Goal: Task Accomplishment & Management: Manage account settings

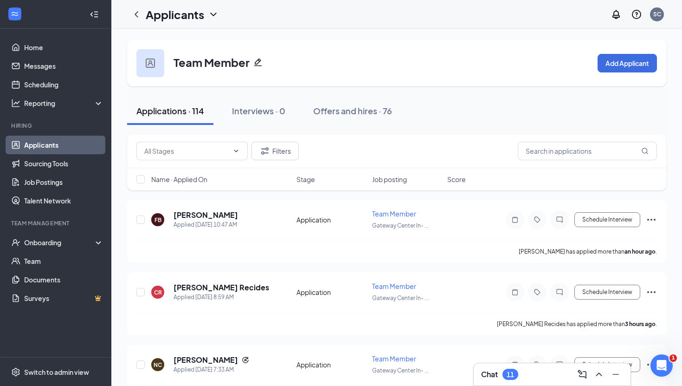
click at [512, 373] on div "11" at bounding box center [510, 374] width 7 height 8
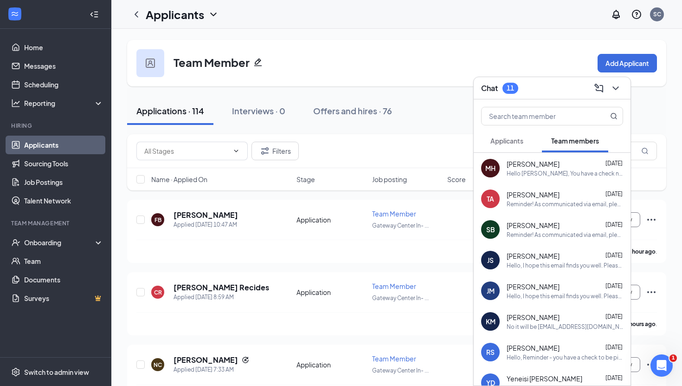
click at [502, 141] on span "Applicants" at bounding box center [506, 140] width 33 height 8
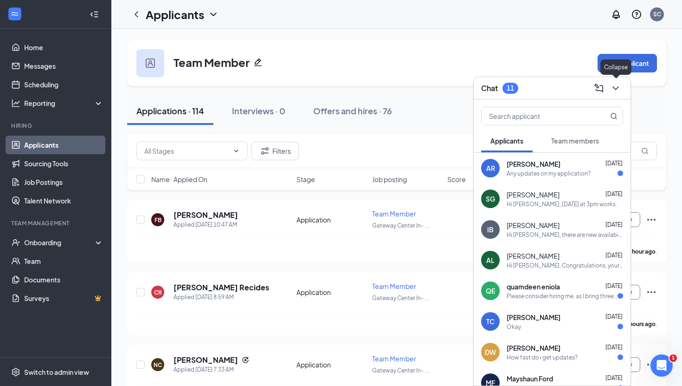
click at [612, 88] on icon "ChevronDown" at bounding box center [615, 88] width 11 height 11
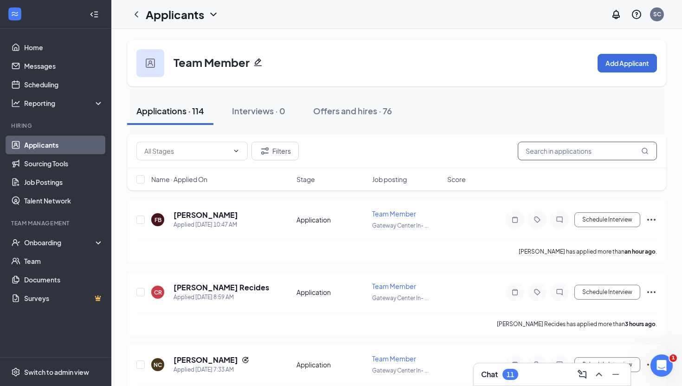
click at [578, 150] on input "text" at bounding box center [587, 151] width 139 height 19
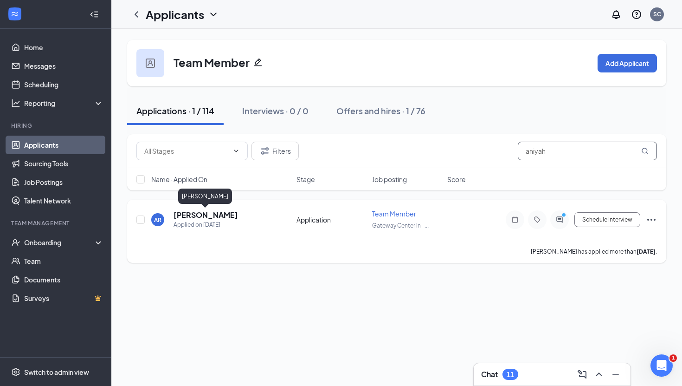
type input "aniyah"
click at [206, 218] on h5 "[PERSON_NAME]" at bounding box center [206, 215] width 65 height 10
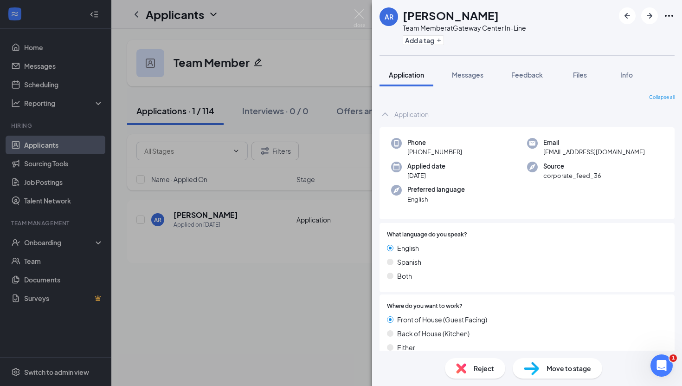
click at [480, 367] on span "Reject" at bounding box center [484, 368] width 20 height 10
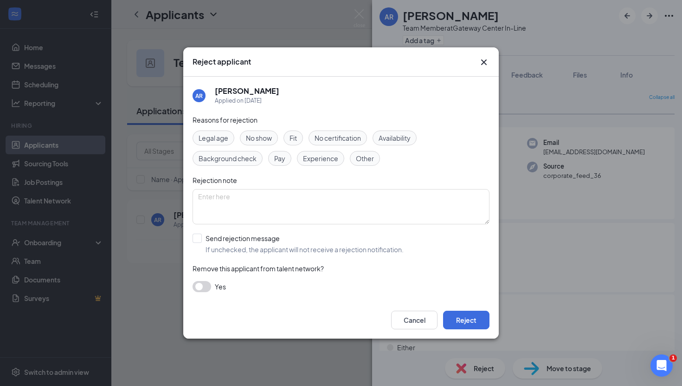
click at [484, 63] on icon "Cross" at bounding box center [483, 62] width 11 height 11
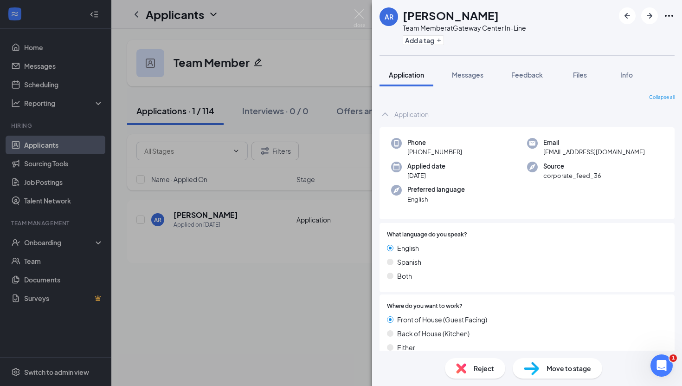
click at [555, 368] on span "Move to stage" at bounding box center [569, 368] width 45 height 10
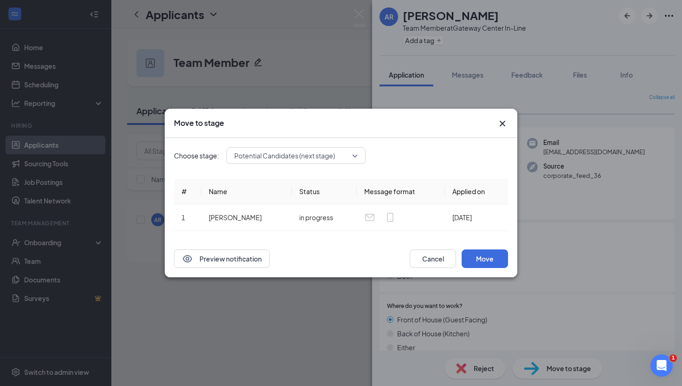
click at [270, 157] on span "Potential Candidates (next stage)" at bounding box center [284, 155] width 101 height 14
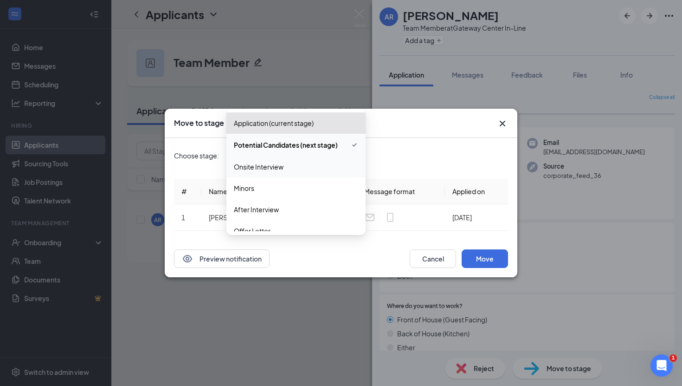
click at [271, 168] on span "Onsite Interview" at bounding box center [259, 166] width 50 height 10
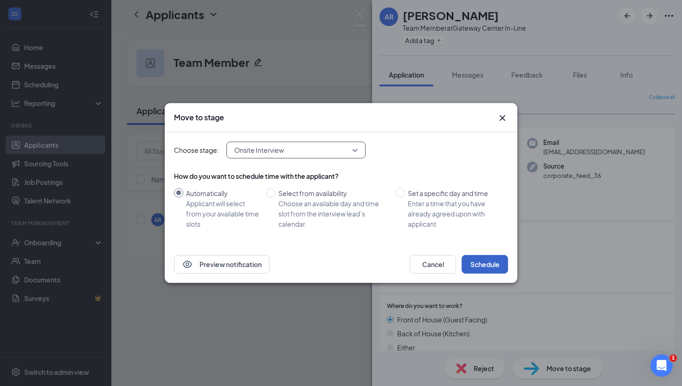
click at [470, 264] on button "Schedule" at bounding box center [485, 264] width 46 height 19
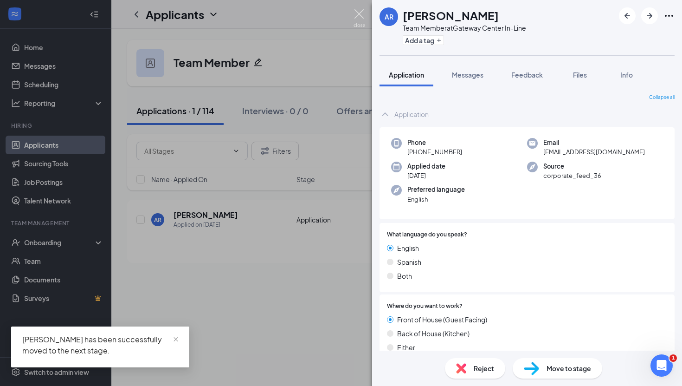
click at [358, 21] on img at bounding box center [360, 18] width 12 height 18
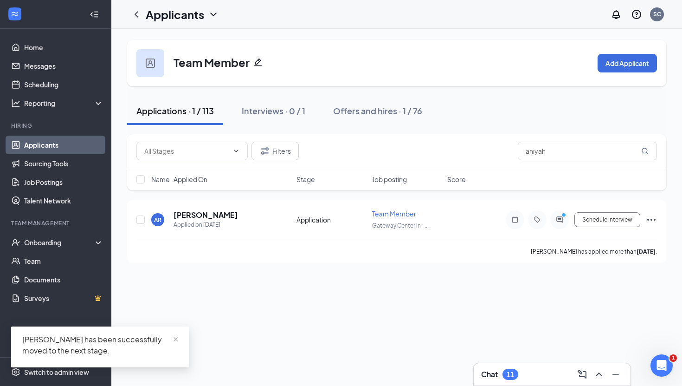
click at [553, 371] on div "Chat 11" at bounding box center [552, 374] width 142 height 15
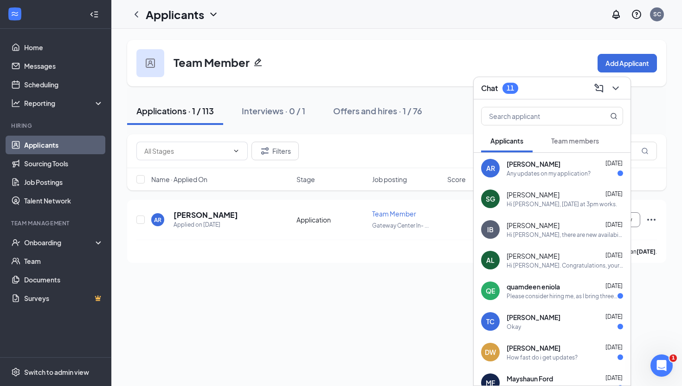
click at [522, 171] on div "Any updates on my application?" at bounding box center [549, 173] width 84 height 8
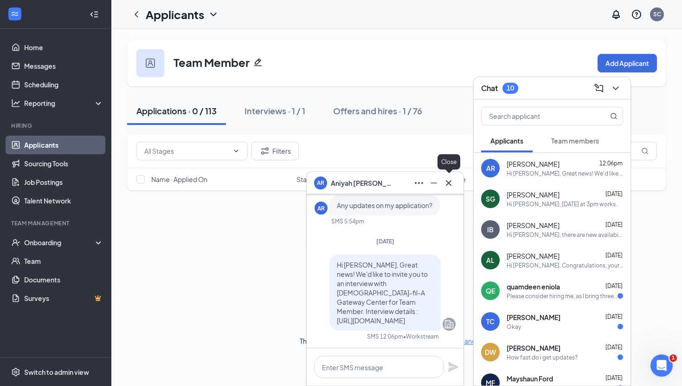
click at [451, 185] on icon "Cross" at bounding box center [449, 183] width 6 height 6
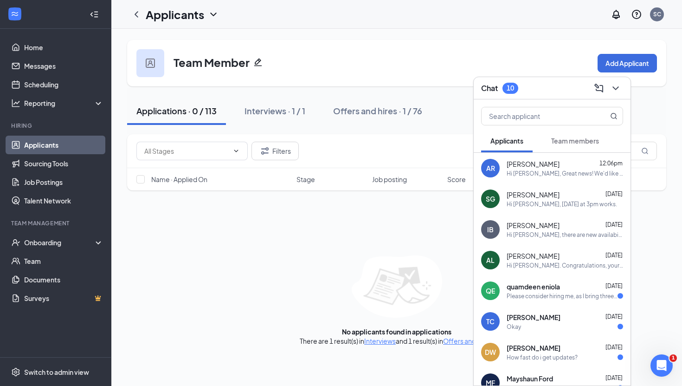
click at [552, 292] on div "Please consider hiring me, as I bring three years of experience that I'm confid…" at bounding box center [562, 296] width 111 height 8
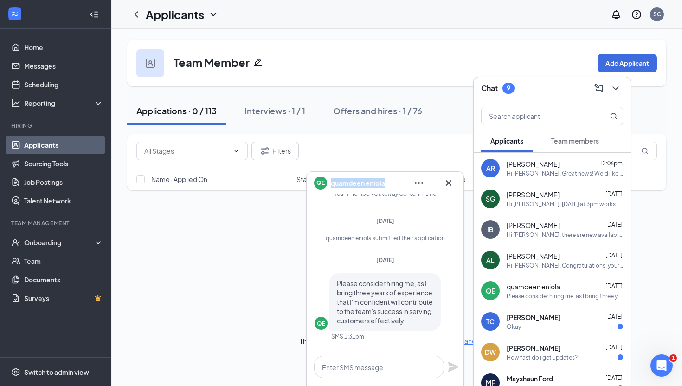
copy span "quamdeen eniola"
drag, startPoint x: 389, startPoint y: 181, endPoint x: 331, endPoint y: 187, distance: 58.3
click at [331, 187] on div "QE quamdeen eniola" at bounding box center [385, 182] width 142 height 15
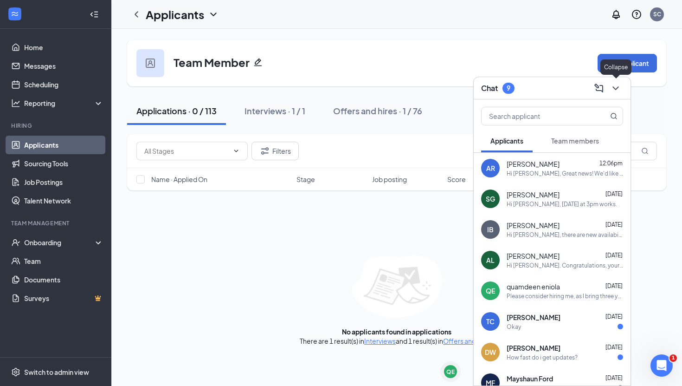
click at [619, 87] on icon "ChevronDown" at bounding box center [615, 88] width 11 height 11
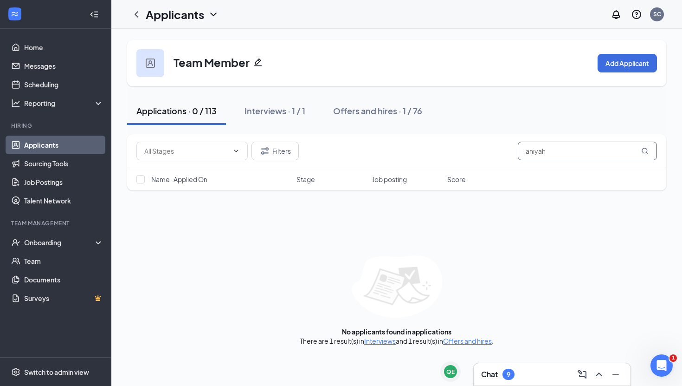
click at [602, 153] on input "aniyah" at bounding box center [587, 151] width 139 height 19
paste input "quamdeen eniola"
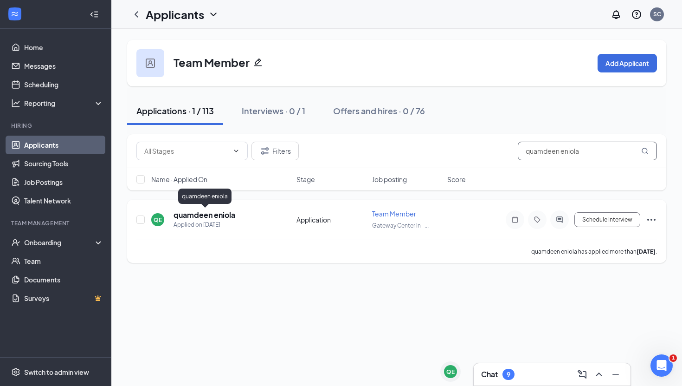
type input "quamdeen eniola"
click at [216, 215] on h5 "quamdeen eniola" at bounding box center [205, 215] width 62 height 10
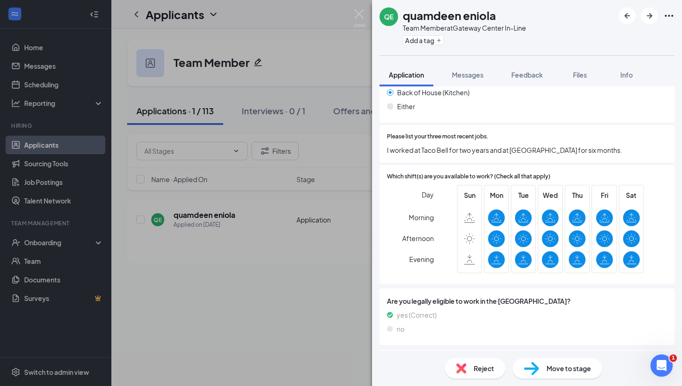
scroll to position [324, 0]
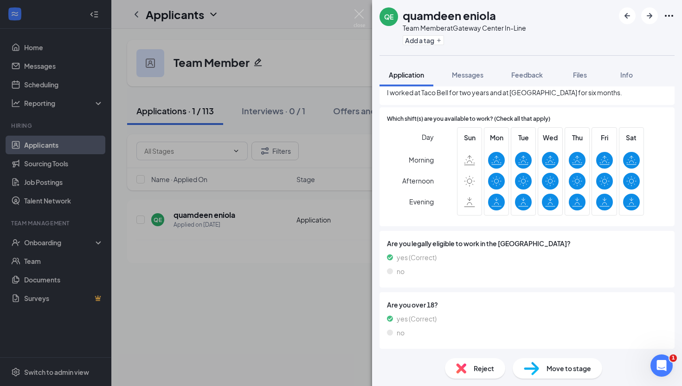
click at [542, 371] on div "Move to stage" at bounding box center [558, 368] width 90 height 20
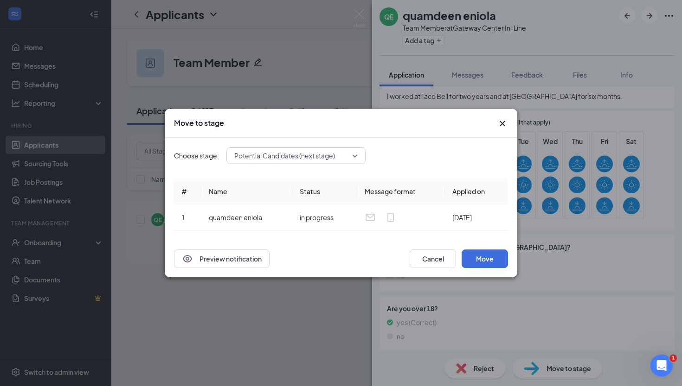
click at [267, 156] on span "Potential Candidates (next stage)" at bounding box center [284, 155] width 101 height 14
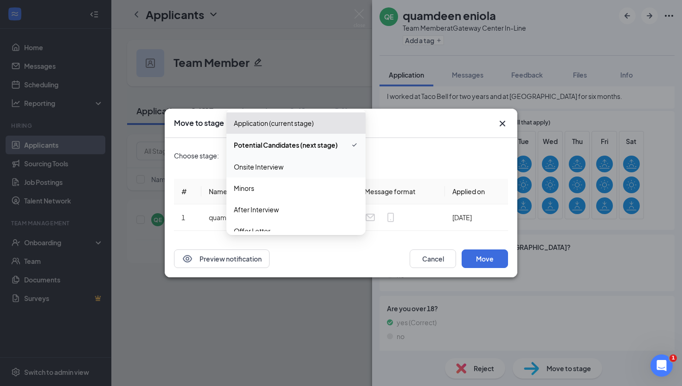
click at [272, 171] on span "Onsite Interview" at bounding box center [259, 166] width 50 height 10
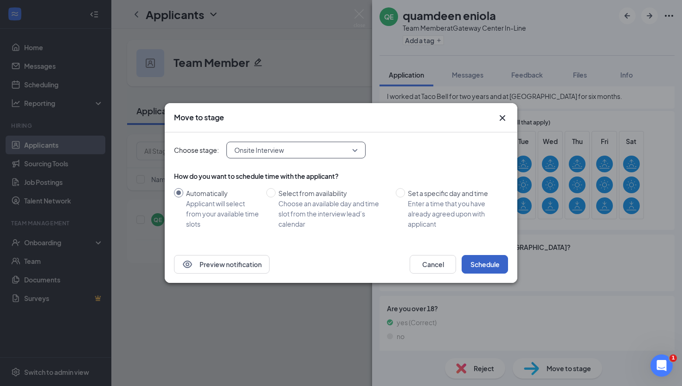
click at [480, 269] on button "Schedule" at bounding box center [485, 264] width 46 height 19
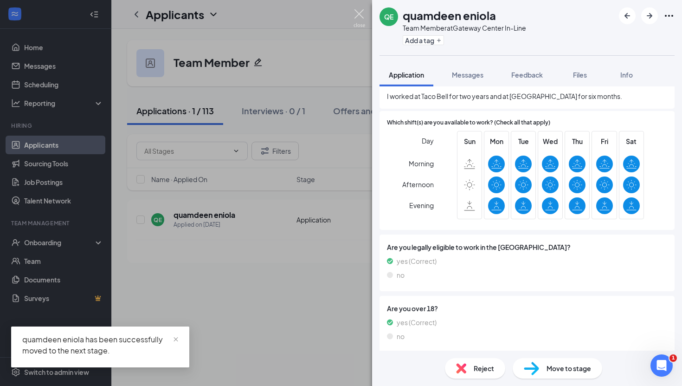
click at [362, 10] on img at bounding box center [360, 18] width 12 height 18
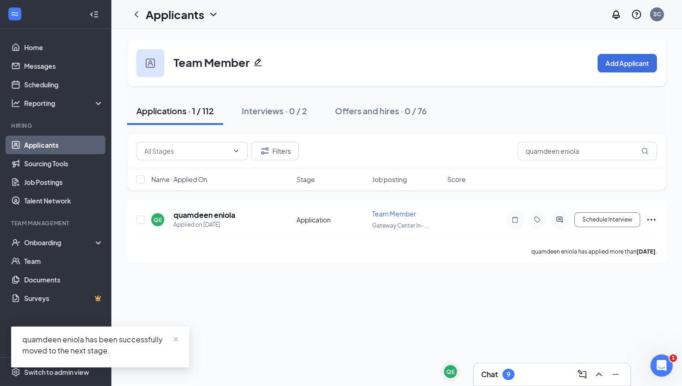
click at [547, 377] on div "Chat 9" at bounding box center [552, 374] width 142 height 15
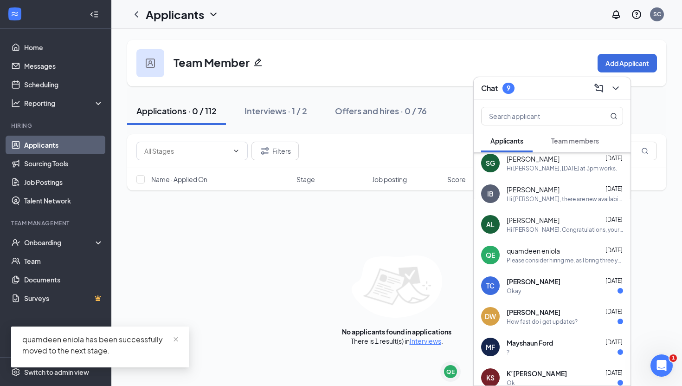
scroll to position [55, 0]
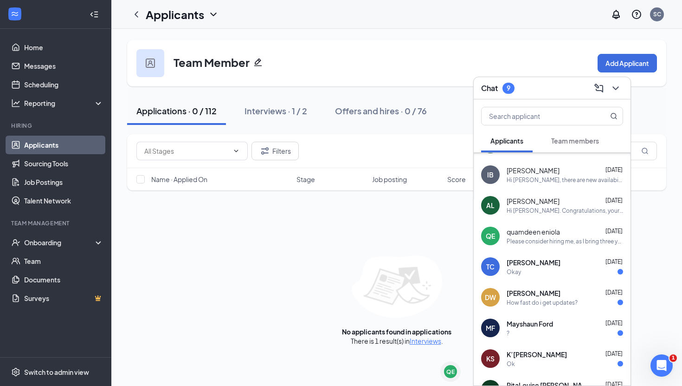
click at [555, 269] on div "Okay" at bounding box center [565, 272] width 116 height 8
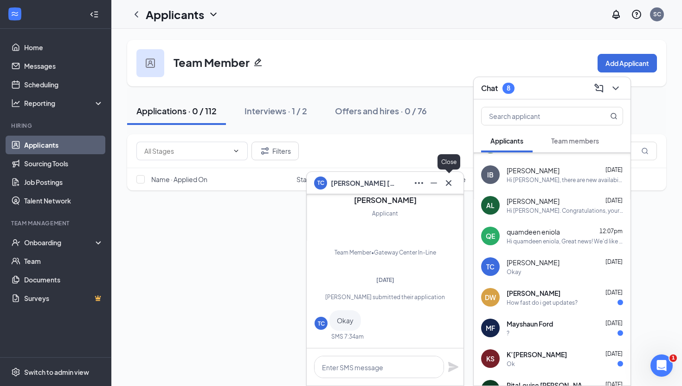
click at [452, 181] on icon "Cross" at bounding box center [448, 182] width 11 height 11
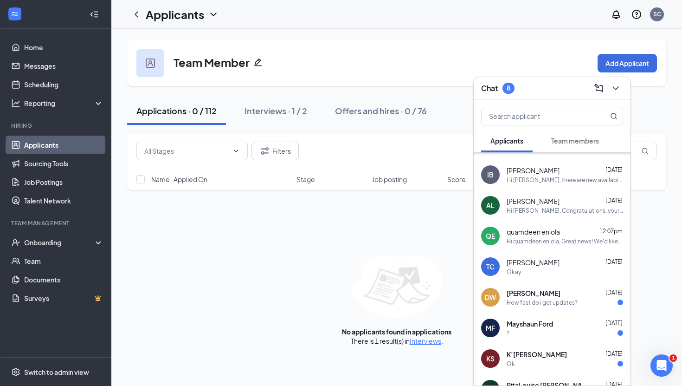
click at [523, 288] on span "[PERSON_NAME]" at bounding box center [534, 292] width 54 height 9
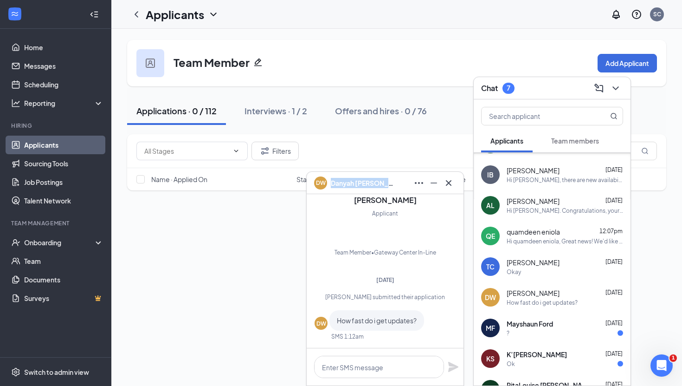
copy span "[PERSON_NAME]"
drag, startPoint x: 383, startPoint y: 183, endPoint x: 332, endPoint y: 183, distance: 51.0
click at [332, 183] on div "[PERSON_NAME]" at bounding box center [385, 182] width 142 height 15
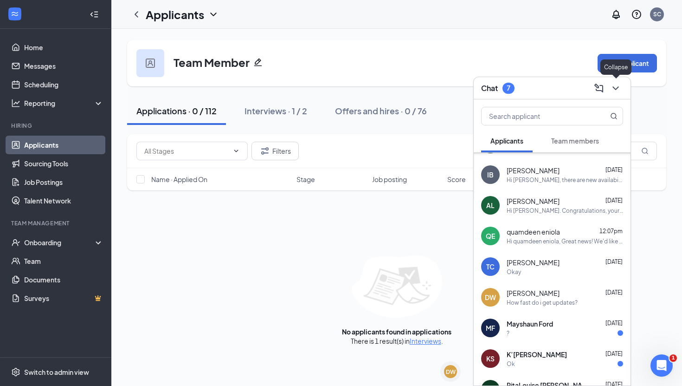
click at [616, 87] on icon "ChevronDown" at bounding box center [615, 88] width 11 height 11
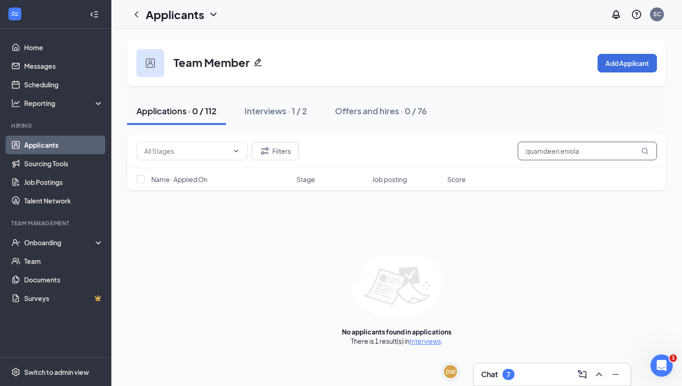
click at [598, 151] on input "quamdeen eniola" at bounding box center [587, 151] width 139 height 19
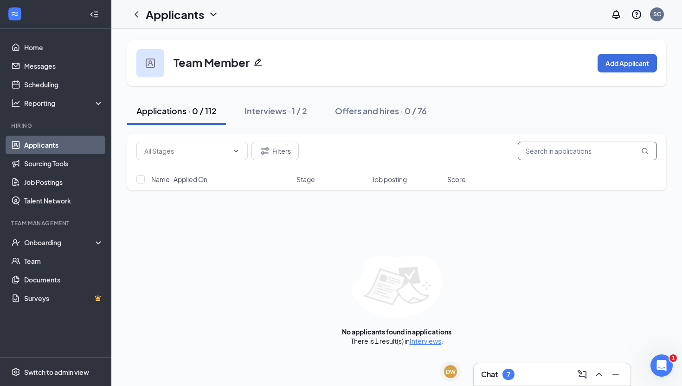
paste input "[PERSON_NAME]"
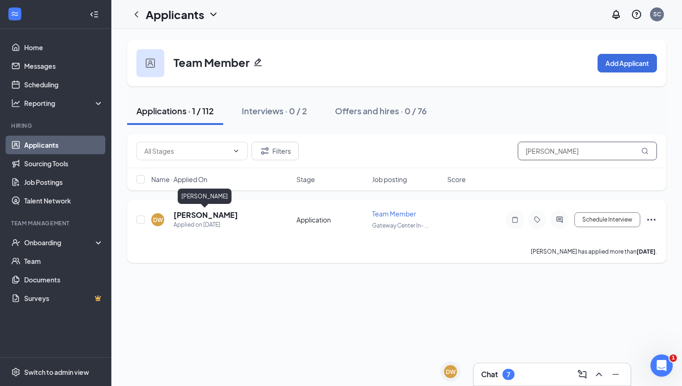
type input "[PERSON_NAME]"
click at [193, 214] on h5 "[PERSON_NAME]" at bounding box center [206, 215] width 65 height 10
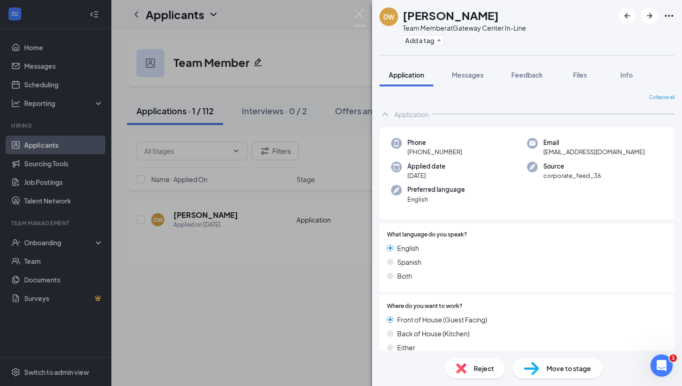
click at [548, 367] on span "Move to stage" at bounding box center [569, 368] width 45 height 10
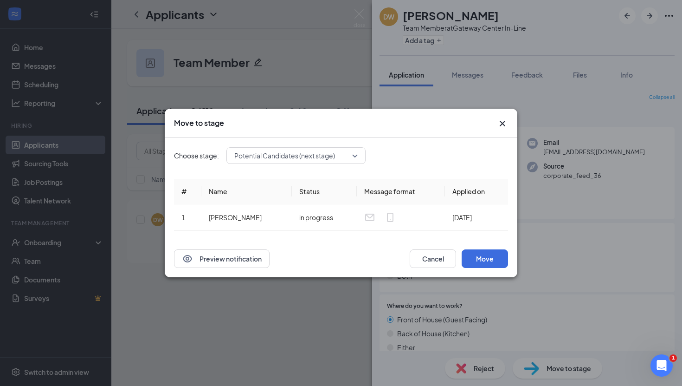
click at [297, 157] on div "Potential Candidates (next stage)" at bounding box center [295, 155] width 139 height 17
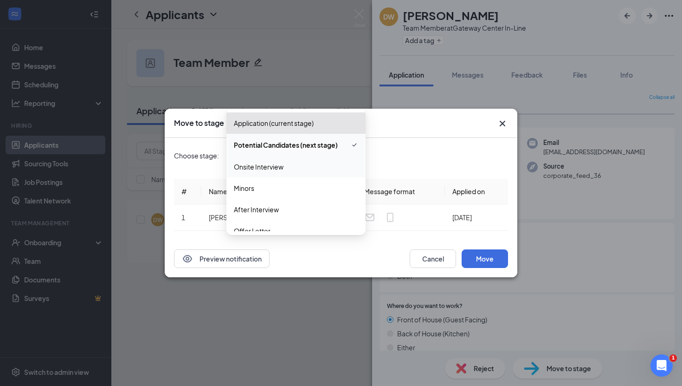
click at [309, 167] on span "Onsite Interview" at bounding box center [296, 166] width 124 height 10
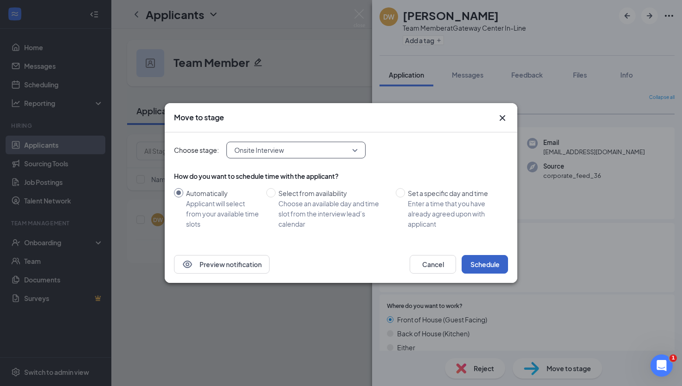
click at [485, 264] on button "Schedule" at bounding box center [485, 264] width 46 height 19
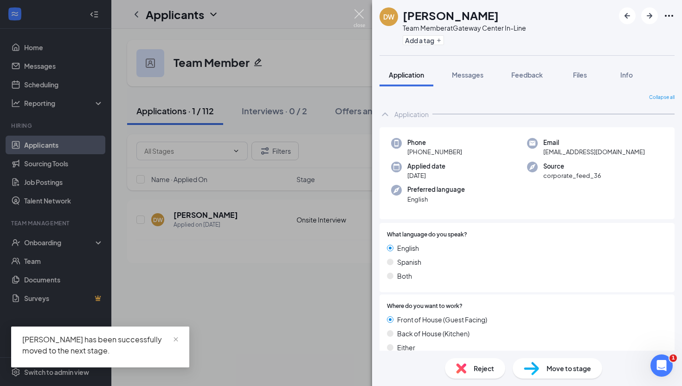
click at [361, 18] on img at bounding box center [360, 18] width 12 height 18
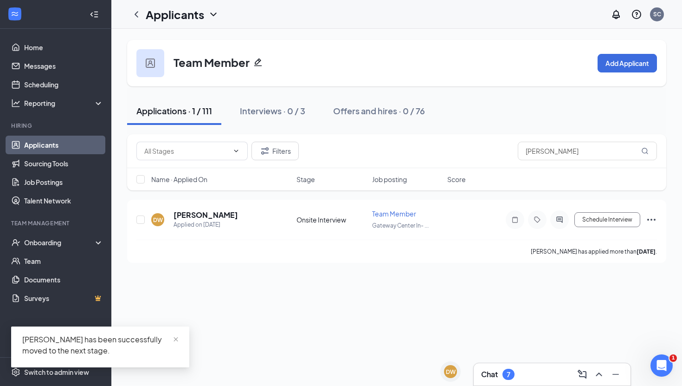
click at [515, 364] on div "Chat 7" at bounding box center [552, 374] width 157 height 22
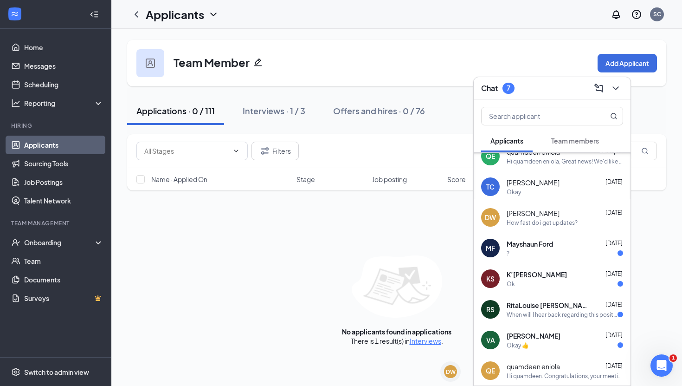
scroll to position [137, 0]
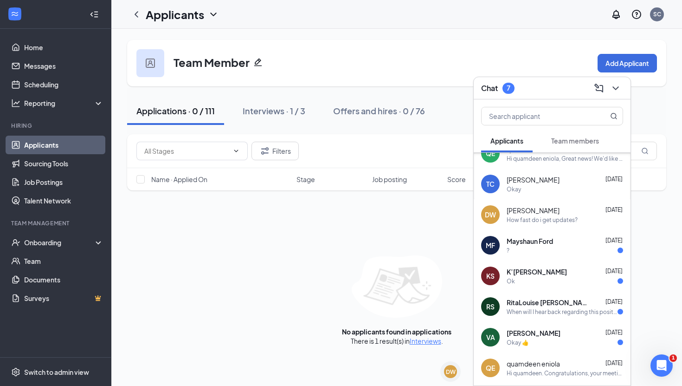
click at [518, 249] on div "?" at bounding box center [565, 250] width 116 height 8
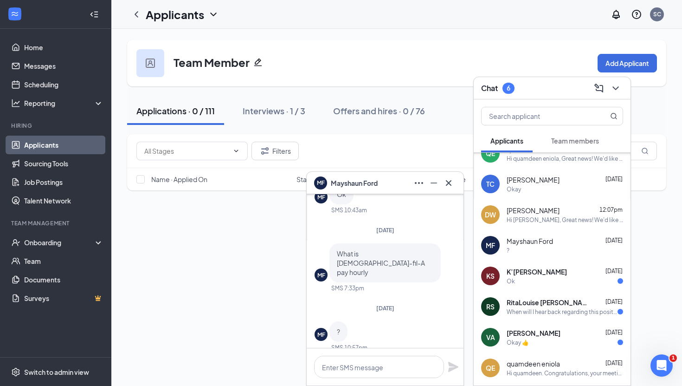
scroll to position [0, 0]
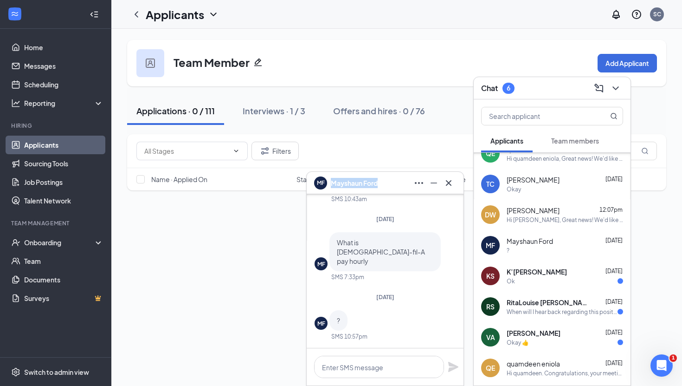
copy span "Mayshaun Ford"
drag, startPoint x: 387, startPoint y: 183, endPoint x: 332, endPoint y: 181, distance: 54.3
click at [332, 181] on div "MF [PERSON_NAME]" at bounding box center [385, 182] width 142 height 15
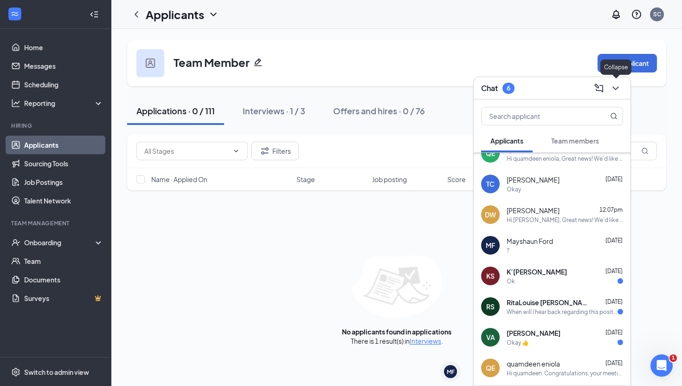
click at [612, 81] on button at bounding box center [615, 88] width 15 height 15
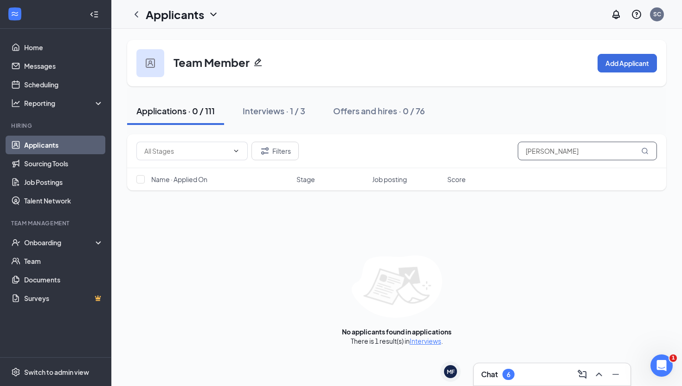
click at [622, 150] on input "[PERSON_NAME]" at bounding box center [587, 151] width 139 height 19
paste input "Mayshaun Ford"
type input "Mayshaun For"
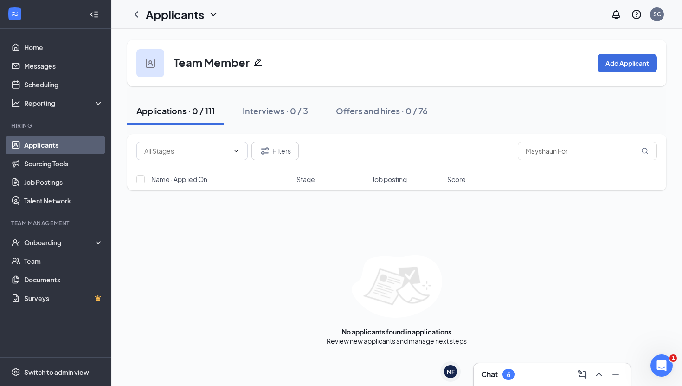
click at [546, 380] on div "Chat 6" at bounding box center [552, 374] width 142 height 15
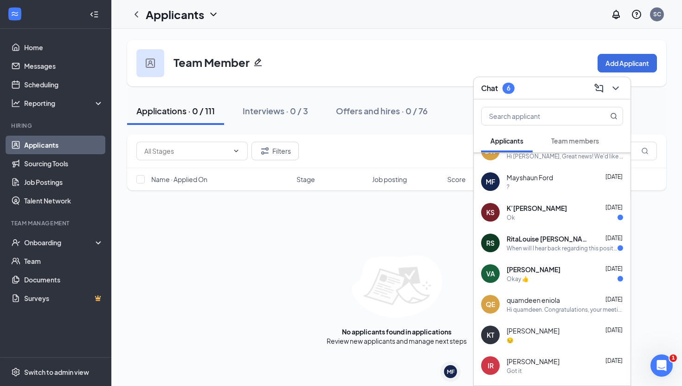
scroll to position [216, 0]
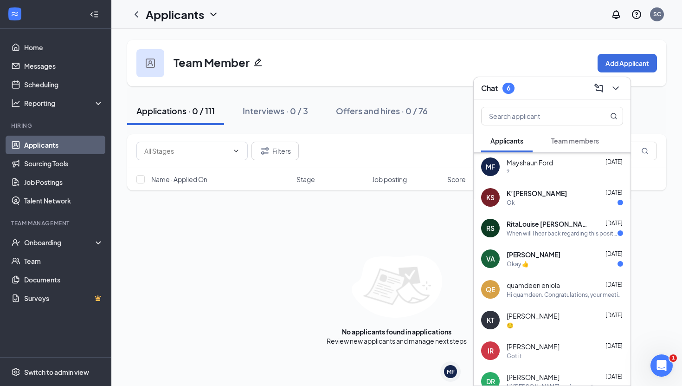
click at [546, 199] on div "Ok" at bounding box center [565, 203] width 116 height 8
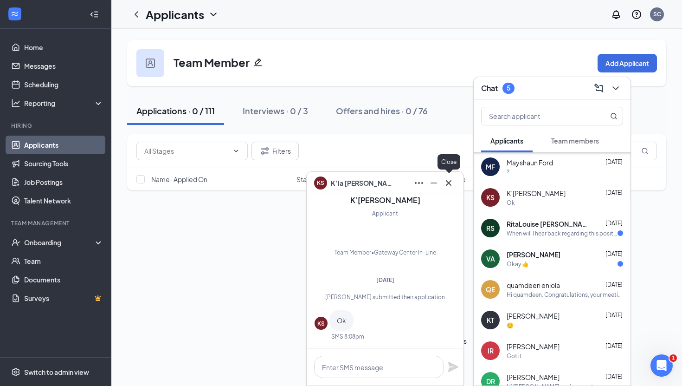
click at [452, 184] on icon "Cross" at bounding box center [448, 182] width 11 height 11
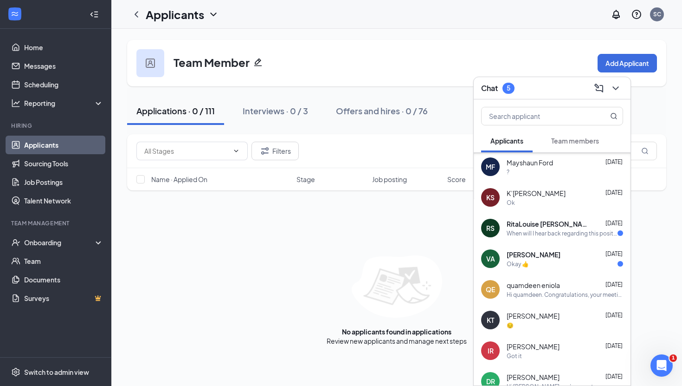
click at [539, 231] on div "When will I hear back regarding this position?" at bounding box center [562, 233] width 111 height 8
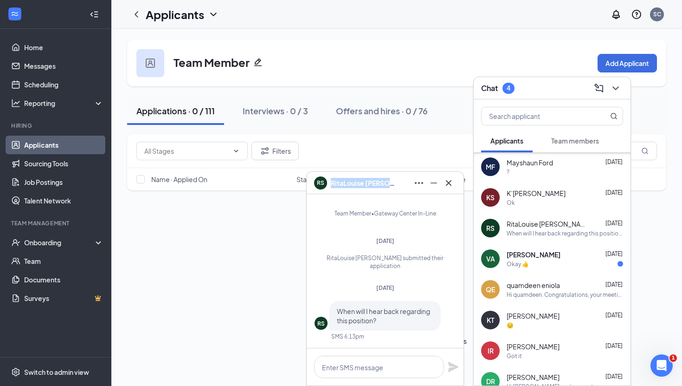
copy span "RitaLouise [PERSON_NAME]"
drag, startPoint x: 388, startPoint y: 181, endPoint x: 332, endPoint y: 182, distance: 56.6
click at [332, 182] on div "RS RitaLouise [PERSON_NAME]" at bounding box center [385, 182] width 142 height 15
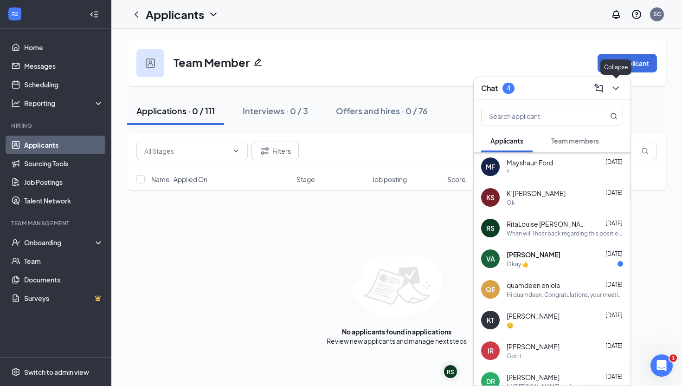
click at [616, 90] on icon "ChevronDown" at bounding box center [615, 88] width 11 height 11
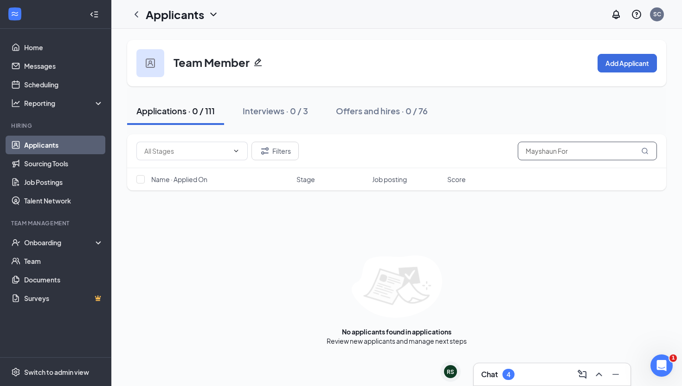
click at [617, 148] on input "Mayshaun For" at bounding box center [587, 151] width 139 height 19
paste input "RitaLouise [PERSON_NAME]"
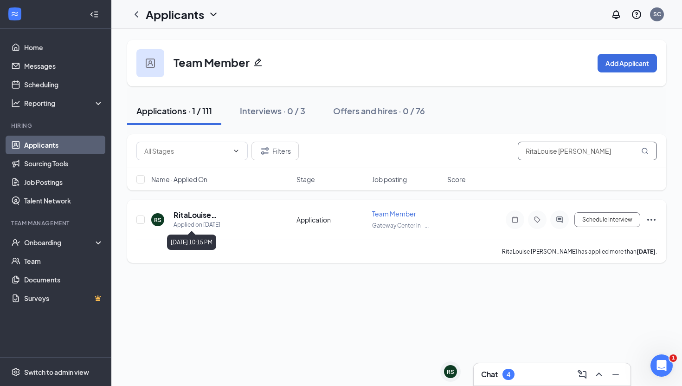
type input "RitaLouise [PERSON_NAME]"
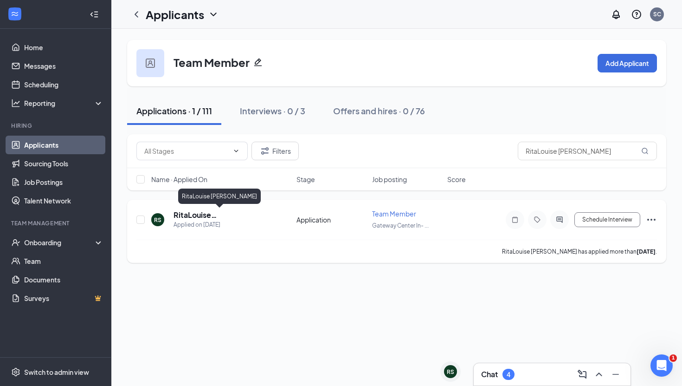
click at [213, 216] on h5 "RitaLouise [PERSON_NAME]" at bounding box center [223, 215] width 98 height 10
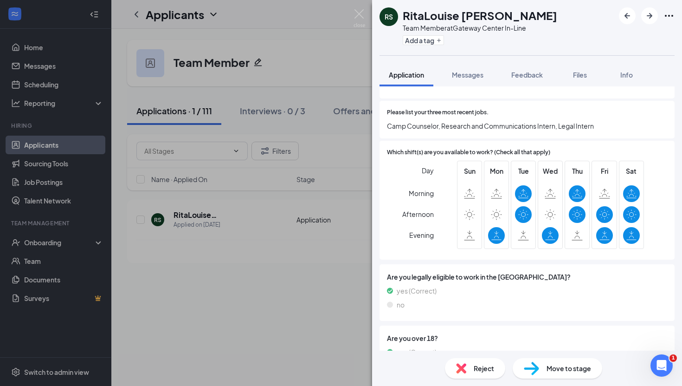
scroll to position [324, 0]
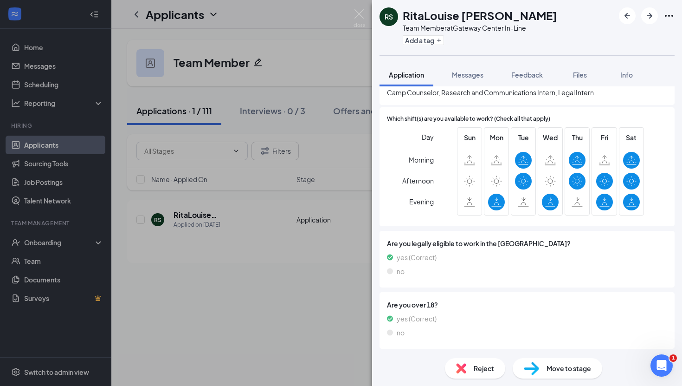
click at [568, 371] on span "Move to stage" at bounding box center [569, 368] width 45 height 10
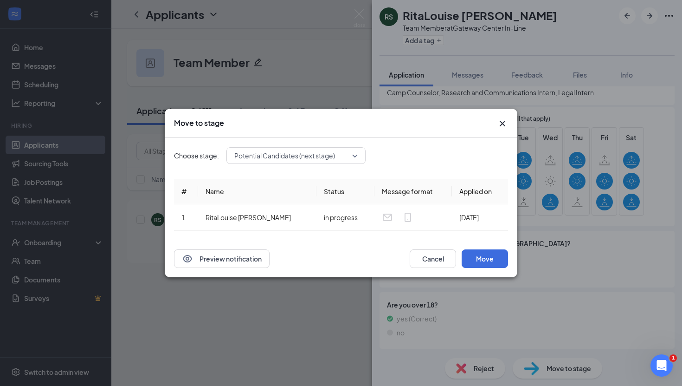
scroll to position [321, 0]
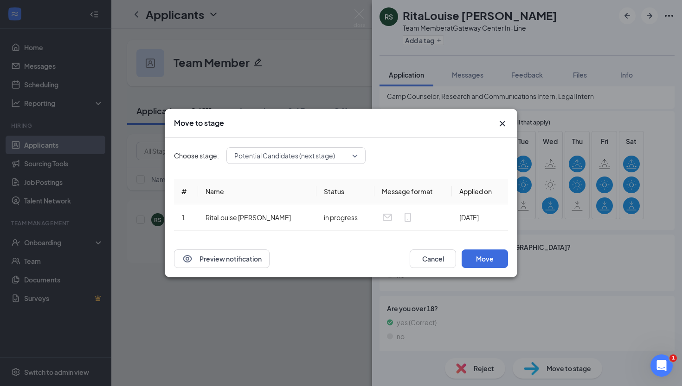
click at [292, 166] on div "Choose stage: Potential Candidates (next stage) # Name Status Message format Ap…" at bounding box center [341, 189] width 334 height 102
click at [293, 158] on div "Potential Candidates (next stage) 3989959 4000992 3989962 Application (current …" at bounding box center [295, 155] width 139 height 17
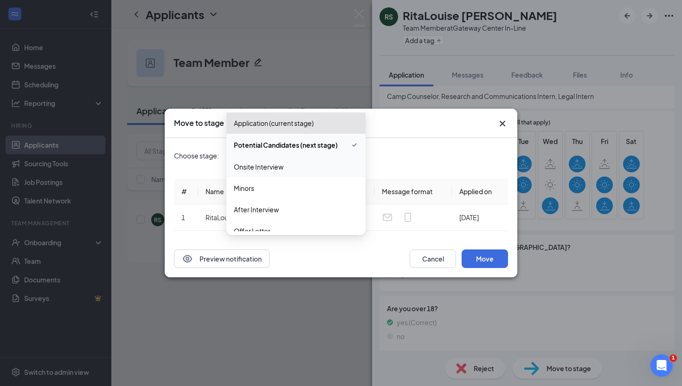
click at [303, 165] on span "Onsite Interview" at bounding box center [296, 166] width 124 height 10
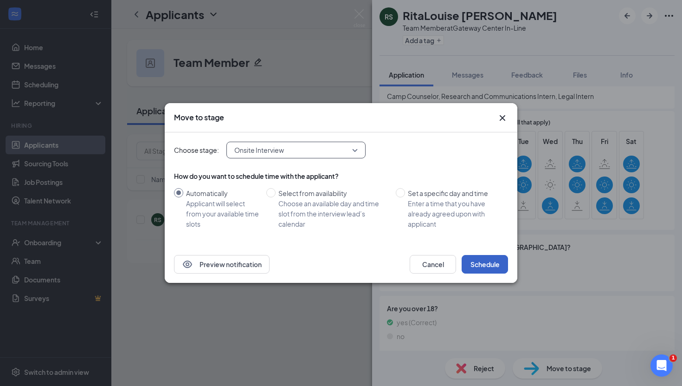
click at [486, 268] on button "Schedule" at bounding box center [485, 264] width 46 height 19
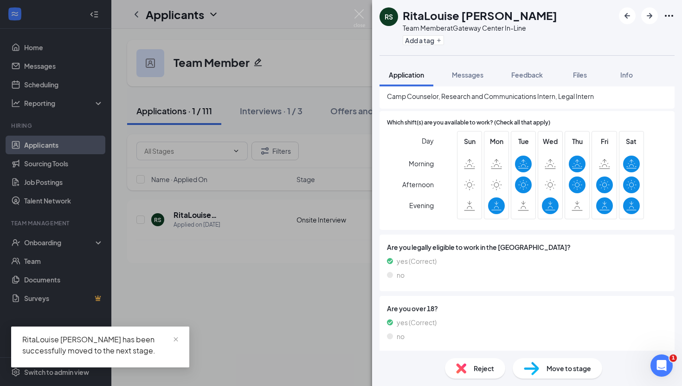
click at [372, 22] on div "RS RitaLouise [PERSON_NAME] Team Member at [GEOGRAPHIC_DATA] In-Line Add a tag" at bounding box center [527, 27] width 310 height 55
click at [361, 21] on img at bounding box center [360, 18] width 12 height 18
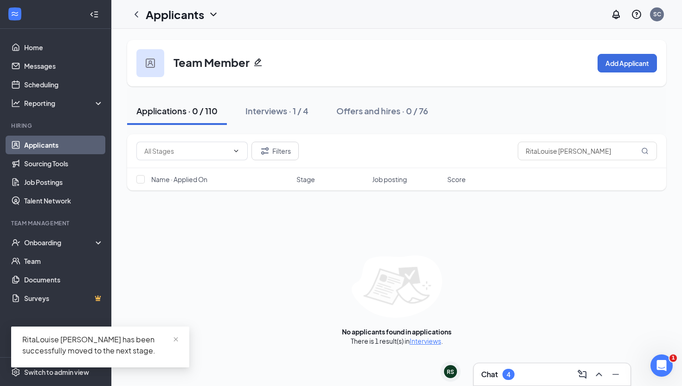
click at [493, 370] on h3 "Chat" at bounding box center [489, 374] width 17 height 10
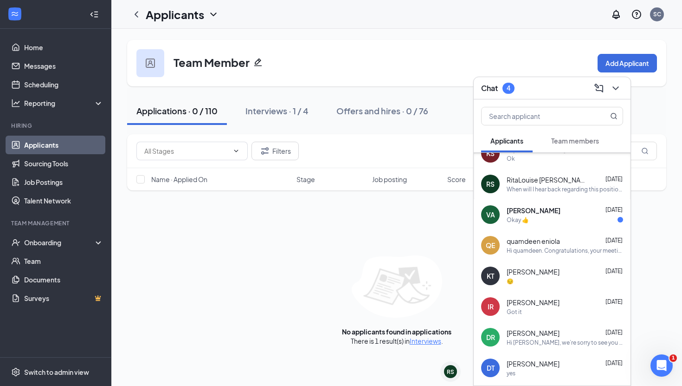
scroll to position [270, 0]
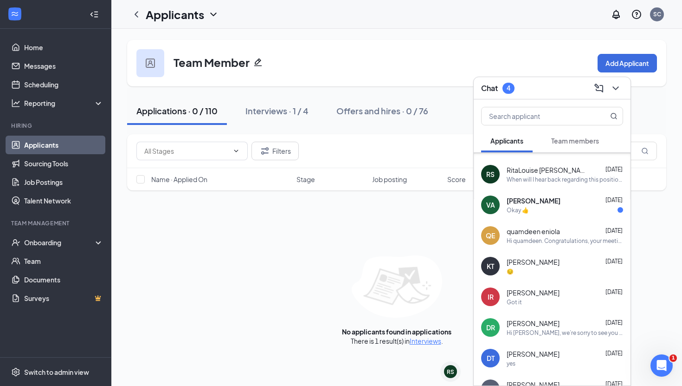
click at [544, 206] on div "Okay 👍" at bounding box center [565, 210] width 116 height 8
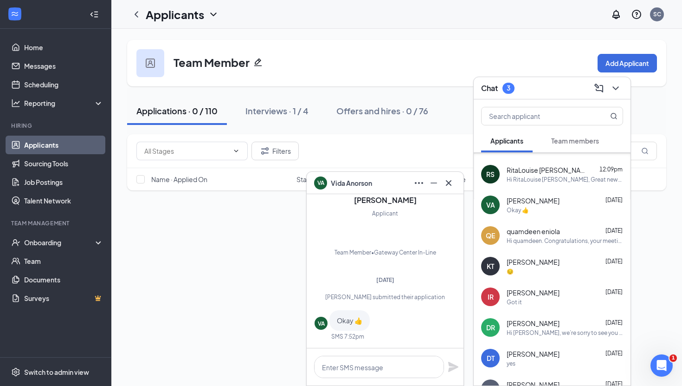
click at [453, 187] on icon "Cross" at bounding box center [448, 182] width 11 height 11
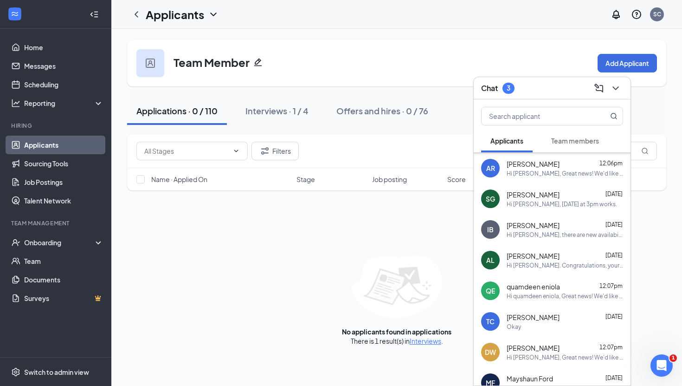
scroll to position [457, 0]
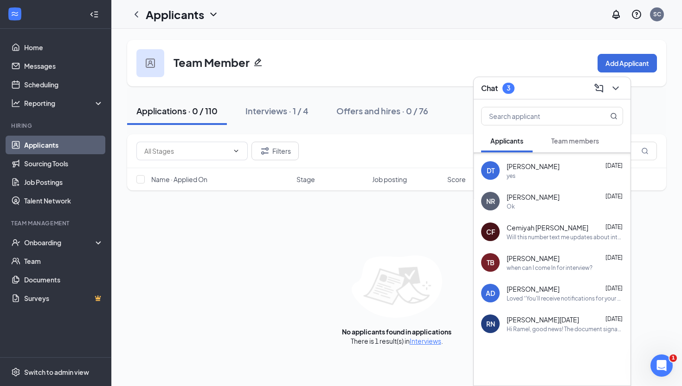
click at [587, 142] on span "Team members" at bounding box center [575, 140] width 48 height 8
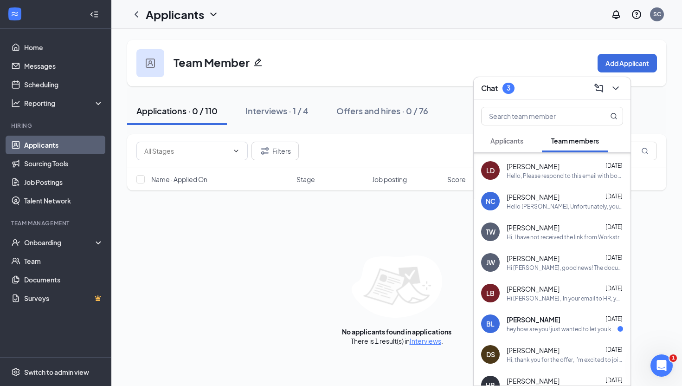
click at [548, 323] on div "[PERSON_NAME] [DATE] hey how are you! just wanted to let you know I signed the …" at bounding box center [565, 324] width 116 height 18
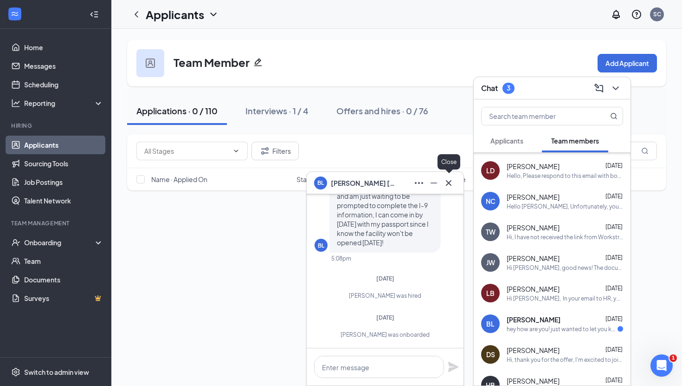
click at [448, 183] on icon "Cross" at bounding box center [449, 183] width 6 height 6
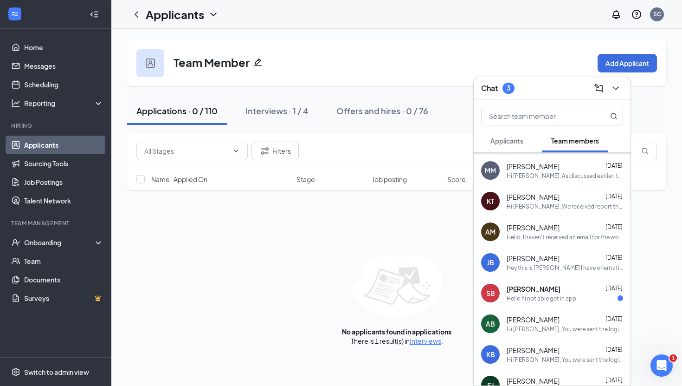
scroll to position [706, 0]
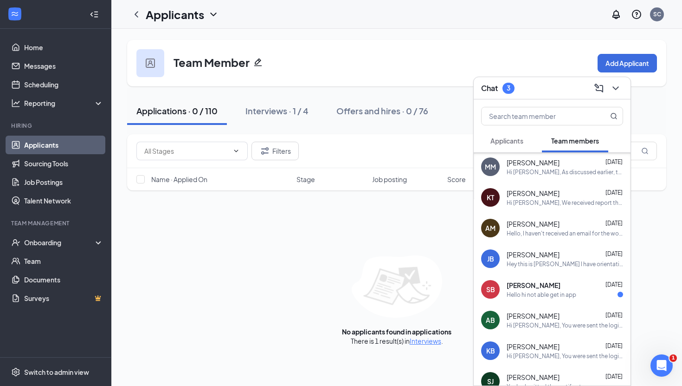
click at [583, 296] on div "Hello hi not able get in app" at bounding box center [565, 294] width 116 height 8
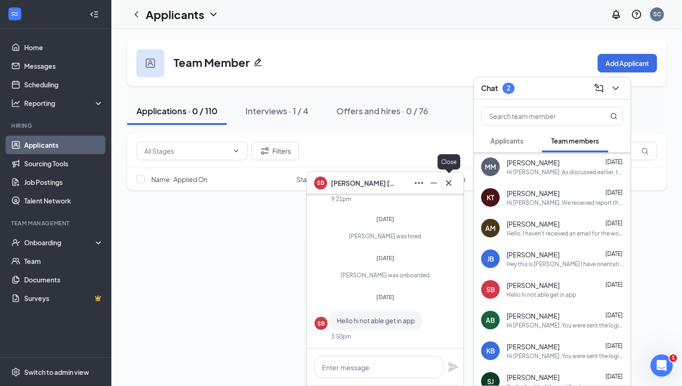
click at [448, 183] on icon "Cross" at bounding box center [449, 183] width 6 height 6
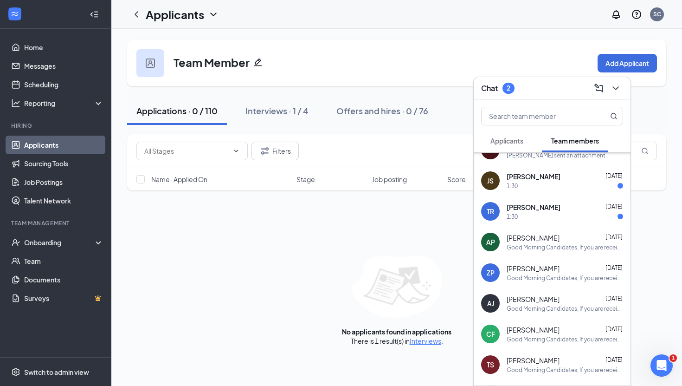
scroll to position [1613, 0]
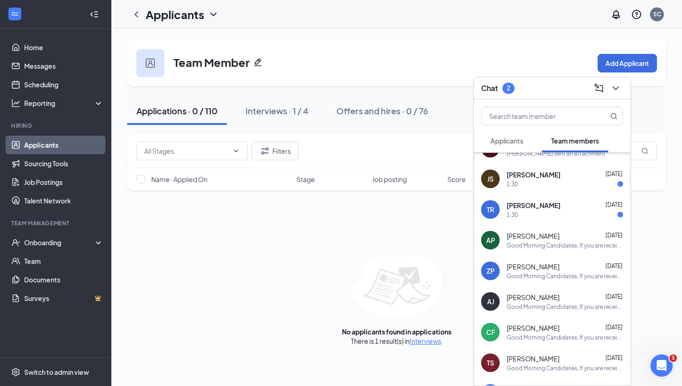
click at [549, 180] on div "1:30" at bounding box center [565, 184] width 116 height 8
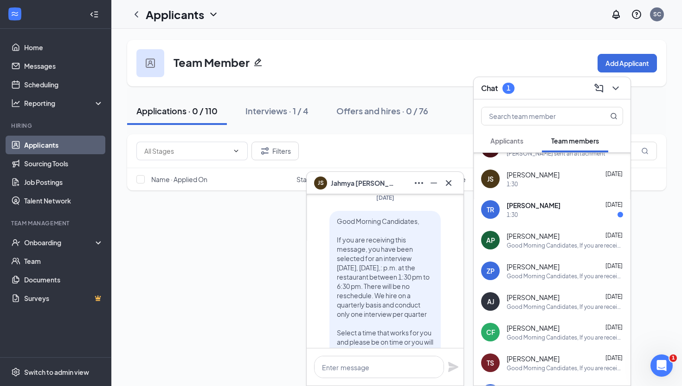
scroll to position [-432, 0]
click at [452, 183] on icon "Cross" at bounding box center [448, 182] width 11 height 11
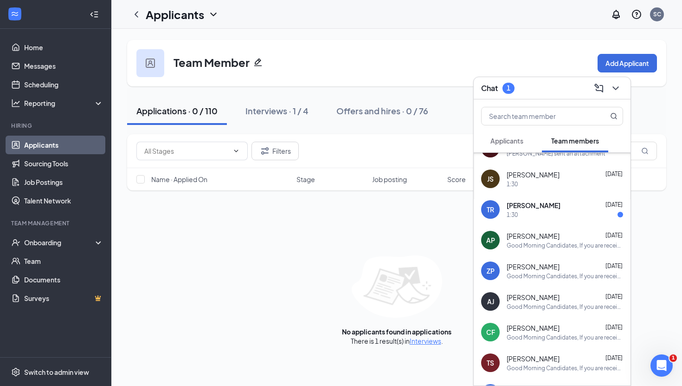
click at [543, 212] on div "1:30" at bounding box center [565, 215] width 116 height 8
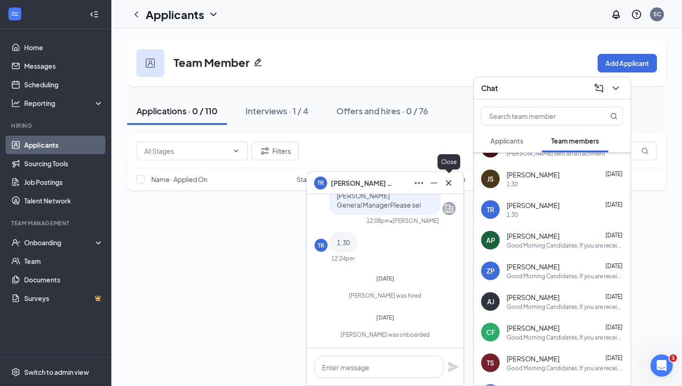
click at [448, 187] on icon "Cross" at bounding box center [448, 182] width 11 height 11
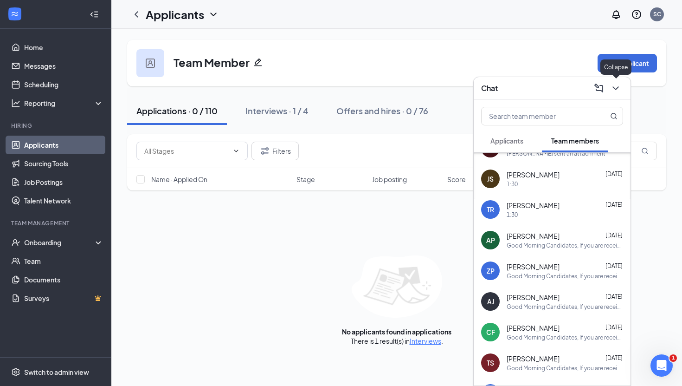
click at [620, 86] on icon "ChevronDown" at bounding box center [615, 88] width 11 height 11
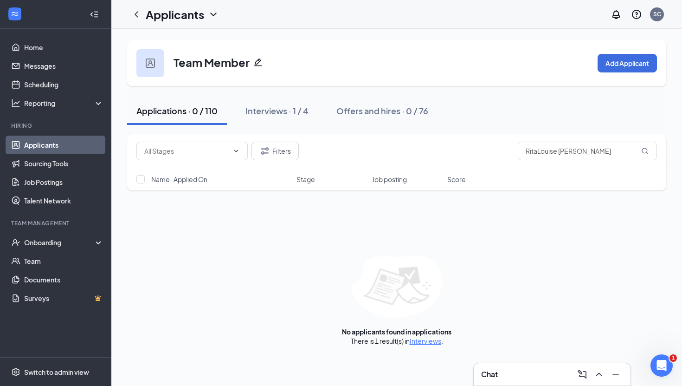
scroll to position [0, 0]
click at [45, 148] on link "Applicants" at bounding box center [63, 144] width 79 height 19
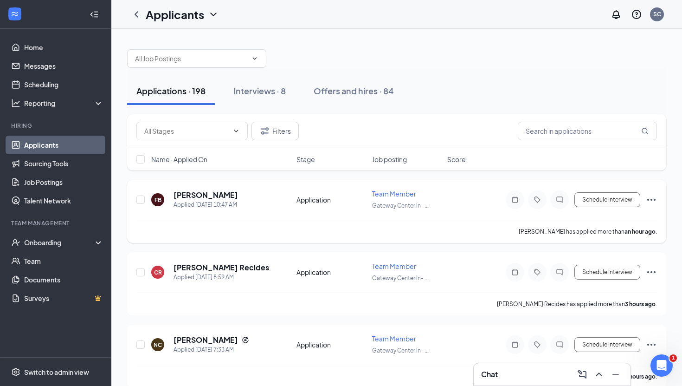
click at [395, 194] on span "Team Member" at bounding box center [394, 193] width 44 height 8
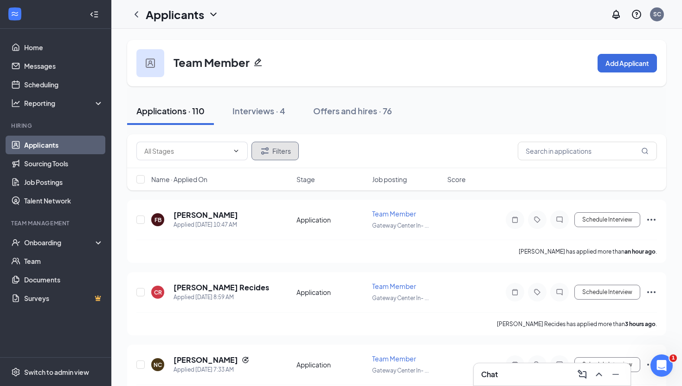
click at [281, 155] on button "Filters" at bounding box center [275, 151] width 47 height 19
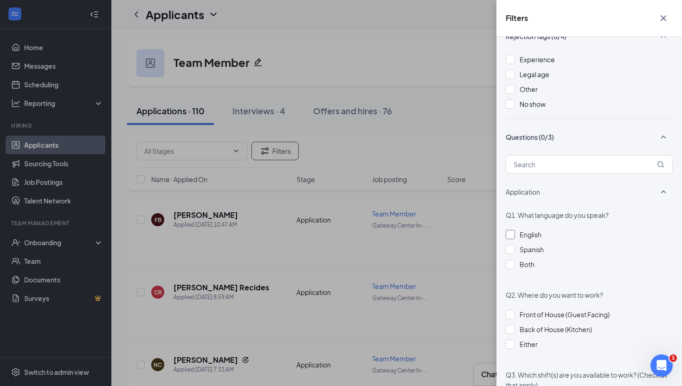
scroll to position [278, 0]
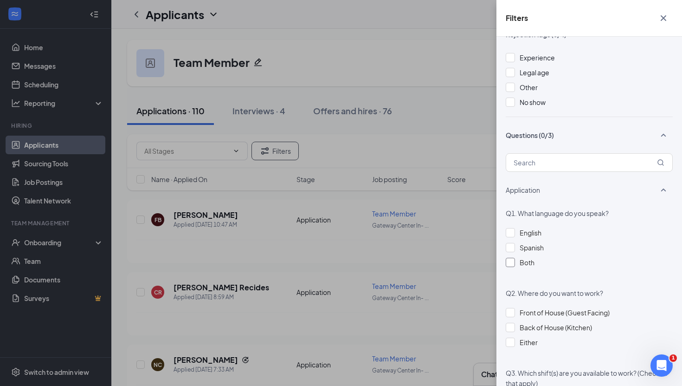
click at [510, 262] on div at bounding box center [510, 262] width 9 height 9
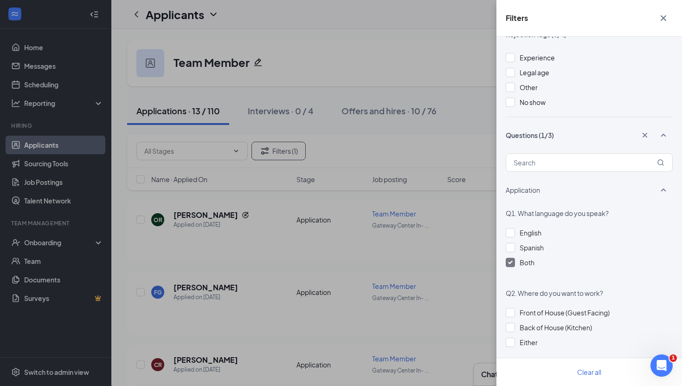
click at [510, 264] on div at bounding box center [510, 262] width 9 height 9
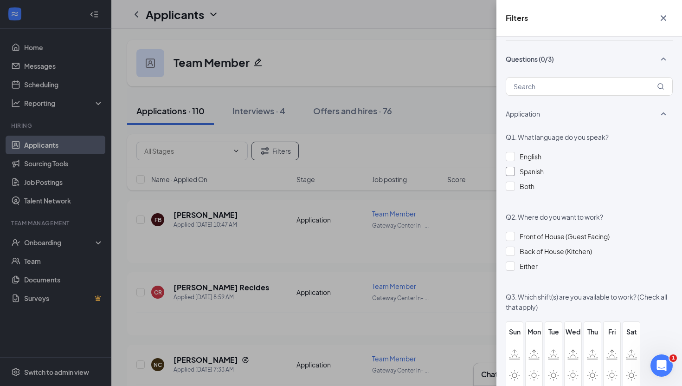
scroll to position [357, 0]
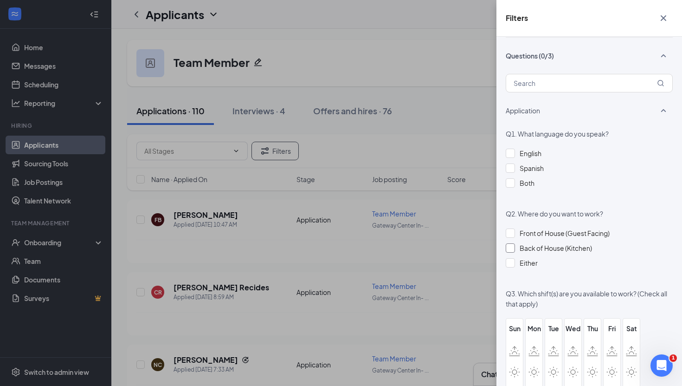
click at [512, 248] on div at bounding box center [510, 247] width 9 height 9
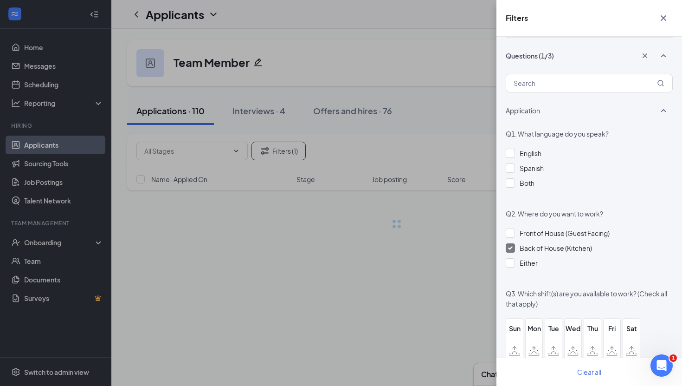
scroll to position [426, 0]
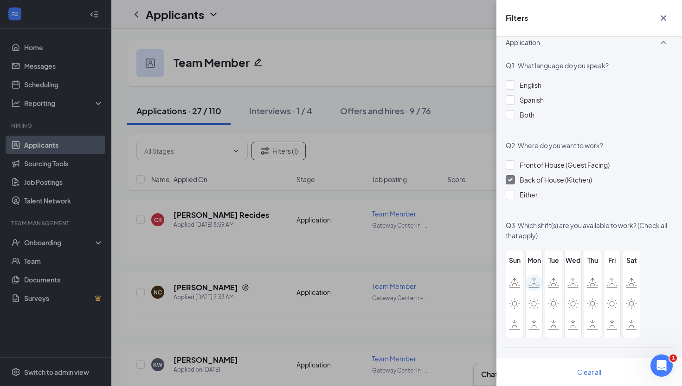
click at [529, 287] on icon at bounding box center [534, 282] width 11 height 10
click at [0, 0] on input "checkbox" at bounding box center [0, 0] width 0 height 0
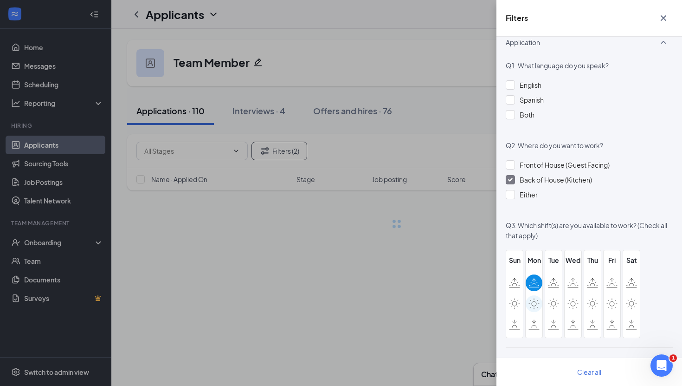
click at [535, 302] on icon at bounding box center [534, 303] width 11 height 11
click at [0, 0] on input "checkbox" at bounding box center [0, 0] width 0 height 0
click at [535, 324] on icon at bounding box center [534, 324] width 11 height 10
click at [0, 0] on input "checkbox" at bounding box center [0, 0] width 0 height 0
click at [547, 289] on label at bounding box center [553, 282] width 17 height 17
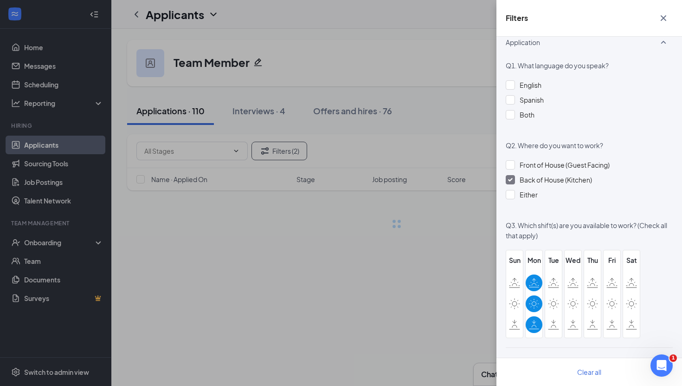
click at [0, 0] on input "checkbox" at bounding box center [0, 0] width 0 height 0
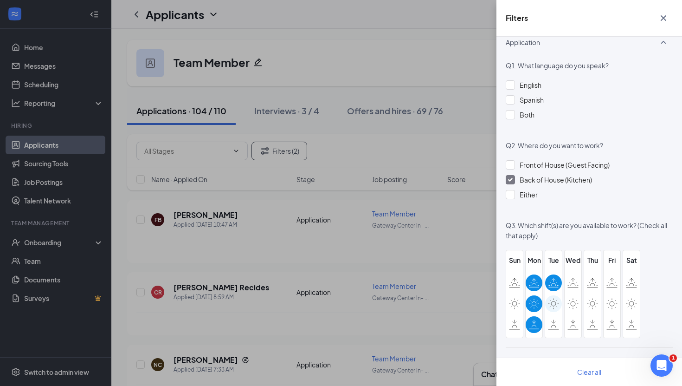
click at [551, 308] on icon at bounding box center [553, 303] width 11 height 11
click at [0, 0] on input "checkbox" at bounding box center [0, 0] width 0 height 0
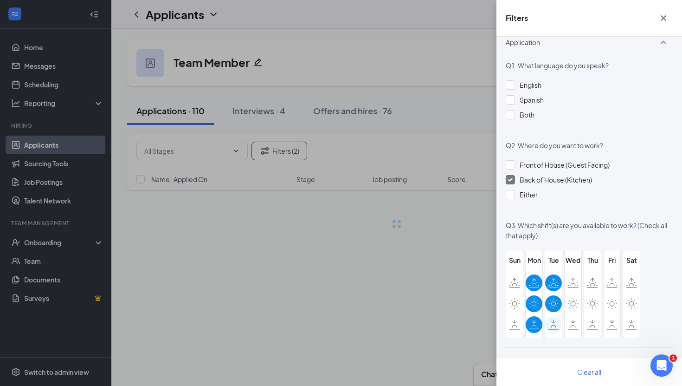
click at [551, 326] on icon at bounding box center [553, 326] width 5 height 2
click at [0, 0] on input "checkbox" at bounding box center [0, 0] width 0 height 0
click at [572, 276] on div at bounding box center [573, 282] width 17 height 17
click at [0, 0] on input "checkbox" at bounding box center [0, 0] width 0 height 0
click at [572, 305] on icon at bounding box center [573, 303] width 11 height 11
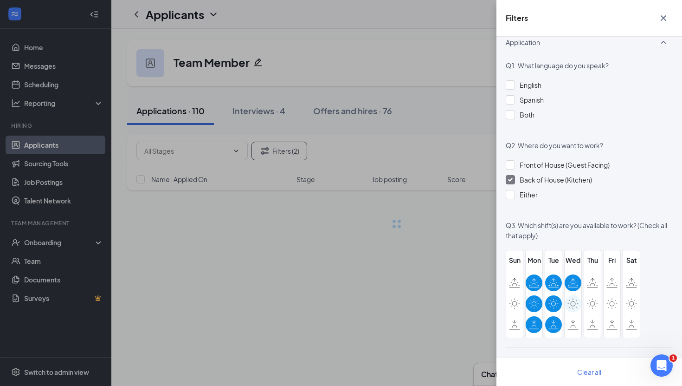
click at [0, 0] on input "checkbox" at bounding box center [0, 0] width 0 height 0
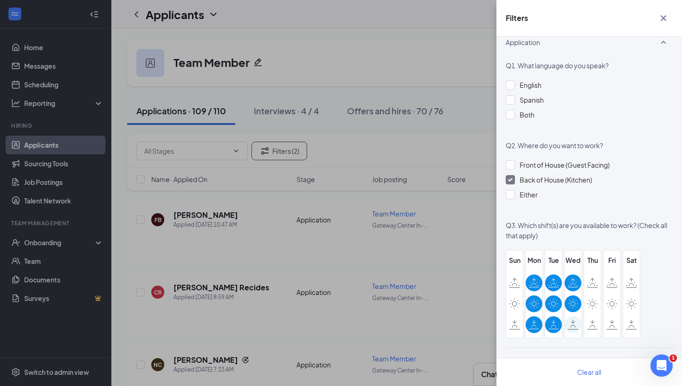
click at [573, 324] on icon at bounding box center [573, 324] width 11 height 10
click at [0, 0] on input "checkbox" at bounding box center [0, 0] width 0 height 0
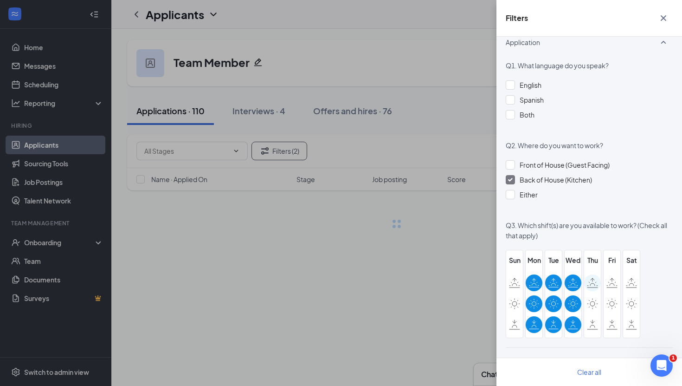
click at [593, 284] on icon at bounding box center [592, 282] width 11 height 10
click at [0, 0] on input "checkbox" at bounding box center [0, 0] width 0 height 0
click at [594, 304] on icon at bounding box center [592, 303] width 5 height 5
click at [0, 0] on input "checkbox" at bounding box center [0, 0] width 0 height 0
click at [594, 323] on icon at bounding box center [592, 324] width 11 height 10
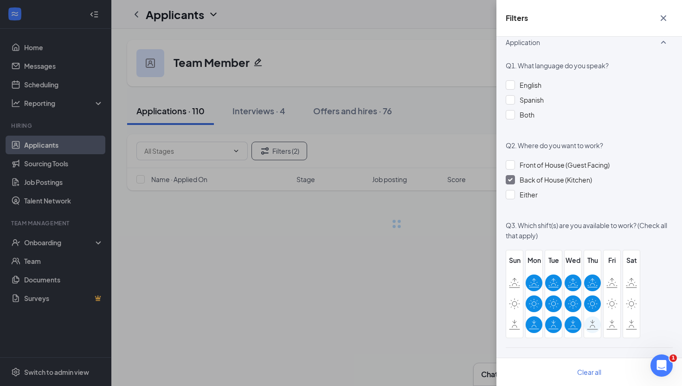
click at [0, 0] on input "checkbox" at bounding box center [0, 0] width 0 height 0
click at [613, 281] on icon at bounding box center [611, 282] width 11 height 10
click at [0, 0] on input "checkbox" at bounding box center [0, 0] width 0 height 0
click at [613, 294] on div "Fri" at bounding box center [612, 294] width 17 height 78
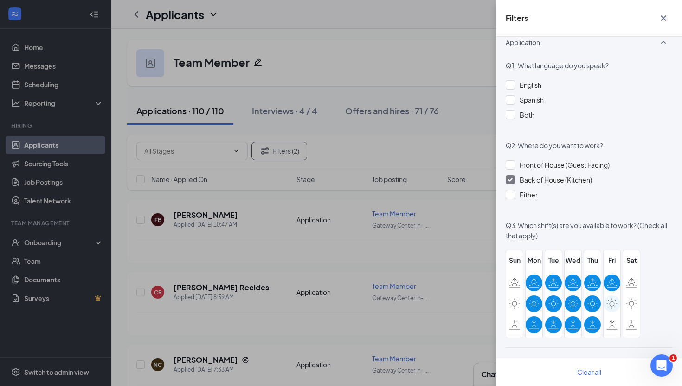
click at [616, 297] on div at bounding box center [612, 303] width 17 height 17
click at [0, 0] on input "checkbox" at bounding box center [0, 0] width 0 height 0
click at [613, 328] on icon at bounding box center [611, 324] width 11 height 10
click at [0, 0] on input "checkbox" at bounding box center [0, 0] width 0 height 0
click at [631, 281] on icon at bounding box center [631, 282] width 11 height 10
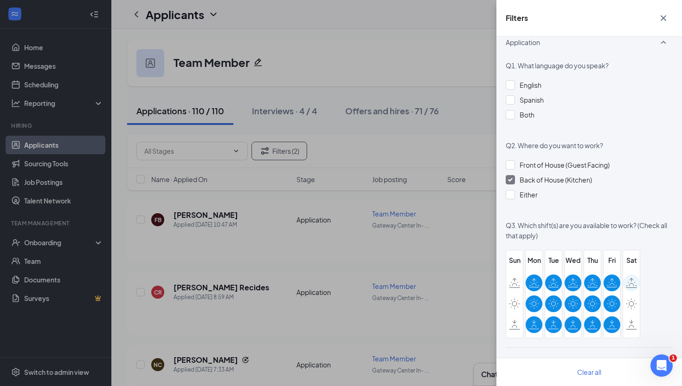
click at [0, 0] on input "checkbox" at bounding box center [0, 0] width 0 height 0
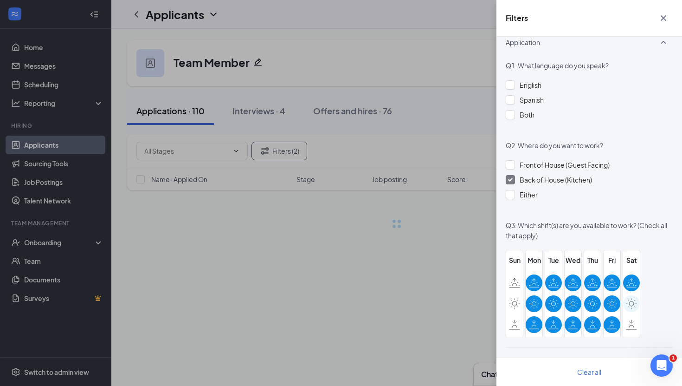
click at [631, 297] on div at bounding box center [631, 303] width 17 height 17
click at [0, 0] on input "checkbox" at bounding box center [0, 0] width 0 height 0
click at [631, 323] on icon at bounding box center [631, 324] width 11 height 10
click at [0, 0] on input "checkbox" at bounding box center [0, 0] width 0 height 0
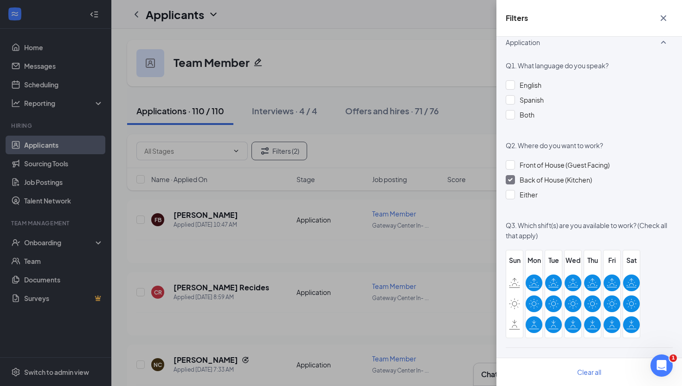
click at [665, 20] on icon "Cross" at bounding box center [664, 18] width 6 height 6
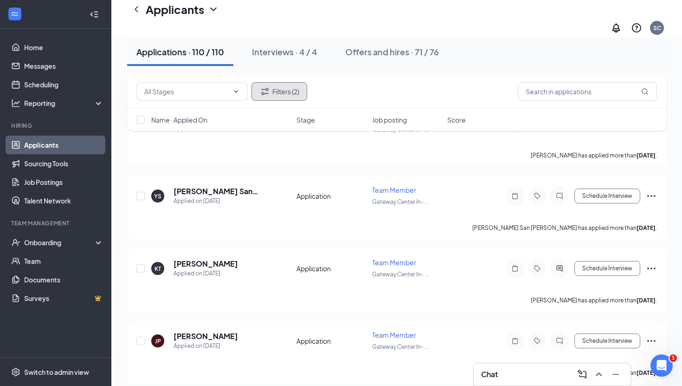
scroll to position [7702, 0]
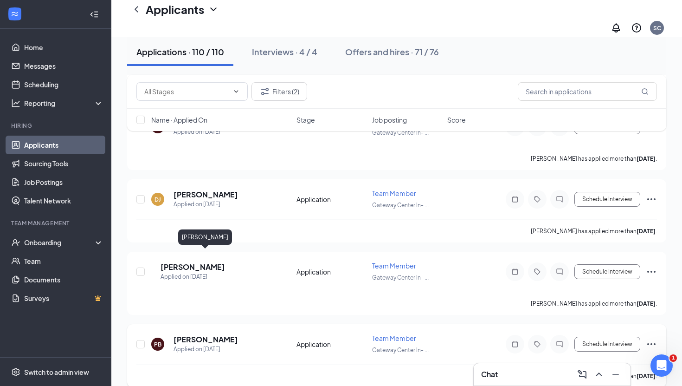
click at [203, 334] on h5 "[PERSON_NAME]" at bounding box center [206, 339] width 65 height 10
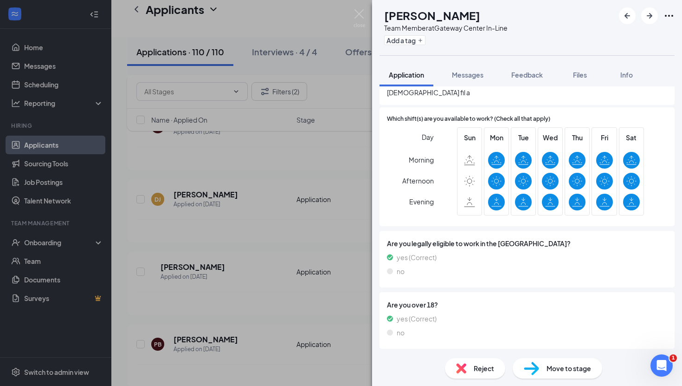
scroll to position [318, 0]
click at [360, 18] on img at bounding box center [360, 18] width 12 height 18
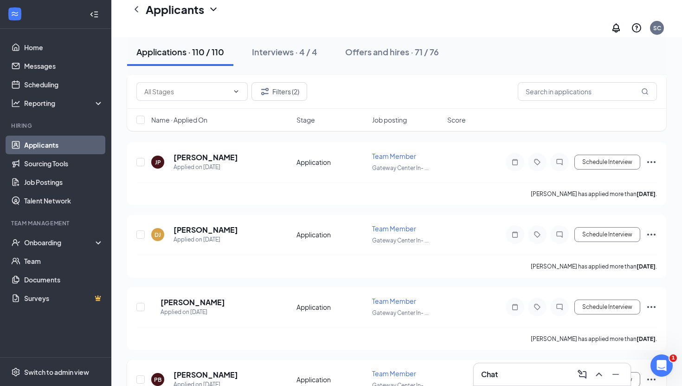
scroll to position [7669, 0]
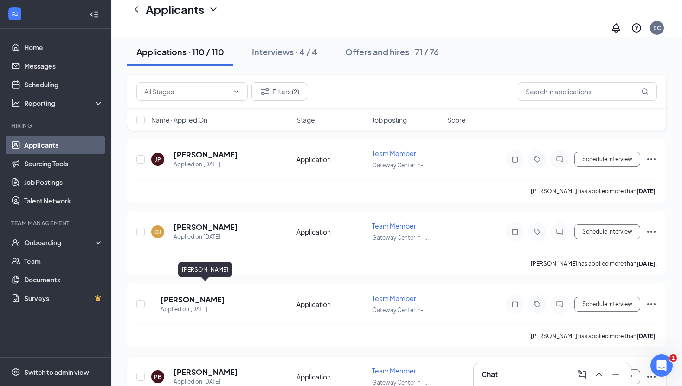
click at [209, 367] on h5 "[PERSON_NAME]" at bounding box center [206, 372] width 65 height 10
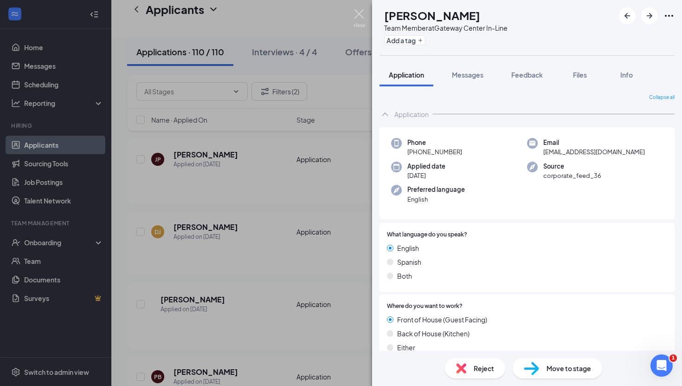
click at [358, 15] on img at bounding box center [360, 18] width 12 height 18
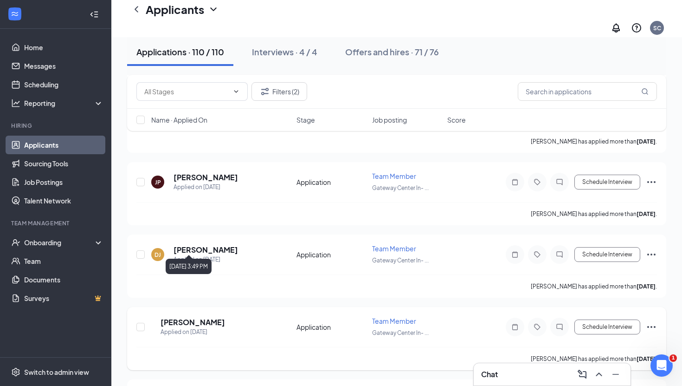
scroll to position [7625, 0]
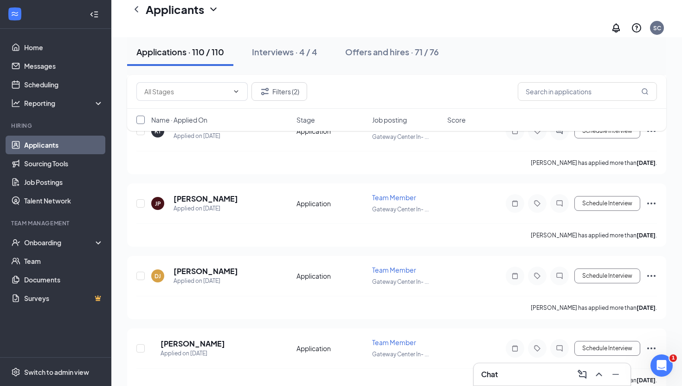
click at [142, 120] on input "checkbox" at bounding box center [140, 120] width 8 height 8
checkbox input "true"
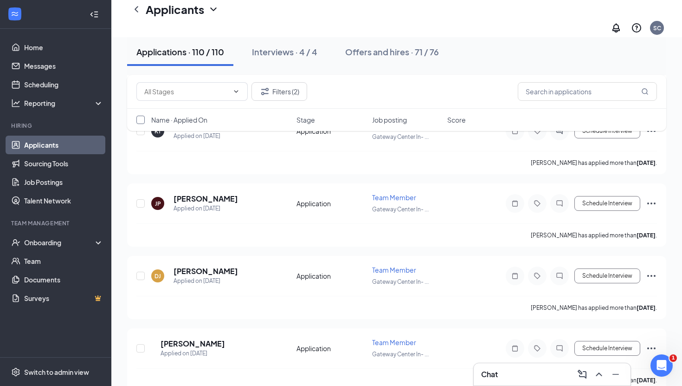
checkbox input "true"
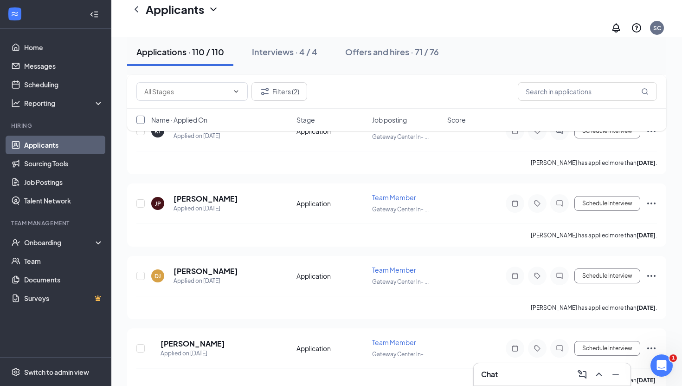
checkbox input "true"
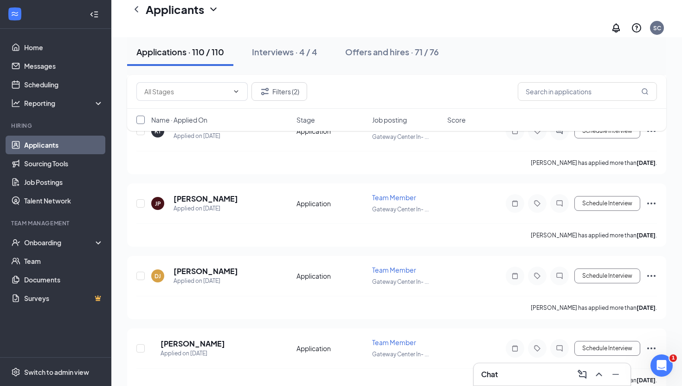
checkbox input "true"
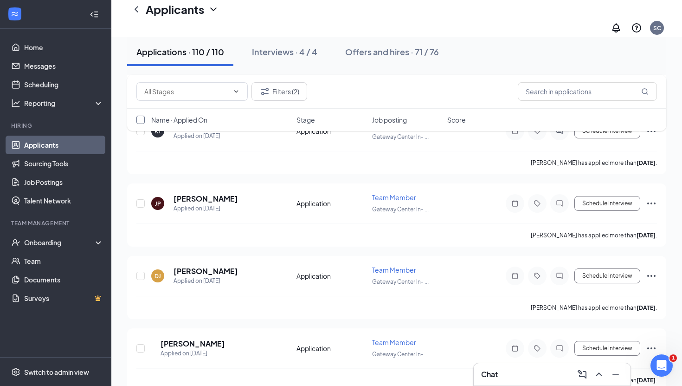
checkbox input "true"
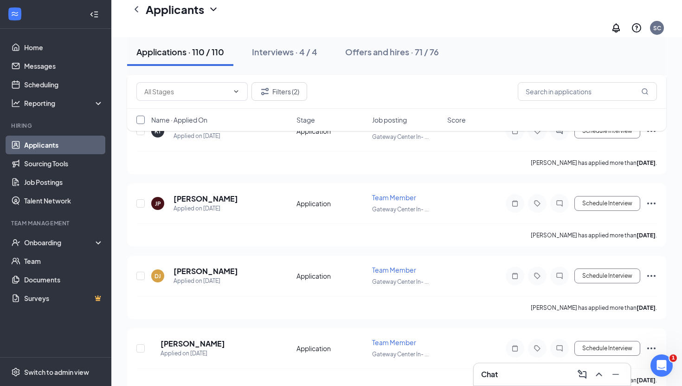
checkbox input "true"
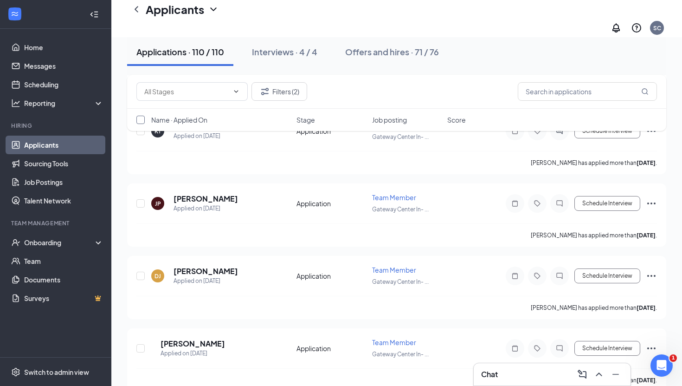
checkbox input "true"
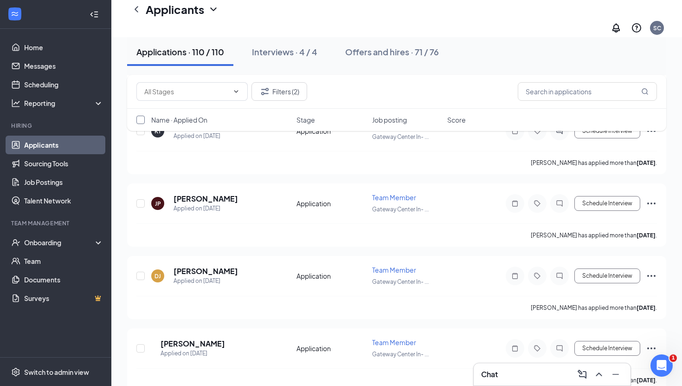
checkbox input "true"
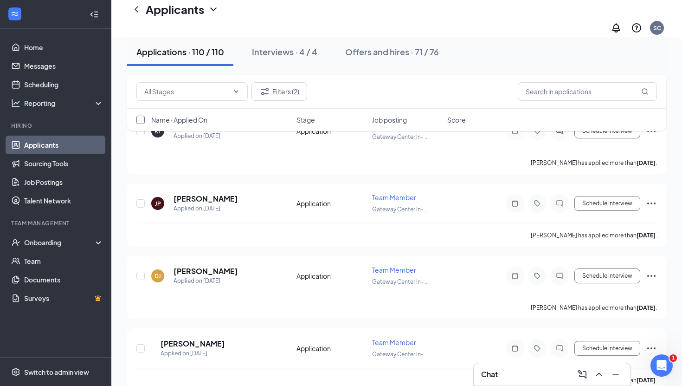
checkbox input "true"
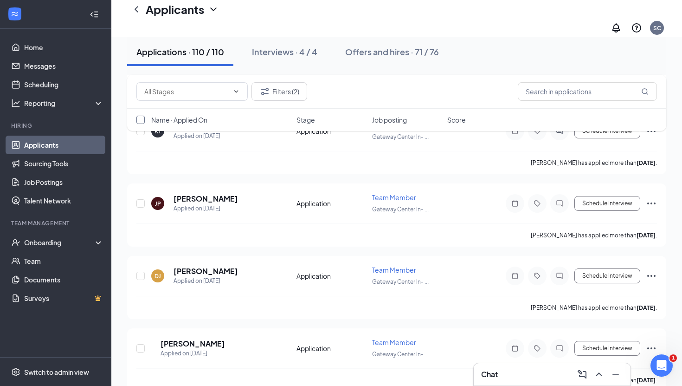
checkbox input "true"
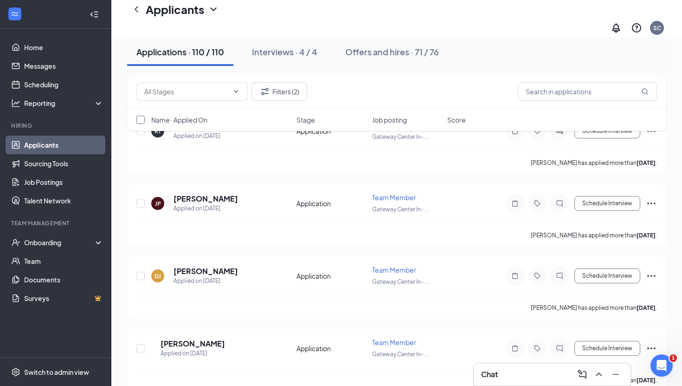
checkbox input "true"
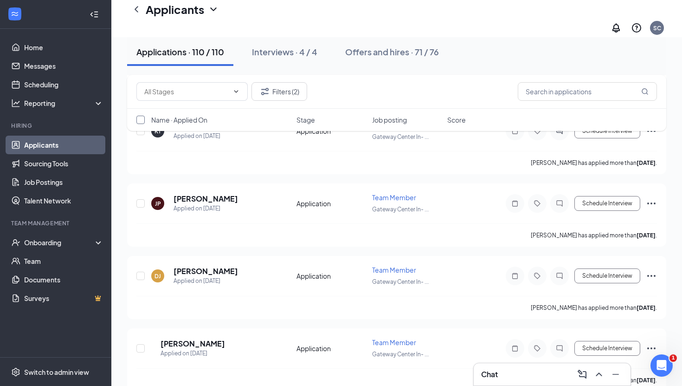
checkbox input "true"
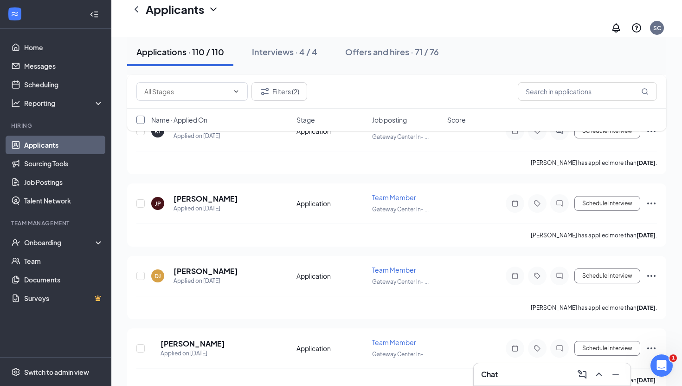
checkbox input "true"
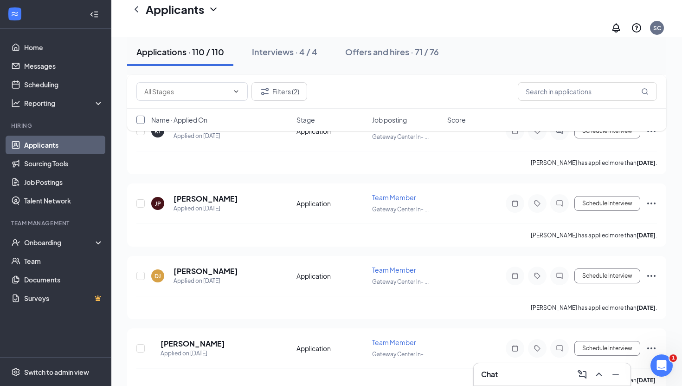
checkbox input "true"
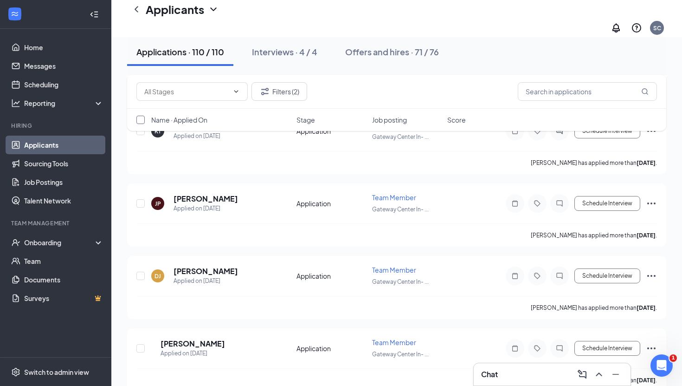
checkbox input "true"
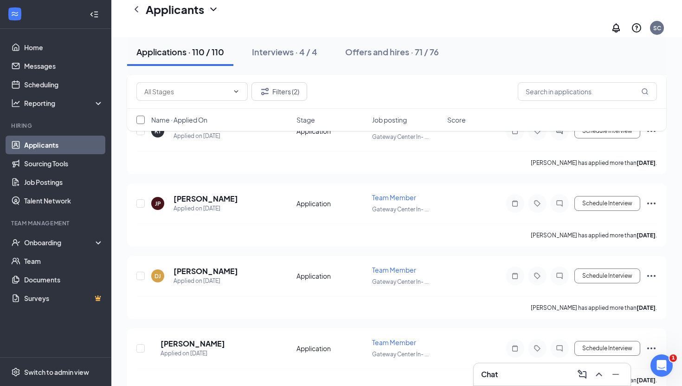
checkbox input "true"
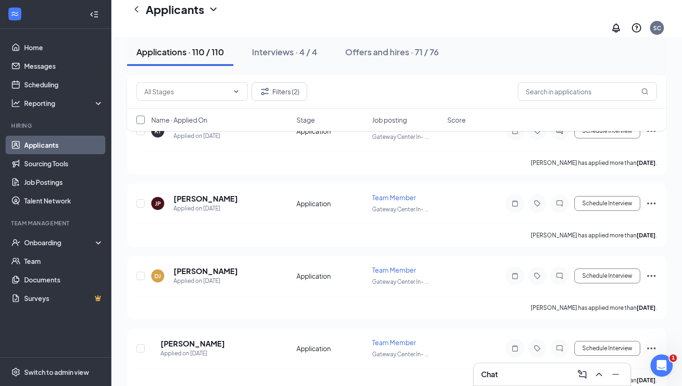
checkbox input "true"
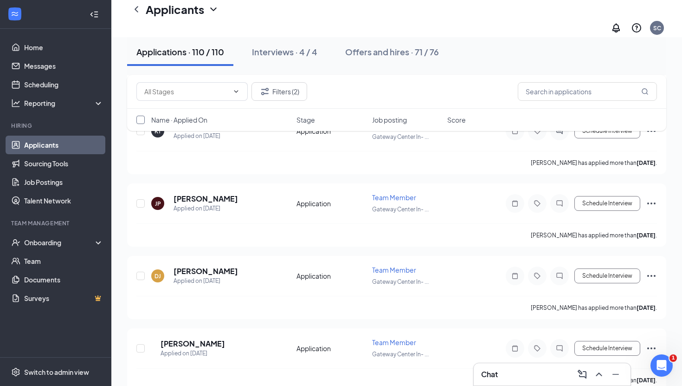
checkbox input "true"
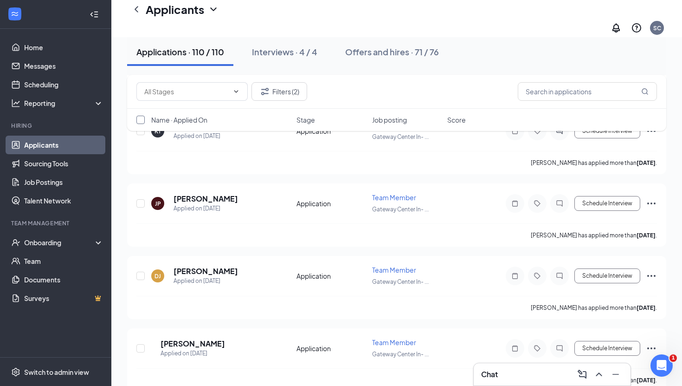
checkbox input "true"
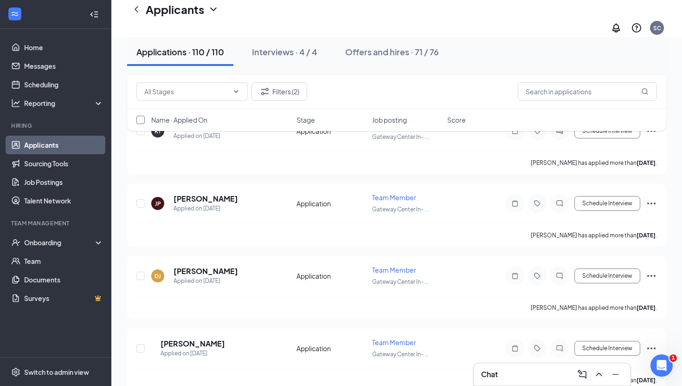
checkbox input "true"
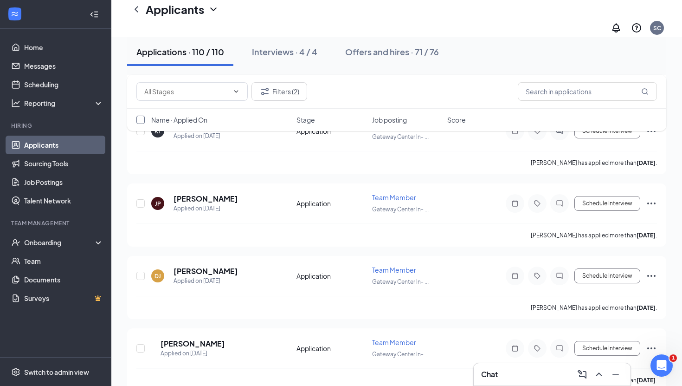
checkbox input "true"
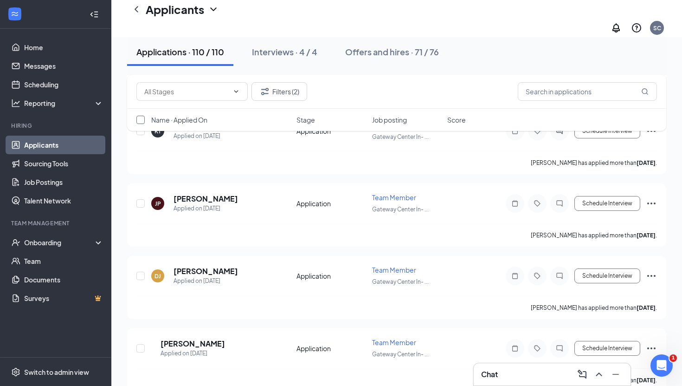
checkbox input "true"
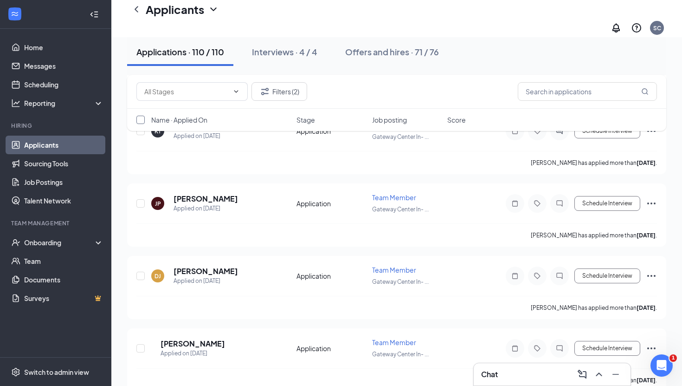
checkbox input "true"
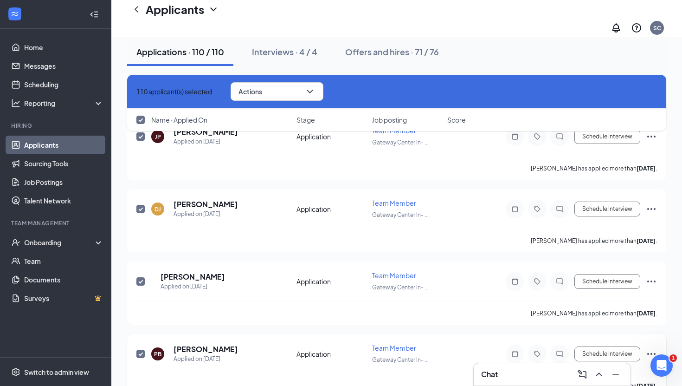
scroll to position [7693, 0]
click at [142, 348] on input "checkbox" at bounding box center [140, 352] width 8 height 8
checkbox input "false"
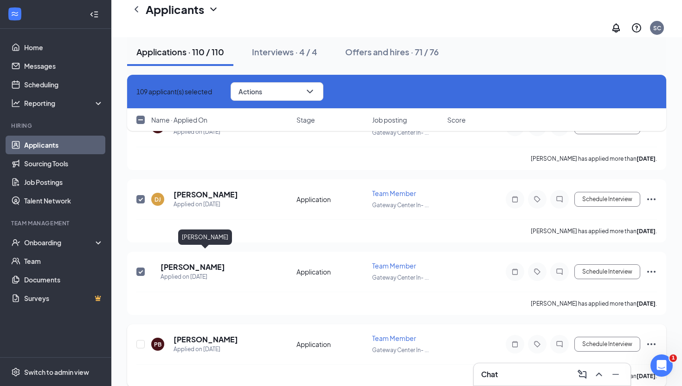
click at [224, 334] on h5 "[PERSON_NAME]" at bounding box center [206, 339] width 65 height 10
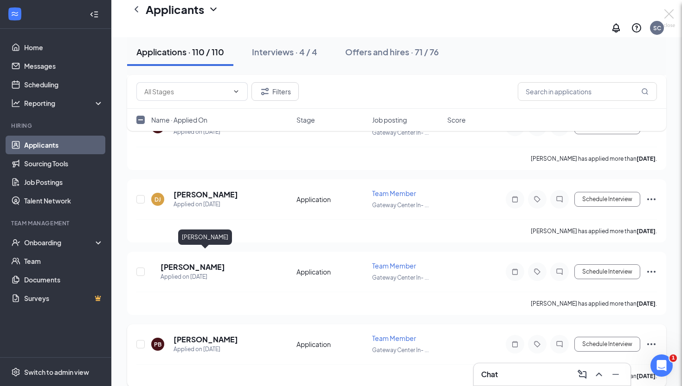
checkbox input "false"
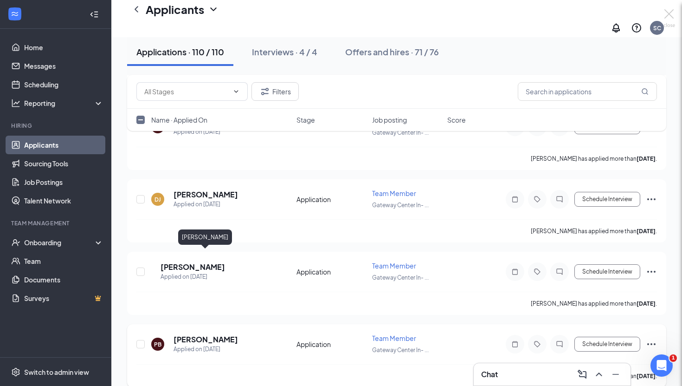
checkbox input "false"
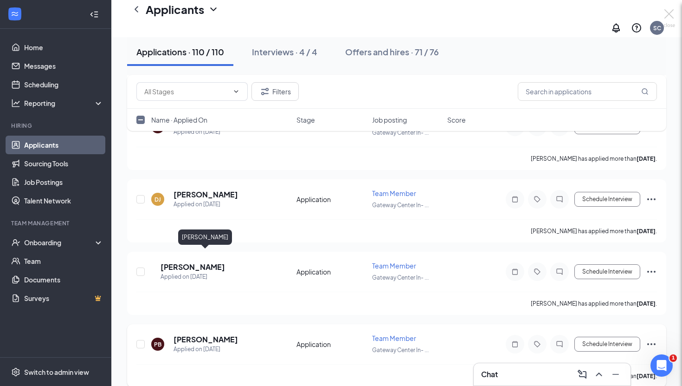
checkbox input "false"
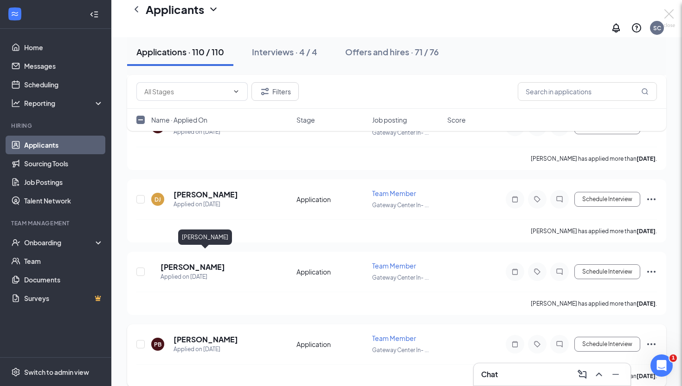
checkbox input "false"
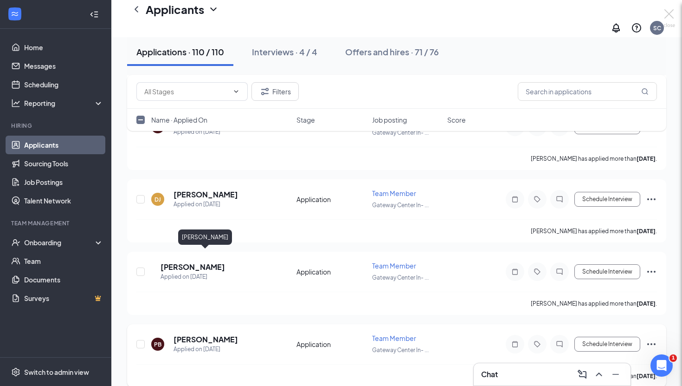
checkbox input "false"
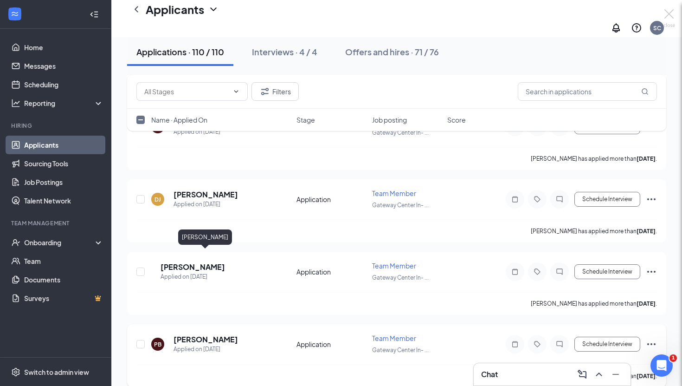
checkbox input "false"
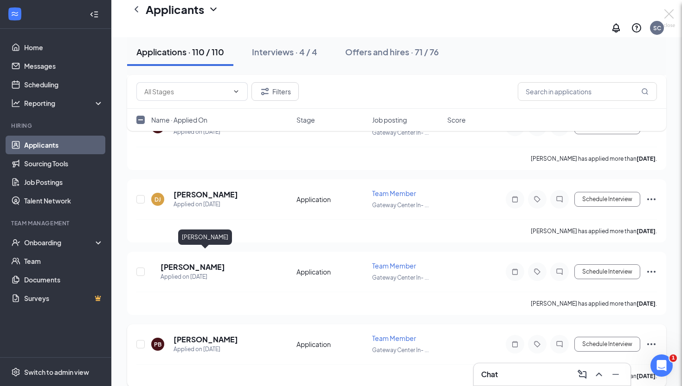
checkbox input "false"
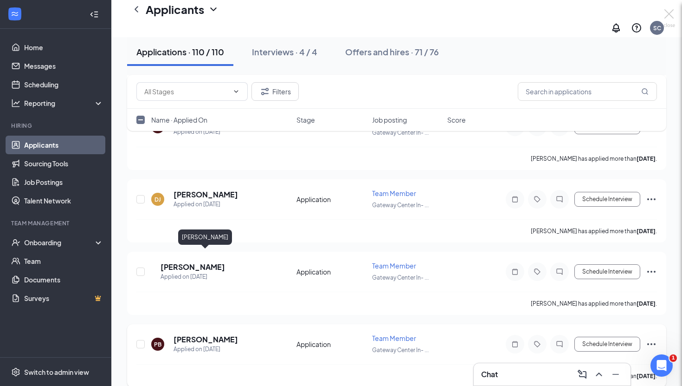
checkbox input "false"
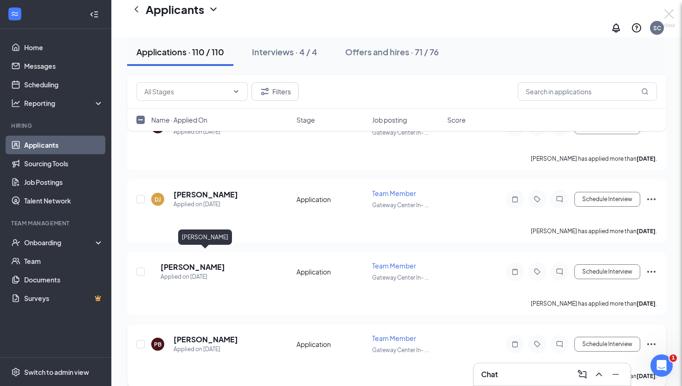
checkbox input "false"
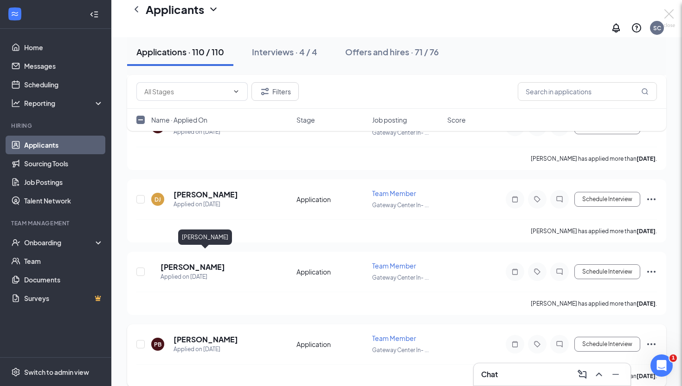
checkbox input "false"
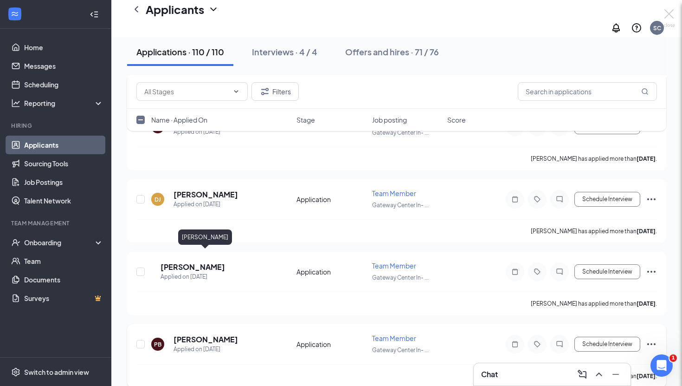
checkbox input "false"
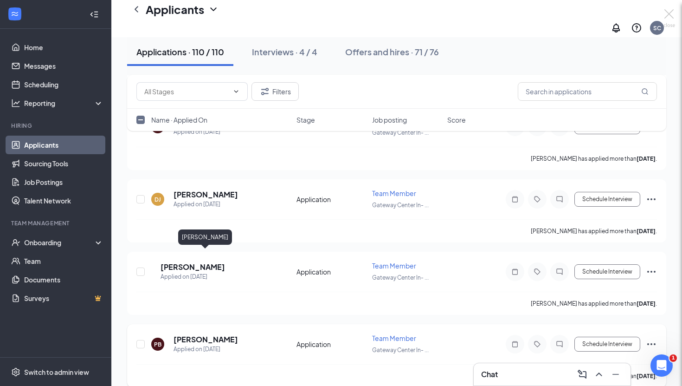
checkbox input "false"
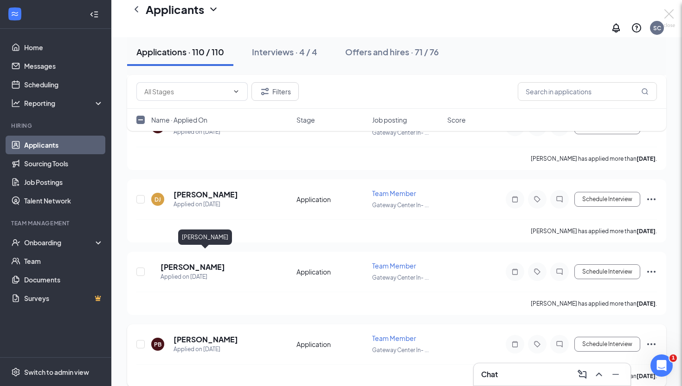
checkbox input "false"
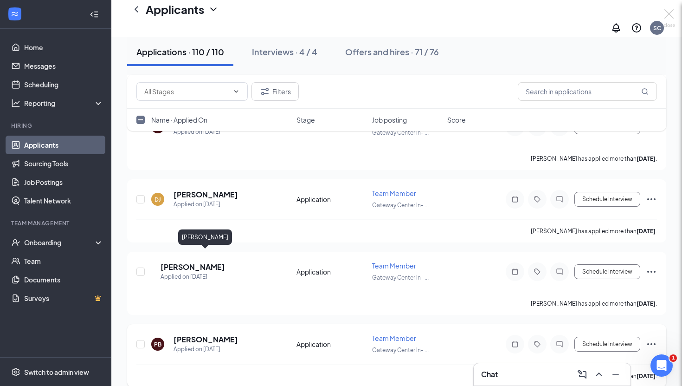
checkbox input "false"
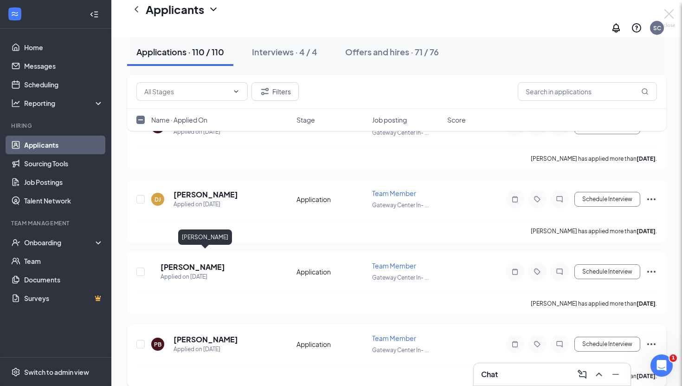
checkbox input "false"
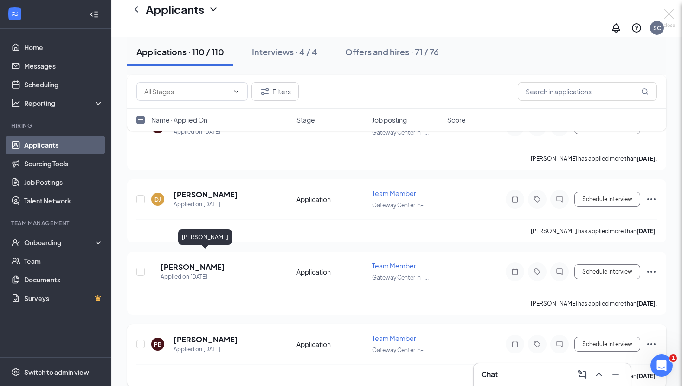
checkbox input "false"
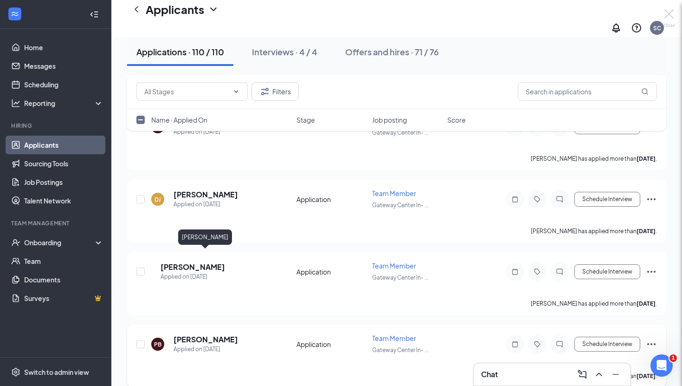
checkbox input "false"
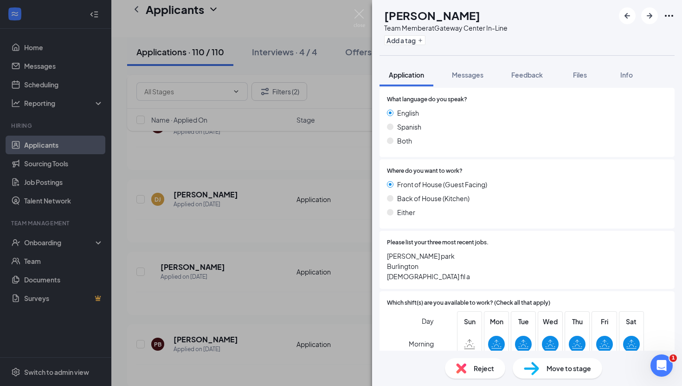
scroll to position [135, 0]
click at [360, 20] on img at bounding box center [360, 18] width 12 height 18
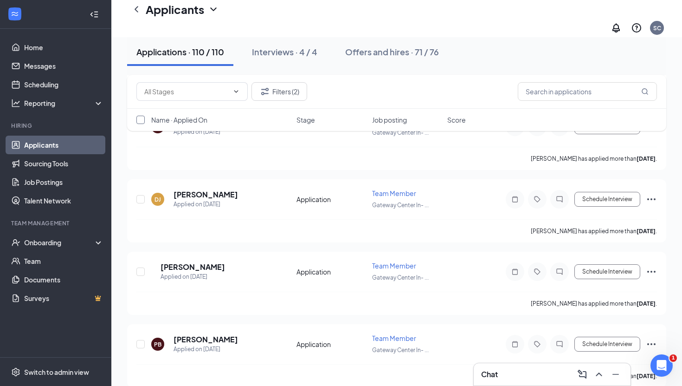
click at [140, 120] on input "checkbox" at bounding box center [140, 120] width 8 height 8
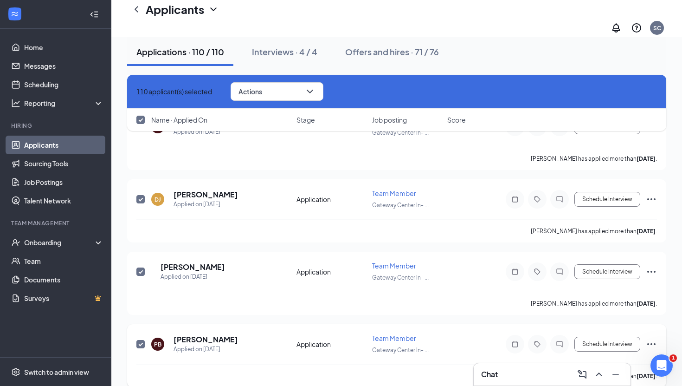
drag, startPoint x: 141, startPoint y: 258, endPoint x: 303, endPoint y: 279, distance: 163.8
click at [141, 340] on input "checkbox" at bounding box center [140, 344] width 8 height 8
click at [262, 94] on span "Actions" at bounding box center [251, 91] width 24 height 6
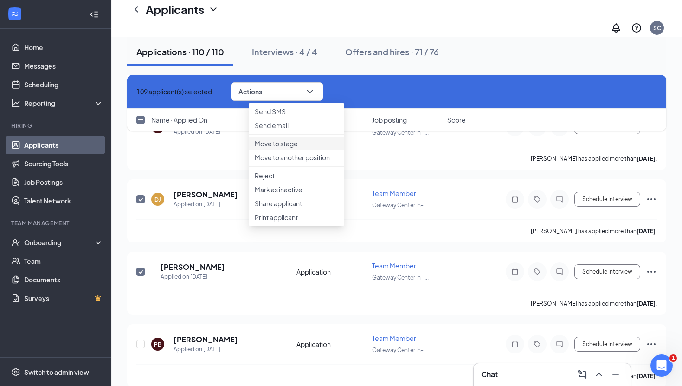
click at [291, 148] on p "Move to stage" at bounding box center [297, 143] width 84 height 9
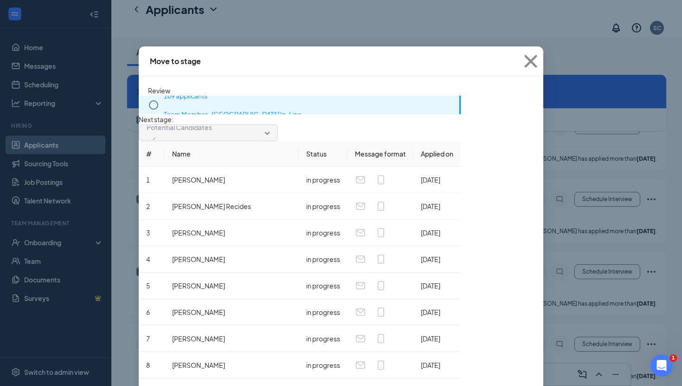
click at [166, 105] on p "109 applicants" at bounding box center [310, 95] width 292 height 19
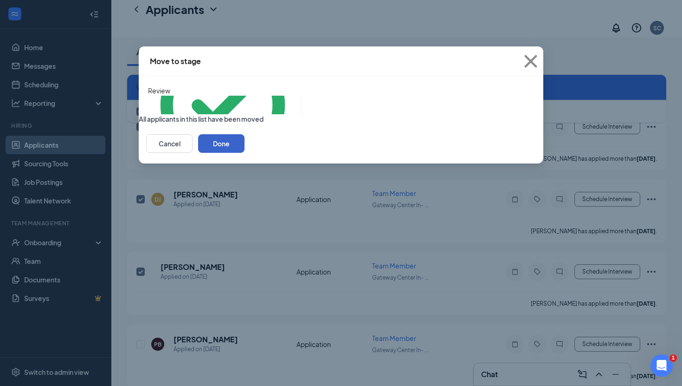
scroll to position [7694, 0]
click at [245, 153] on button "Done" at bounding box center [221, 143] width 46 height 19
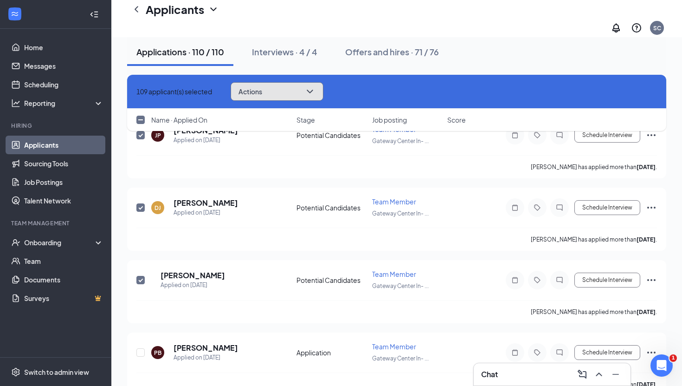
click at [260, 93] on span "Actions" at bounding box center [251, 91] width 24 height 6
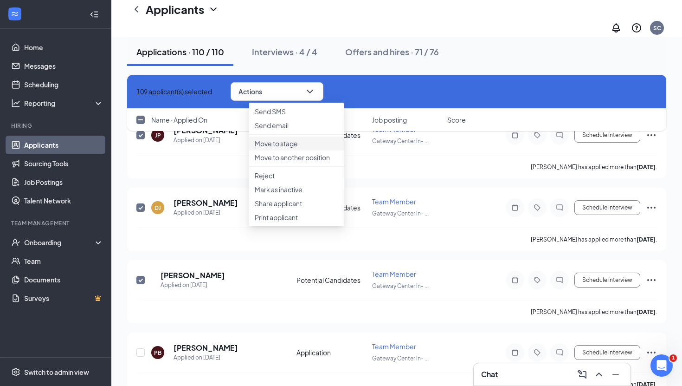
click at [298, 148] on p "Move to stage" at bounding box center [297, 143] width 84 height 9
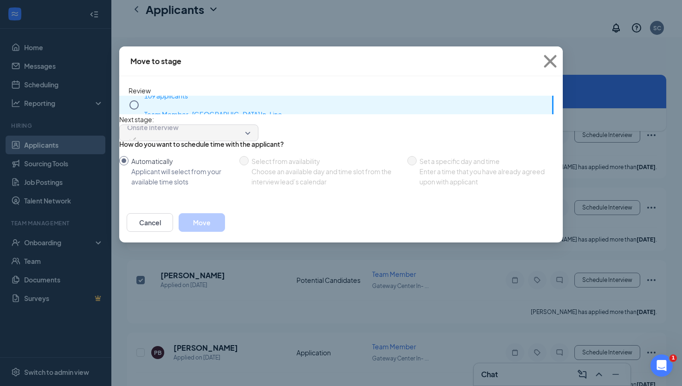
click at [154, 123] on p "Team Member · [GEOGRAPHIC_DATA] In-Line" at bounding box center [346, 114] width 405 height 19
click at [225, 232] on button "Move" at bounding box center [202, 222] width 46 height 19
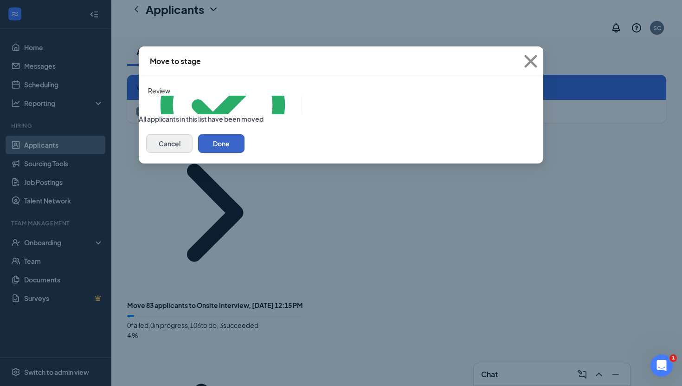
scroll to position [7335, 0]
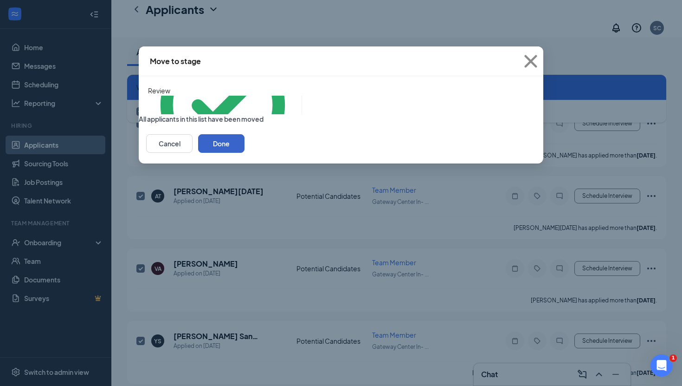
click at [245, 153] on button "Done" at bounding box center [221, 143] width 46 height 19
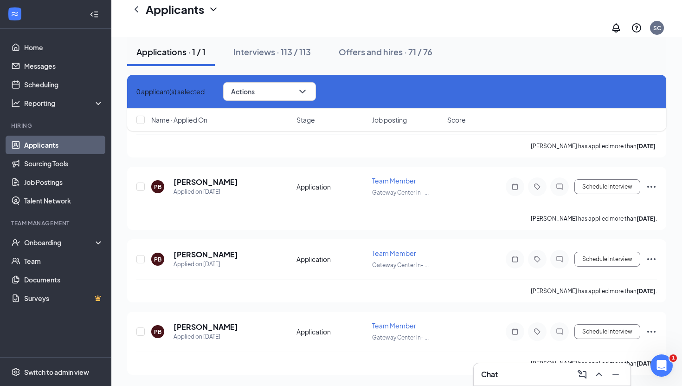
scroll to position [604, 0]
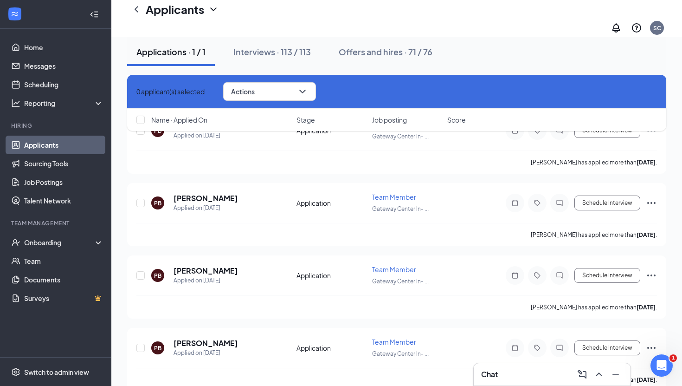
click at [136, 91] on icon "Cross" at bounding box center [136, 91] width 0 height 0
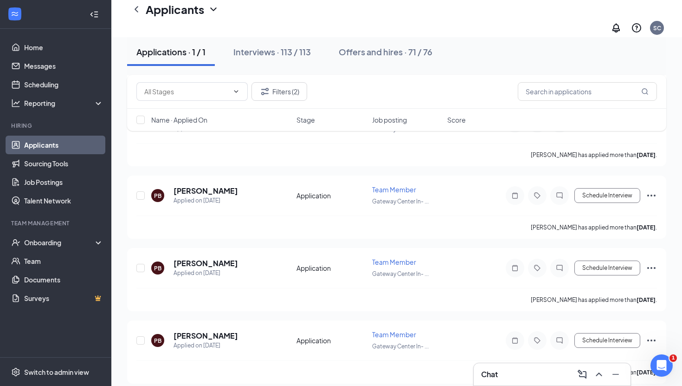
scroll to position [0, 0]
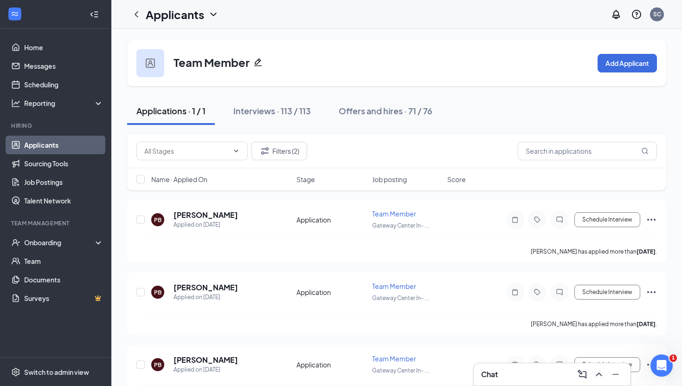
click at [43, 142] on link "Applicants" at bounding box center [63, 144] width 79 height 19
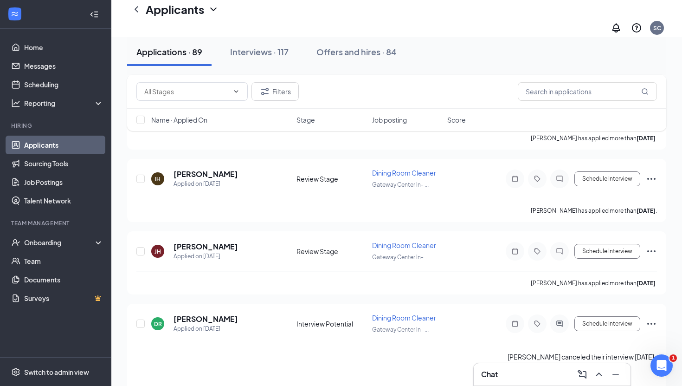
scroll to position [463, 0]
click at [188, 170] on h5 "[PERSON_NAME]" at bounding box center [206, 175] width 65 height 10
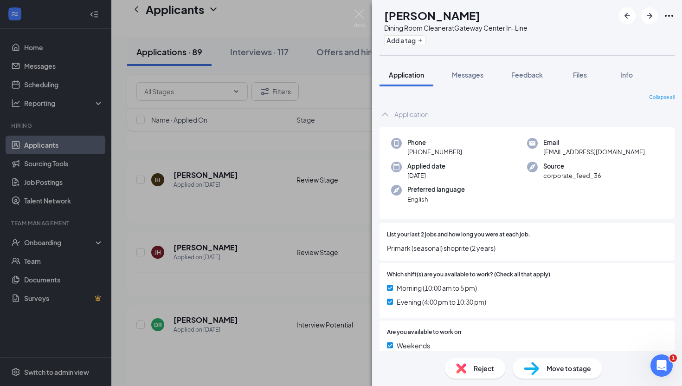
click at [551, 366] on span "Move to stage" at bounding box center [569, 368] width 45 height 10
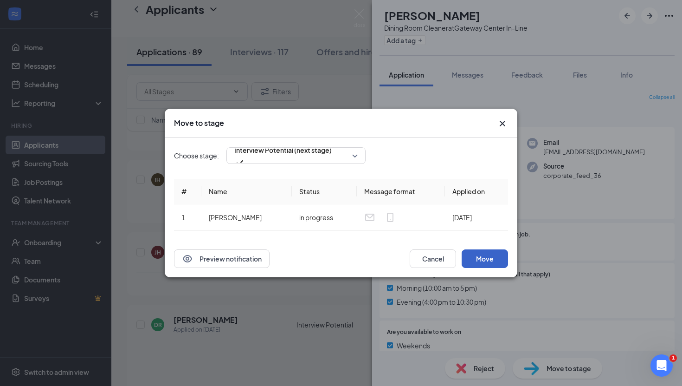
click at [474, 260] on button "Move" at bounding box center [485, 258] width 46 height 19
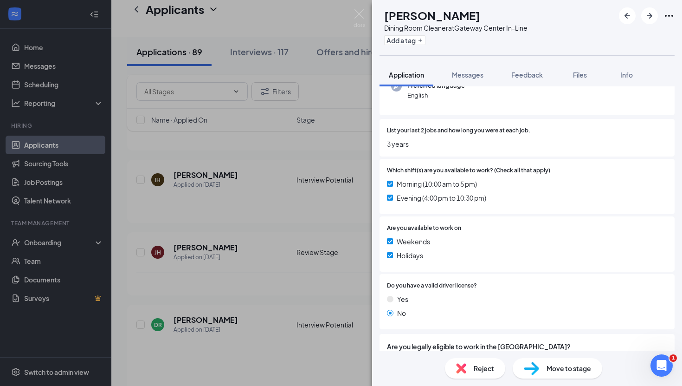
scroll to position [146, 0]
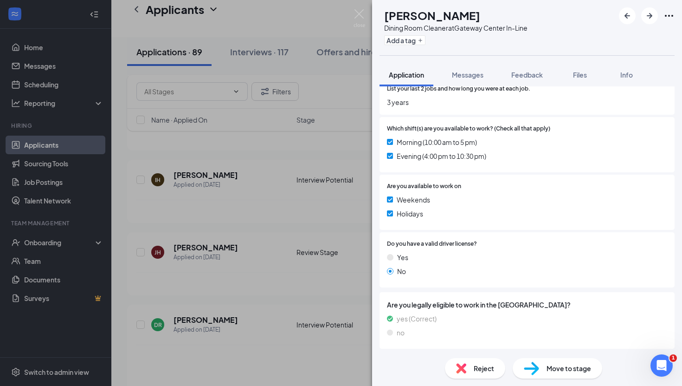
click at [561, 372] on span "Move to stage" at bounding box center [569, 368] width 45 height 10
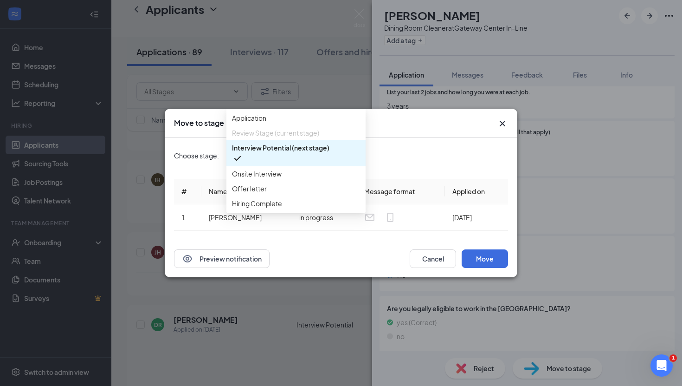
click at [316, 159] on div "Interview Potential (next stage) 4057685 4058784 4057255 Application Review Sta…" at bounding box center [295, 155] width 139 height 17
click at [318, 179] on span "Onsite Interview" at bounding box center [296, 173] width 128 height 10
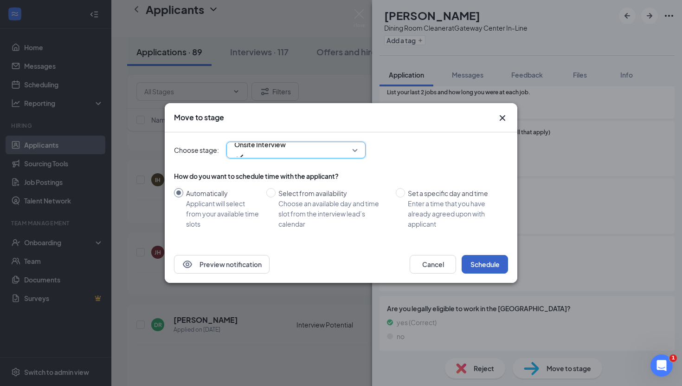
click at [479, 264] on button "Schedule" at bounding box center [485, 264] width 46 height 19
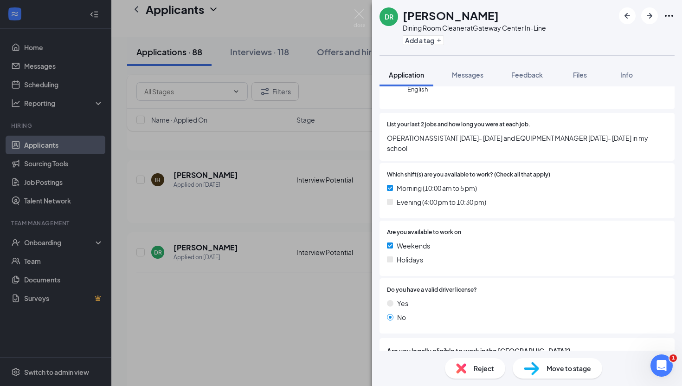
scroll to position [156, 0]
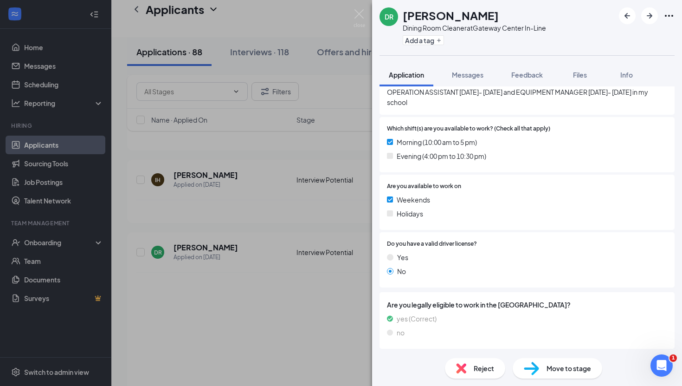
click at [476, 370] on span "Reject" at bounding box center [484, 368] width 20 height 10
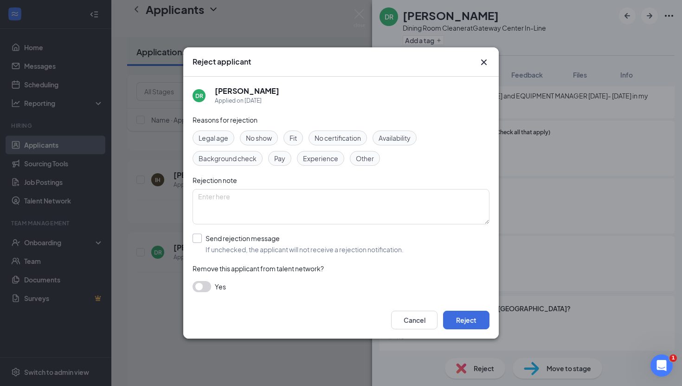
click at [200, 247] on input "Send rejection message If unchecked, the applicant will not receive a rejection…" at bounding box center [298, 243] width 211 height 20
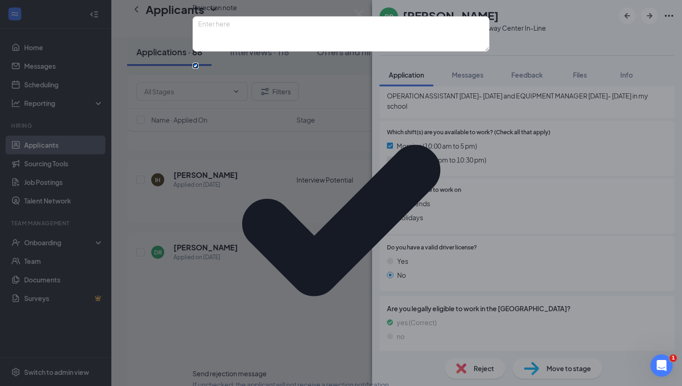
scroll to position [19, 0]
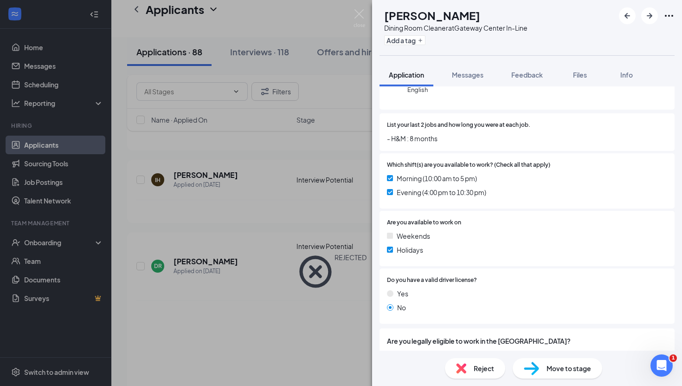
scroll to position [146, 0]
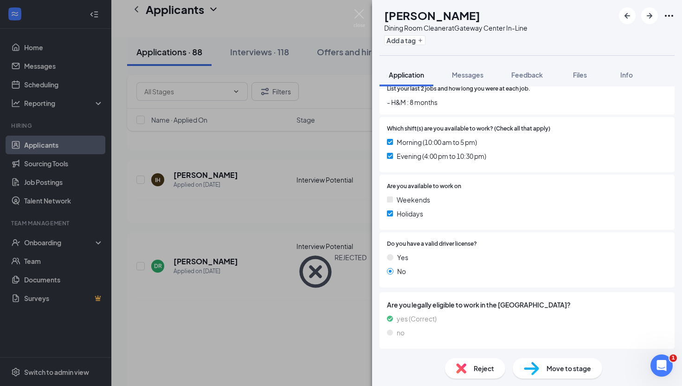
click at [492, 371] on span "Reject" at bounding box center [484, 368] width 20 height 10
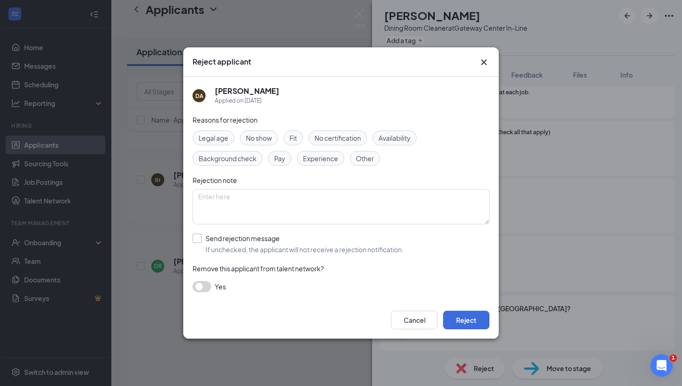
click at [193, 241] on input "Send rejection message If unchecked, the applicant will not receive a rejection…" at bounding box center [298, 243] width 211 height 20
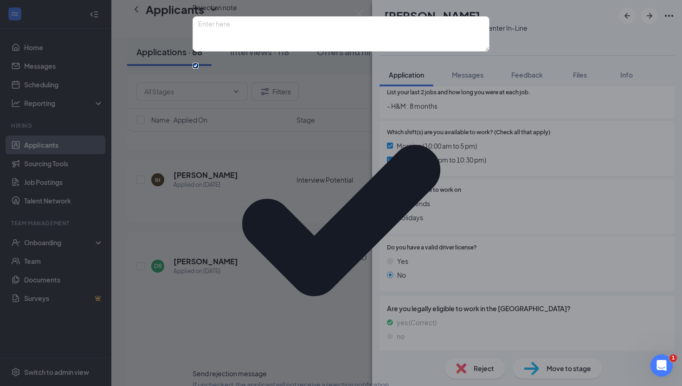
scroll to position [18, 0]
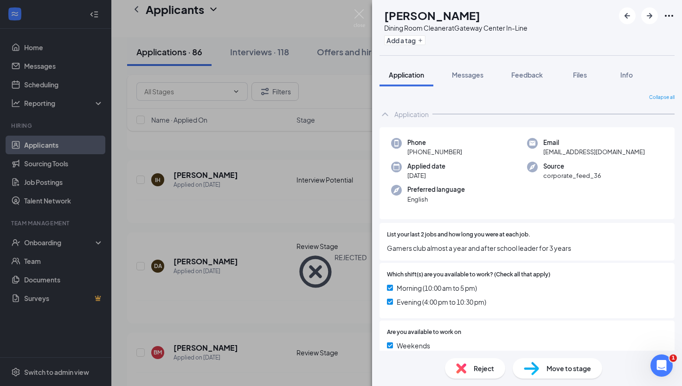
click at [475, 371] on span "Reject" at bounding box center [484, 368] width 20 height 10
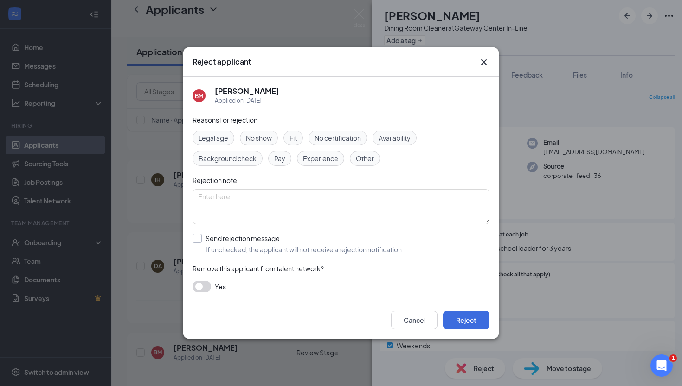
click at [200, 239] on input "Send rejection message If unchecked, the applicant will not receive a rejection…" at bounding box center [298, 243] width 211 height 20
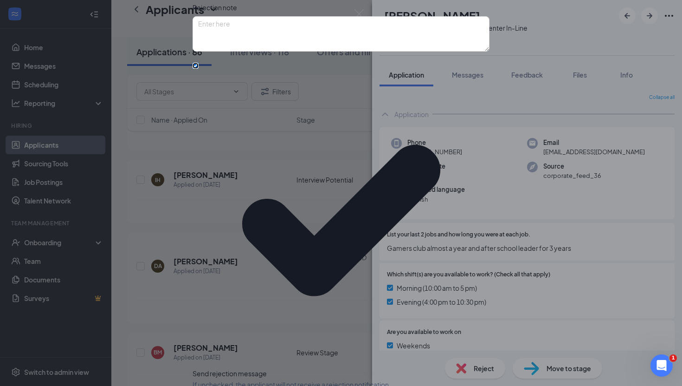
scroll to position [19, 0]
click at [206, 310] on div "Reasons for rejection Legal age No show Fit No certification Availability Backg…" at bounding box center [341, 214] width 297 height 545
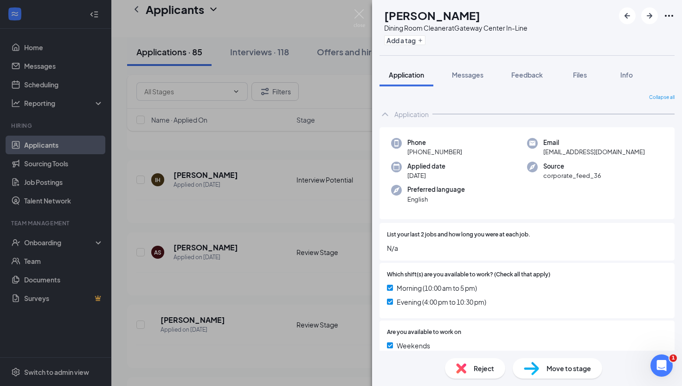
click at [470, 370] on div "Reject" at bounding box center [475, 368] width 60 height 20
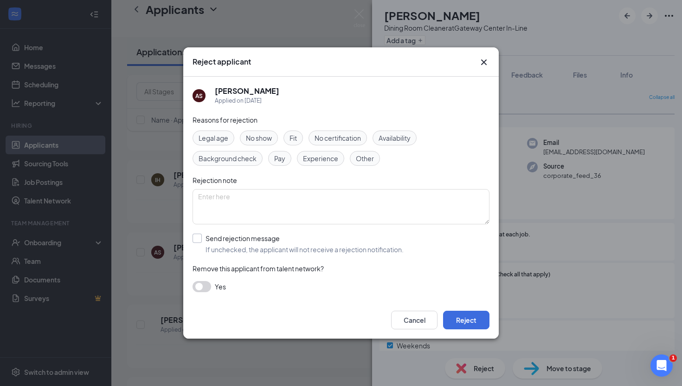
click at [201, 239] on input "Send rejection message If unchecked, the applicant will not receive a rejection…" at bounding box center [298, 243] width 211 height 20
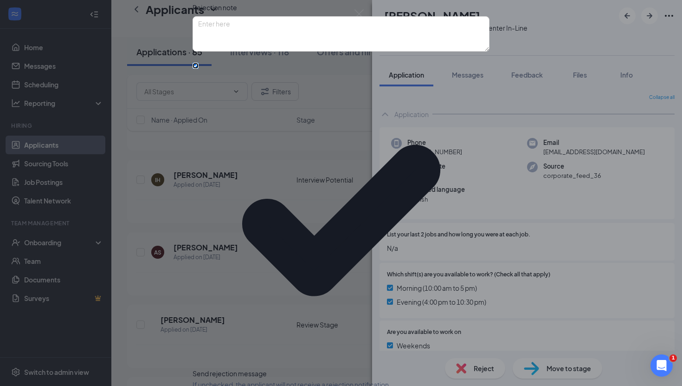
scroll to position [19, 0]
drag, startPoint x: 204, startPoint y: 301, endPoint x: 373, endPoint y: 317, distance: 169.7
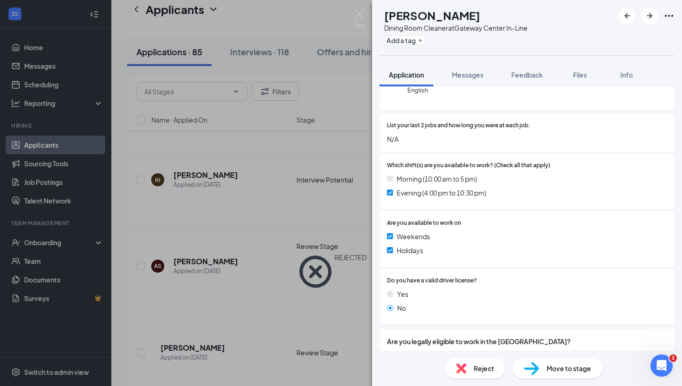
scroll to position [146, 0]
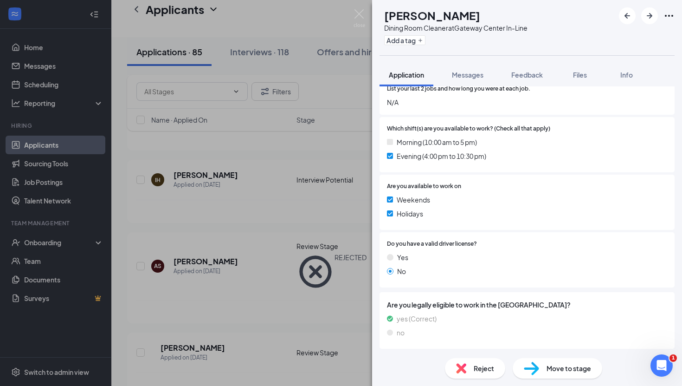
click at [468, 370] on div "Reject" at bounding box center [475, 368] width 60 height 20
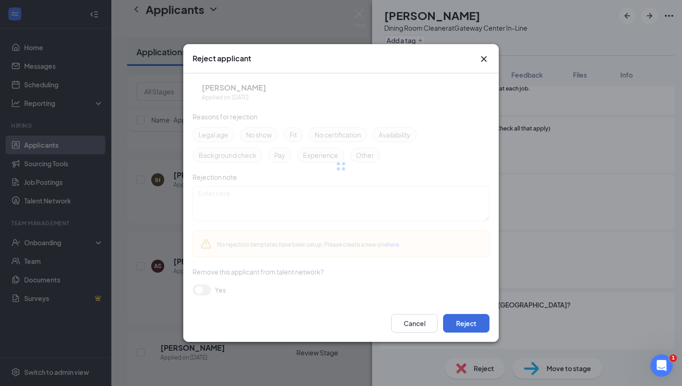
scroll to position [142, 0]
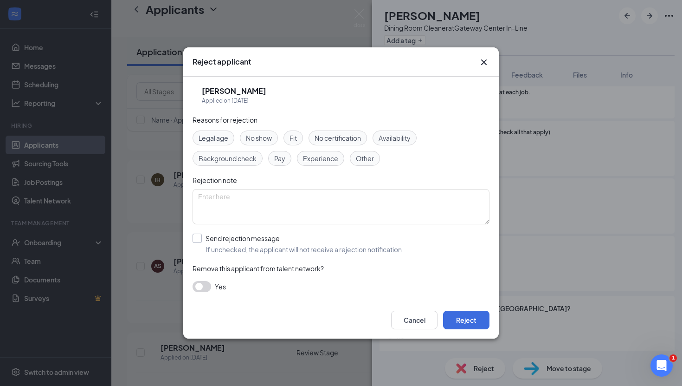
click at [195, 235] on input "Send rejection message If unchecked, the applicant will not receive a rejection…" at bounding box center [298, 243] width 211 height 20
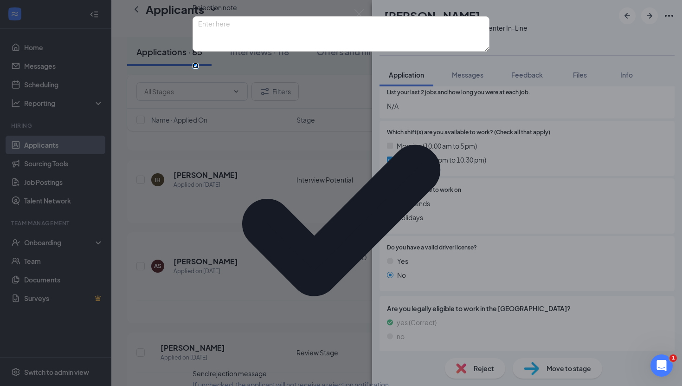
scroll to position [19, 0]
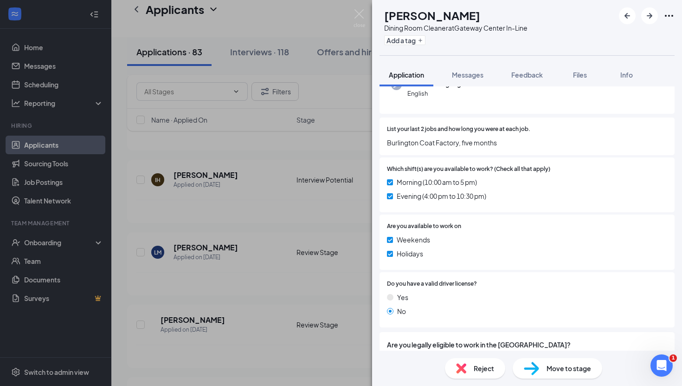
scroll to position [146, 0]
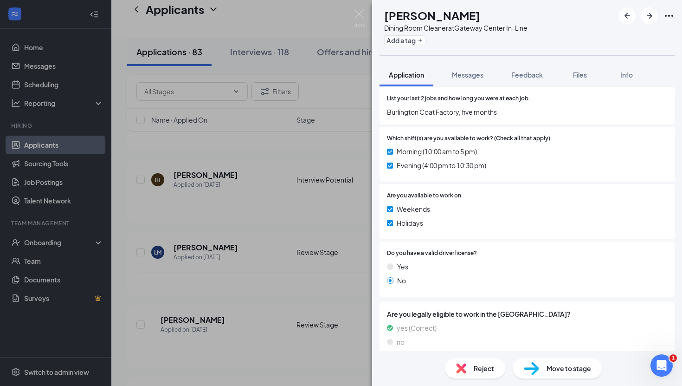
click at [534, 369] on img at bounding box center [531, 367] width 15 height 13
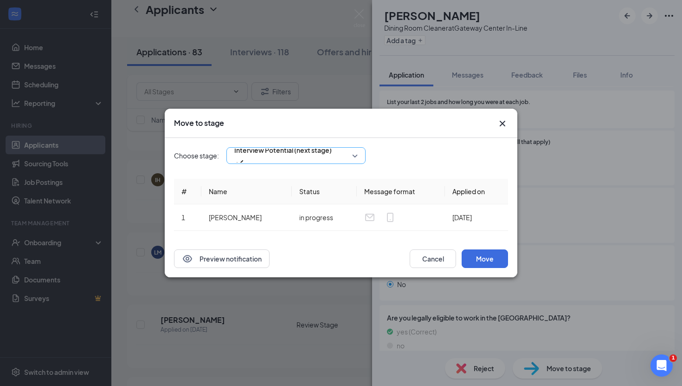
click at [261, 156] on div "Interview Potential (next stage)" at bounding box center [295, 155] width 139 height 17
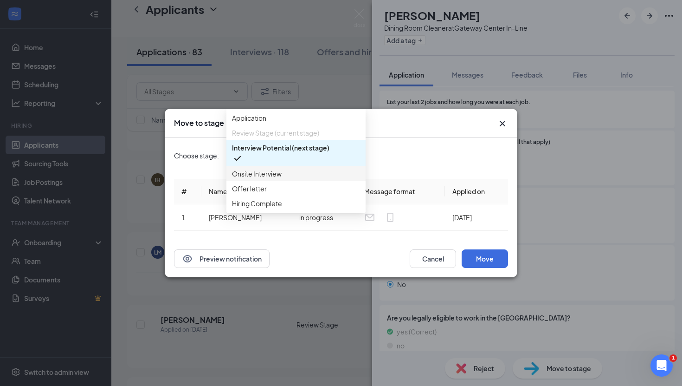
click at [267, 179] on span "Onsite Interview" at bounding box center [257, 173] width 50 height 10
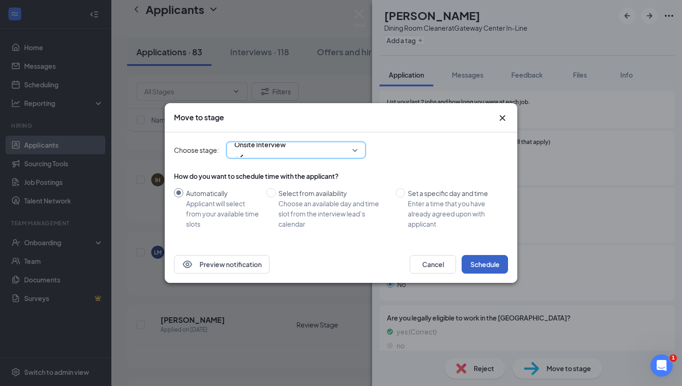
click at [474, 261] on button "Schedule" at bounding box center [485, 264] width 46 height 19
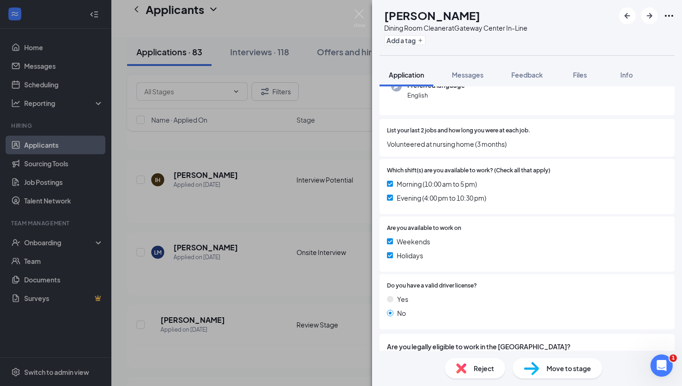
scroll to position [146, 0]
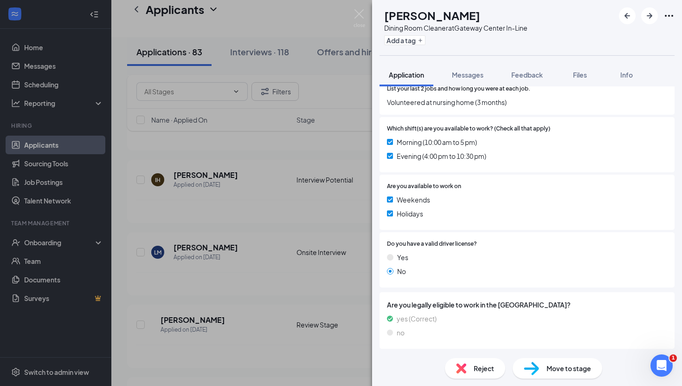
click at [474, 369] on span "Reject" at bounding box center [484, 368] width 20 height 10
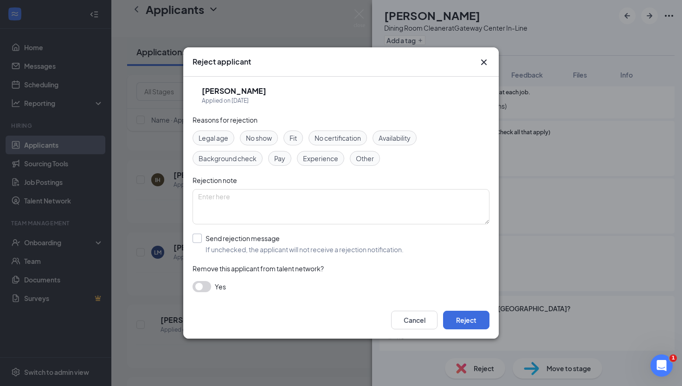
click at [202, 237] on input "Send rejection message If unchecked, the applicant will not receive a rejection…" at bounding box center [298, 243] width 211 height 20
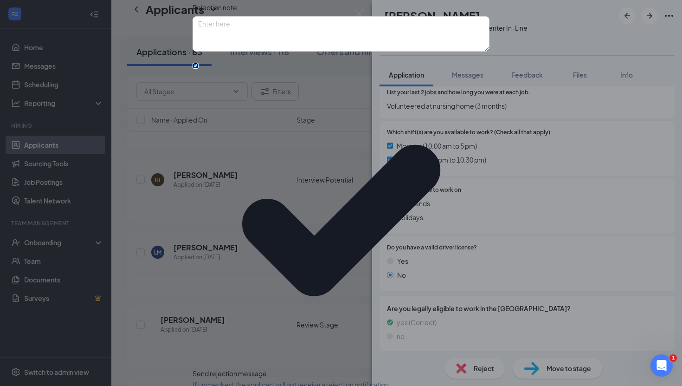
scroll to position [19, 0]
click at [204, 297] on div "Reasons for rejection Legal age No show Fit No certification Availability Backg…" at bounding box center [341, 214] width 297 height 545
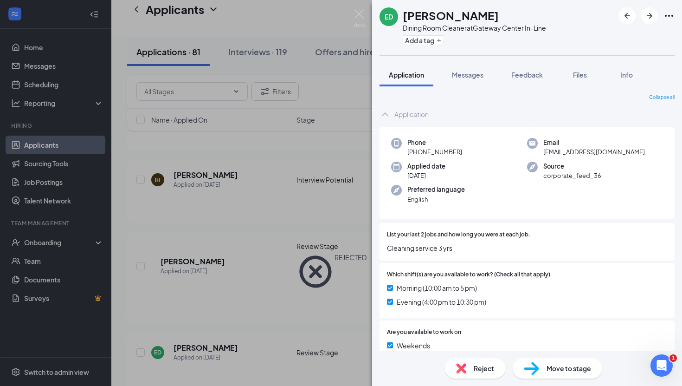
click at [541, 365] on div "Move to stage" at bounding box center [558, 368] width 90 height 20
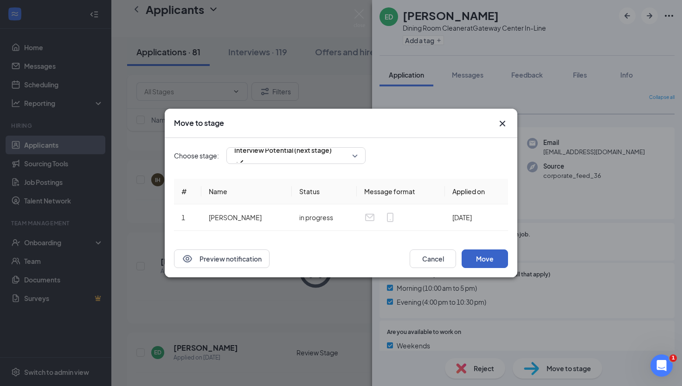
click at [481, 264] on button "Move" at bounding box center [485, 258] width 46 height 19
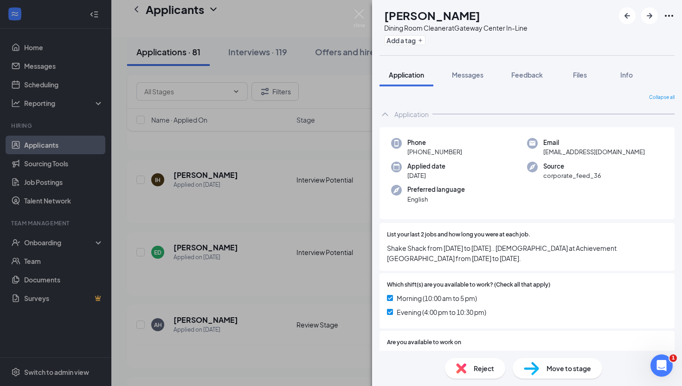
click at [469, 371] on div "Reject" at bounding box center [475, 368] width 60 height 20
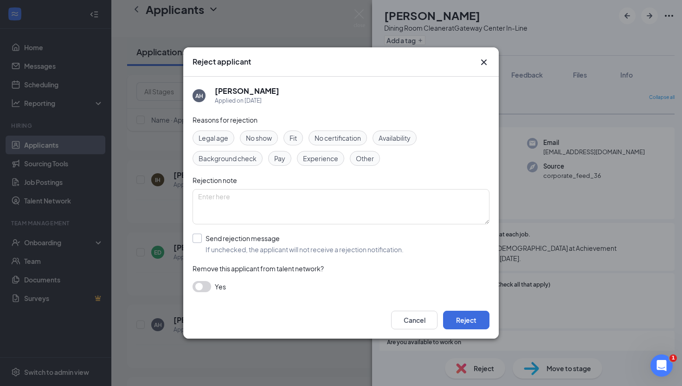
click at [193, 237] on input "Send rejection message If unchecked, the applicant will not receive a rejection…" at bounding box center [298, 243] width 211 height 20
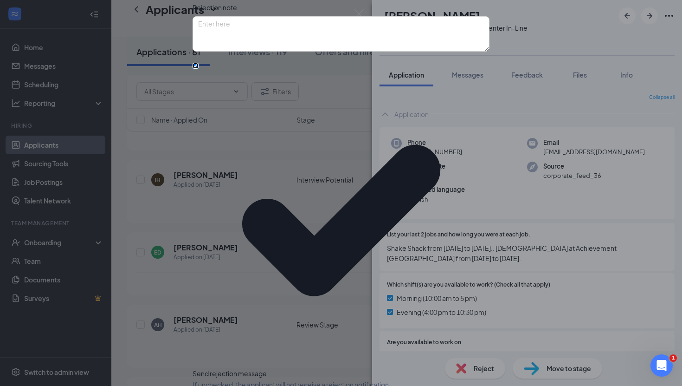
scroll to position [19, 0]
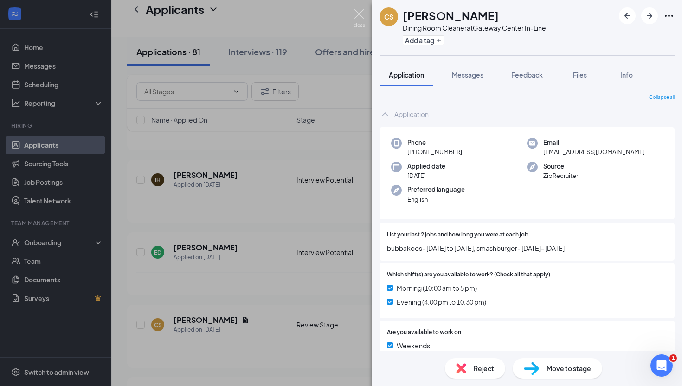
click at [361, 19] on img at bounding box center [360, 18] width 12 height 18
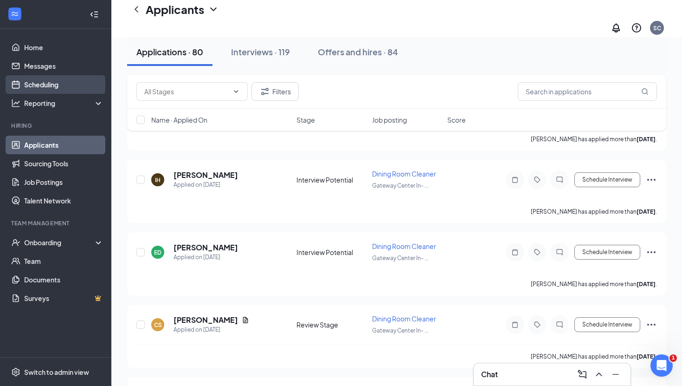
click at [61, 80] on link "Scheduling" at bounding box center [63, 84] width 79 height 19
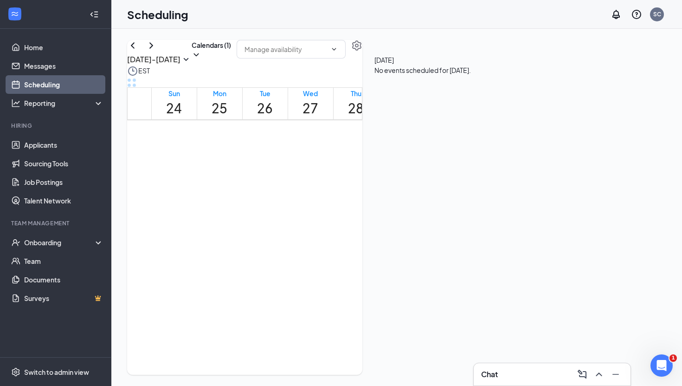
scroll to position [665, 0]
drag, startPoint x: 409, startPoint y: 168, endPoint x: 412, endPoint y: 221, distance: 53.4
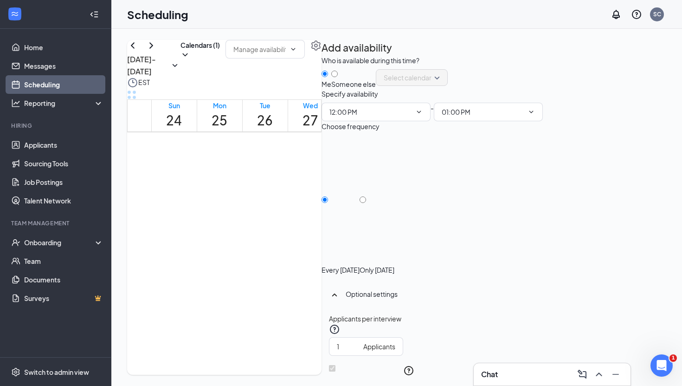
click at [394, 265] on div at bounding box center [377, 265] width 35 height 0
click at [366, 203] on input "Only [DATE]" at bounding box center [363, 199] width 6 height 6
click at [360, 341] on input "1" at bounding box center [348, 346] width 23 height 10
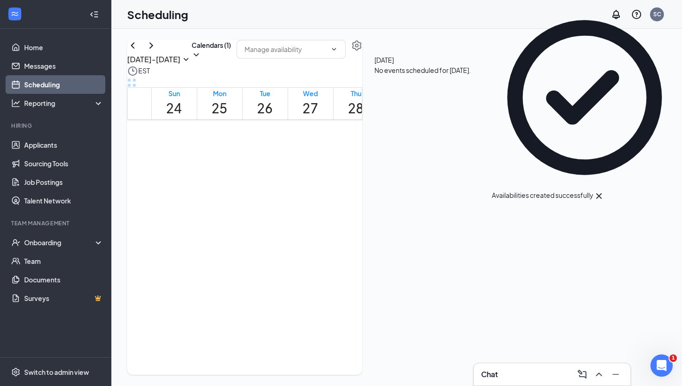
scroll to position [711, 0]
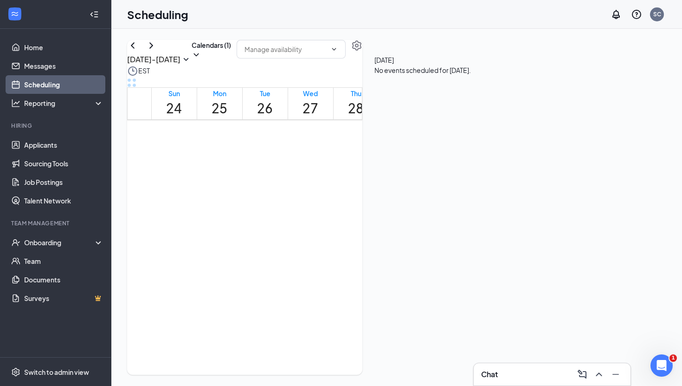
drag, startPoint x: 417, startPoint y: 242, endPoint x: 415, endPoint y: 293, distance: 51.5
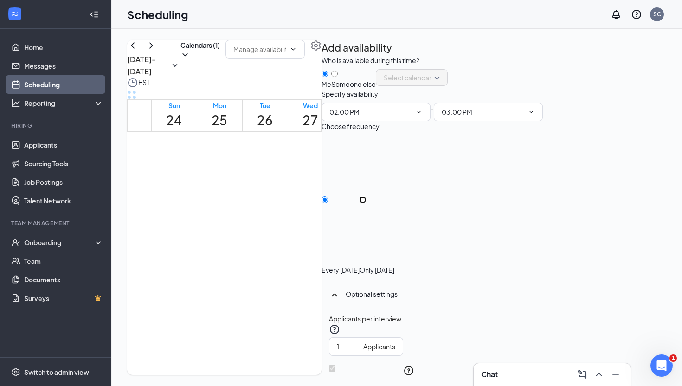
click at [366, 203] on input "Only [DATE]" at bounding box center [363, 199] width 6 height 6
click at [360, 341] on input "1" at bounding box center [348, 346] width 23 height 10
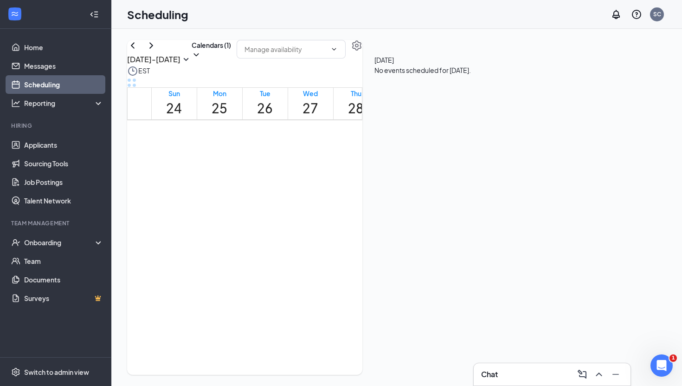
scroll to position [797, 0]
drag, startPoint x: 410, startPoint y: 215, endPoint x: 413, endPoint y: 268, distance: 52.5
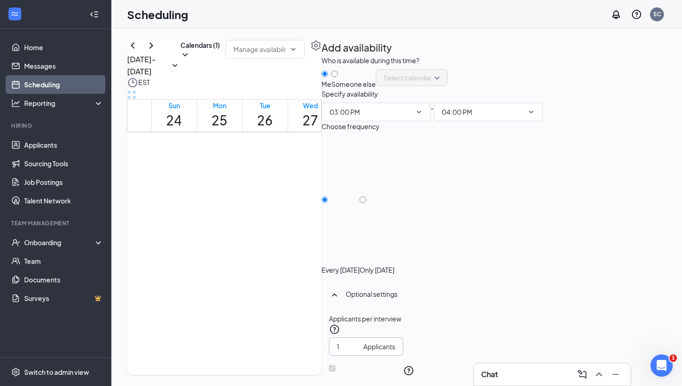
click at [360, 341] on input "1" at bounding box center [348, 346] width 23 height 10
click at [394, 265] on div at bounding box center [377, 265] width 35 height 0
click at [366, 203] on input "Only [DATE]" at bounding box center [363, 199] width 6 height 6
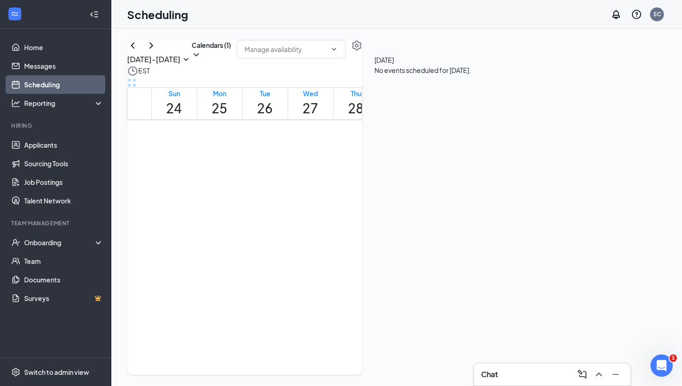
scroll to position [847, 0]
drag, startPoint x: 368, startPoint y: 224, endPoint x: 367, endPoint y: 273, distance: 49.7
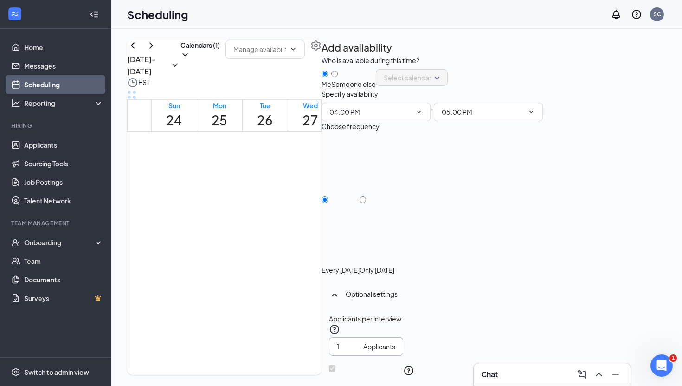
click at [360, 341] on input "1" at bounding box center [348, 346] width 23 height 10
click at [366, 203] on input "Only [DATE]" at bounding box center [363, 199] width 6 height 6
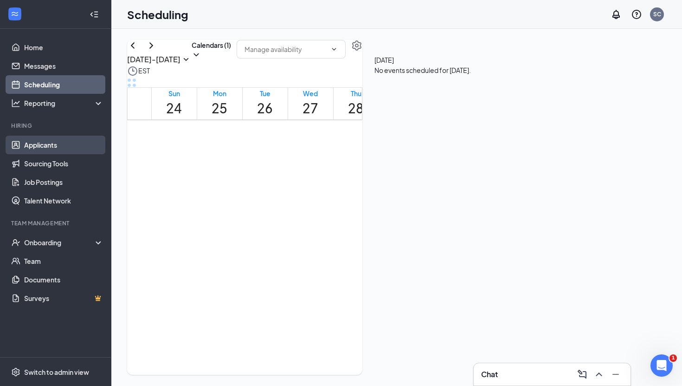
click at [47, 145] on link "Applicants" at bounding box center [63, 144] width 79 height 19
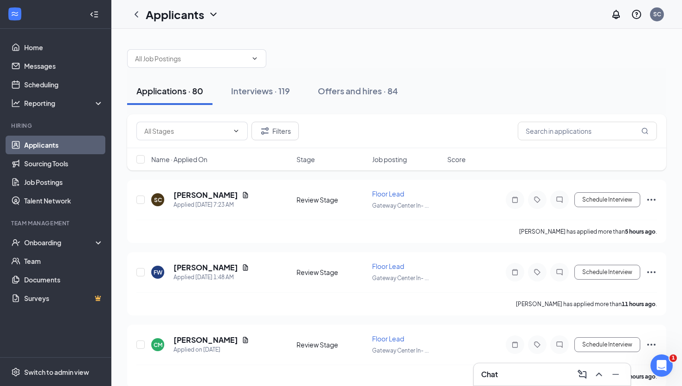
click at [559, 373] on div "Chat" at bounding box center [552, 374] width 142 height 15
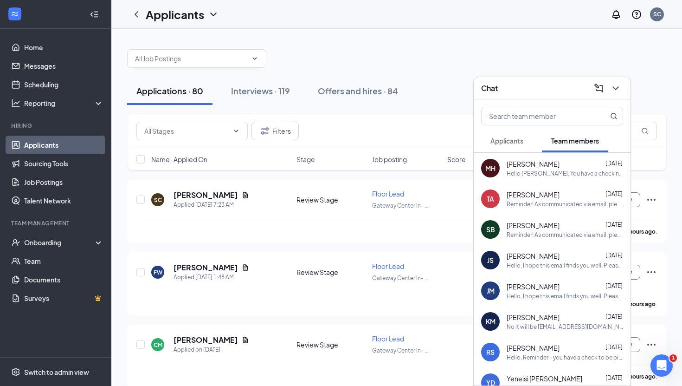
click at [523, 141] on span "Applicants" at bounding box center [506, 140] width 33 height 8
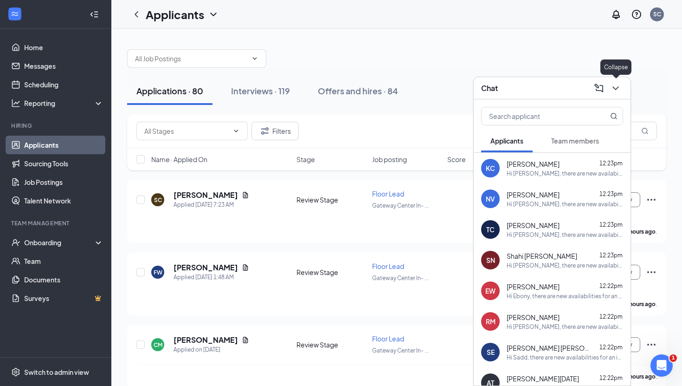
click at [615, 91] on icon "ChevronDown" at bounding box center [615, 88] width 11 height 11
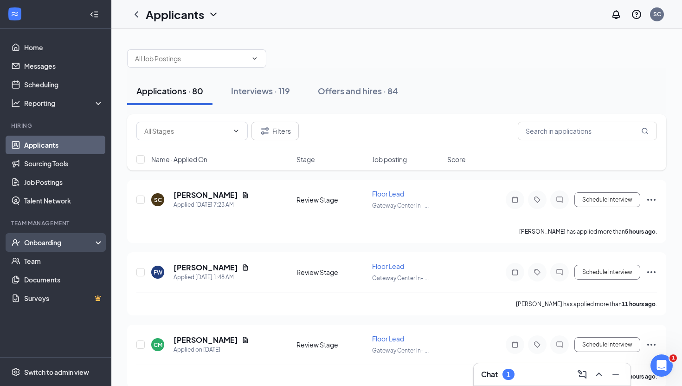
click at [71, 245] on div "Onboarding" at bounding box center [59, 242] width 71 height 9
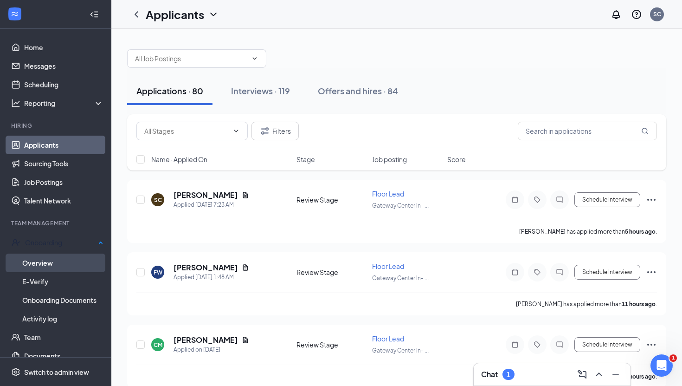
click at [57, 259] on link "Overview" at bounding box center [62, 262] width 81 height 19
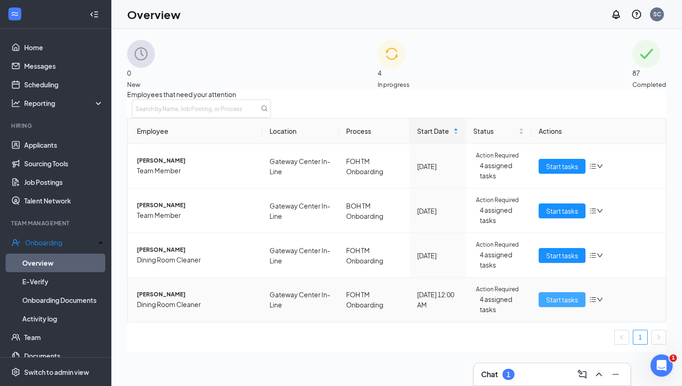
click at [548, 304] on span "Start tasks" at bounding box center [562, 299] width 32 height 10
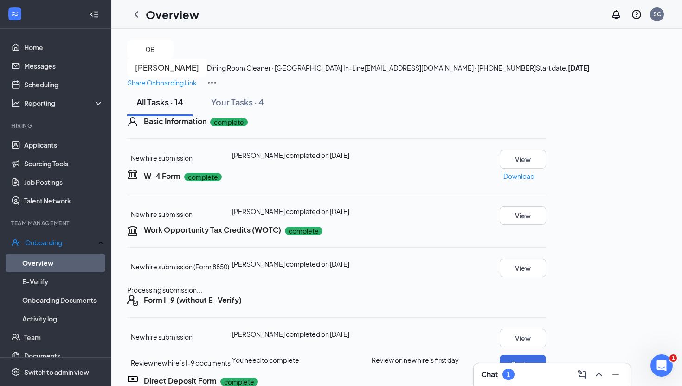
scroll to position [75, 0]
click at [546, 150] on button "View" at bounding box center [523, 159] width 46 height 19
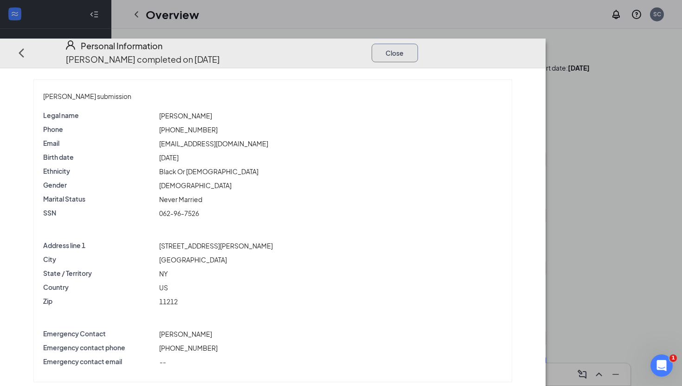
click at [418, 44] on button "Close" at bounding box center [395, 53] width 46 height 19
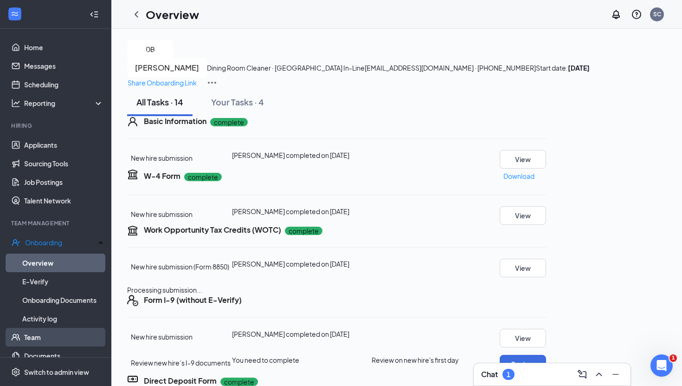
click at [48, 328] on link "Team" at bounding box center [63, 337] width 79 height 19
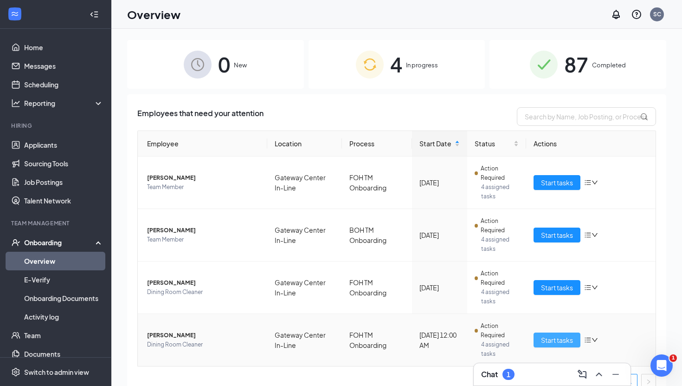
click at [557, 336] on span "Start tasks" at bounding box center [557, 340] width 32 height 10
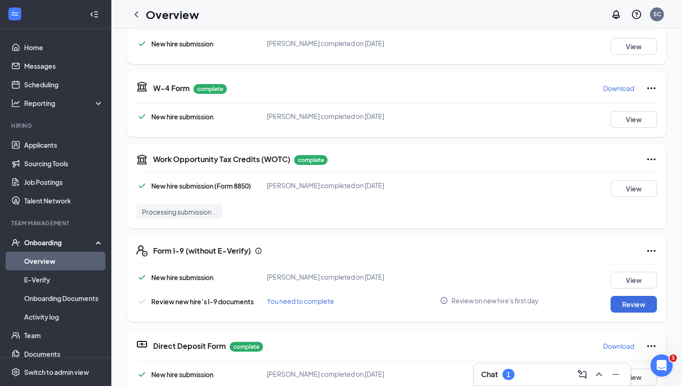
scroll to position [182, 0]
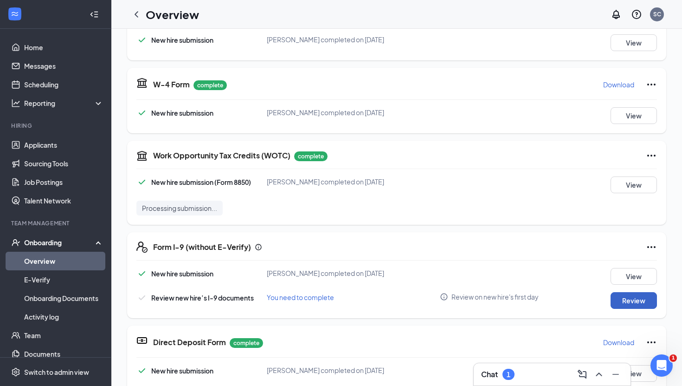
click at [633, 295] on button "Review" at bounding box center [634, 300] width 46 height 17
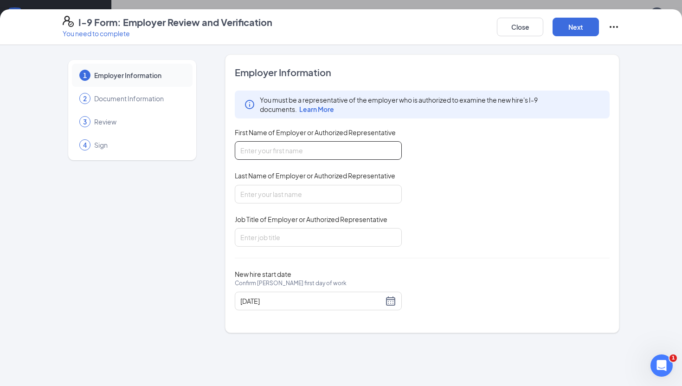
click at [313, 146] on input "First Name of Employer or Authorized Representative" at bounding box center [318, 150] width 167 height 19
type input "shaunay"
type input "cappell"
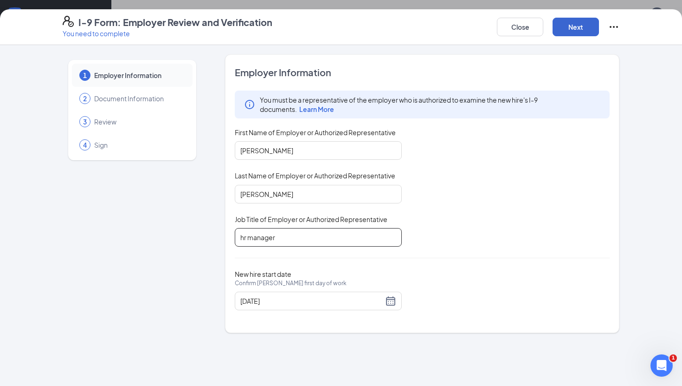
type input "hr manager"
click at [577, 29] on button "Next" at bounding box center [576, 27] width 46 height 19
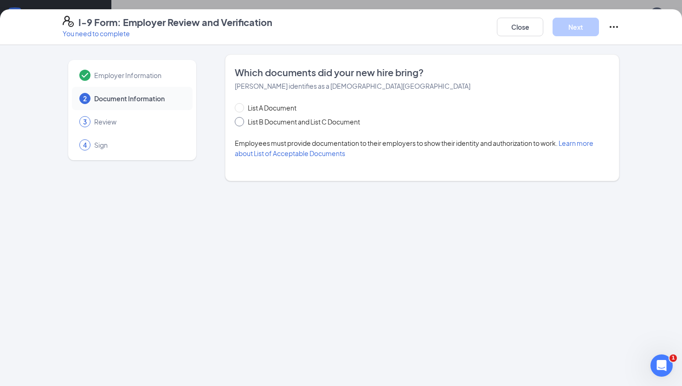
click at [302, 123] on span "List B Document and List C Document" at bounding box center [304, 121] width 120 height 10
click at [241, 123] on input "List B Document and List C Document" at bounding box center [238, 120] width 6 height 6
radio input "true"
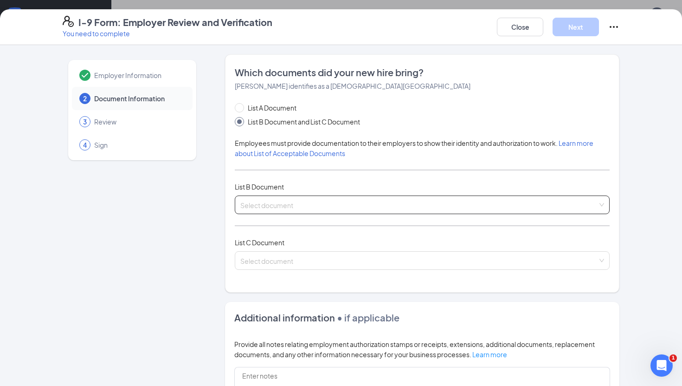
click at [312, 202] on div "Select document List B Documents Driver’s License issued by U.S State or outlyi…" at bounding box center [422, 204] width 375 height 19
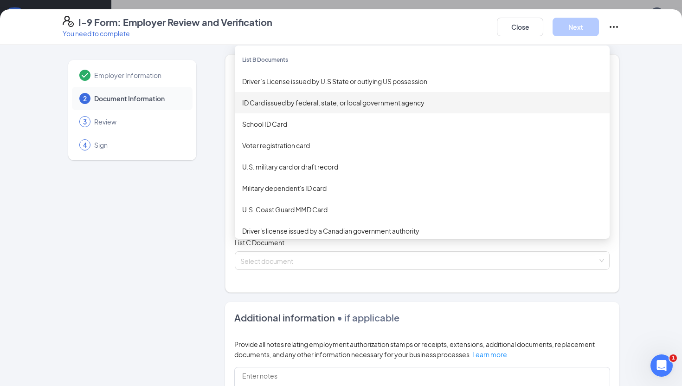
click at [337, 105] on div "ID Card issued by federal, state, or local government agency" at bounding box center [422, 102] width 360 height 10
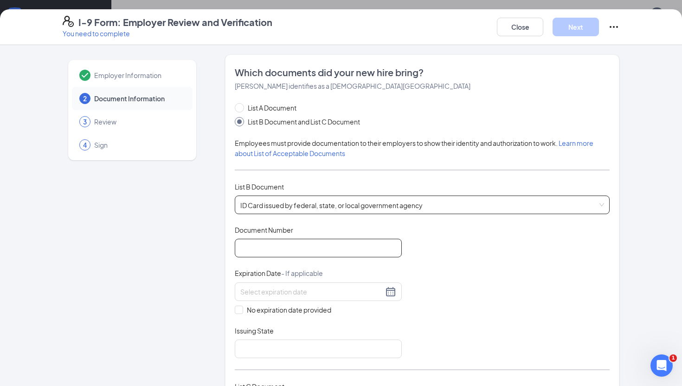
click at [290, 247] on input "Document Number" at bounding box center [318, 248] width 167 height 19
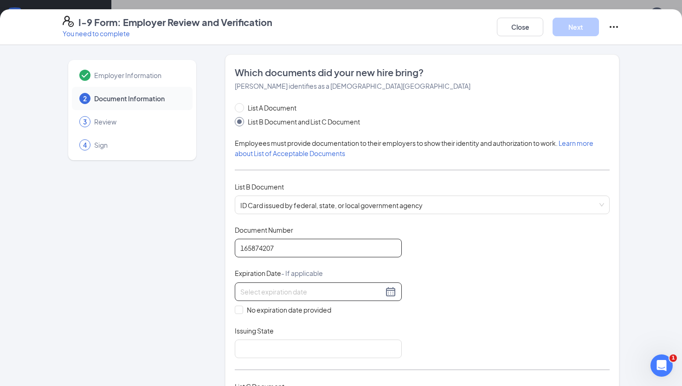
type input "165874207"
click at [263, 290] on input at bounding box center [311, 291] width 143 height 10
type input "05/27/2029"
click at [480, 314] on div "Document Title ID Card issued by federal, state, or local government agency Doc…" at bounding box center [422, 291] width 375 height 133
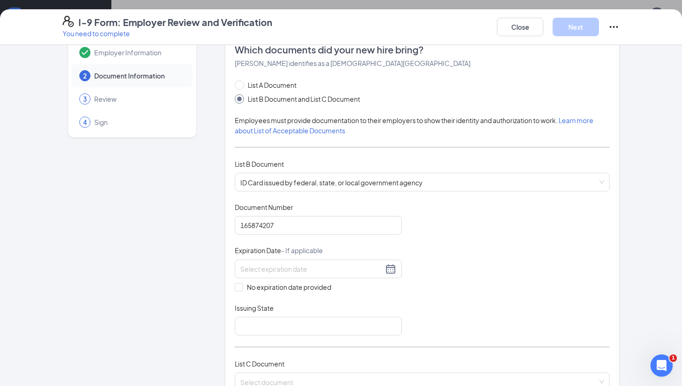
scroll to position [68, 0]
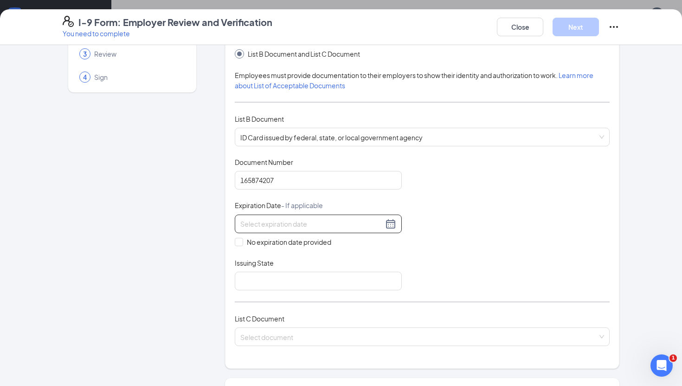
click at [304, 223] on input at bounding box center [311, 224] width 143 height 10
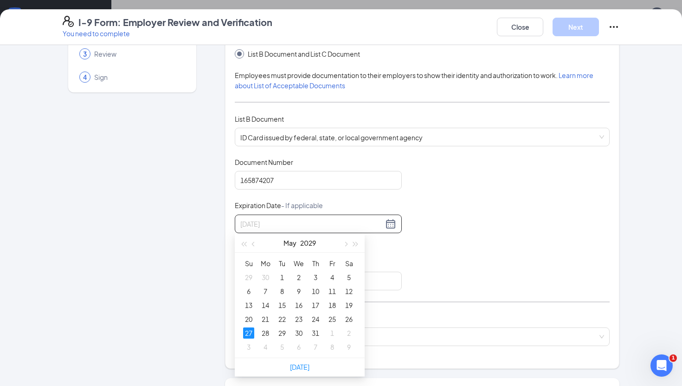
click at [246, 331] on div "27" at bounding box center [248, 332] width 11 height 11
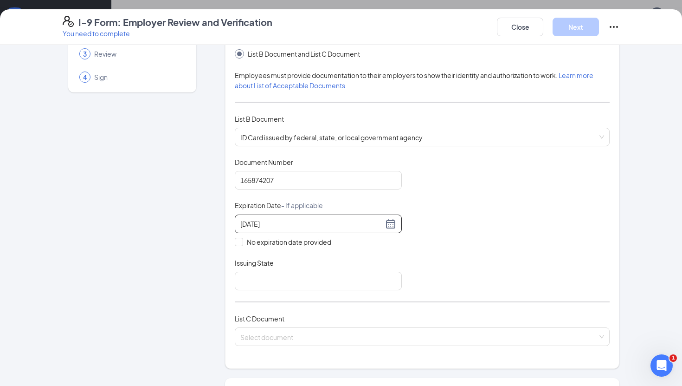
type input "05/27/2029"
click at [284, 270] on div "Issuing State" at bounding box center [318, 264] width 167 height 13
click at [282, 281] on input "Issuing State" at bounding box center [318, 280] width 167 height 19
type input "New York State"
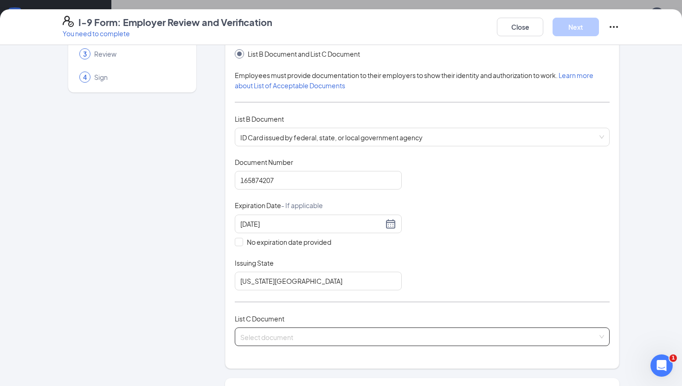
click at [276, 336] on input "search" at bounding box center [418, 335] width 357 height 14
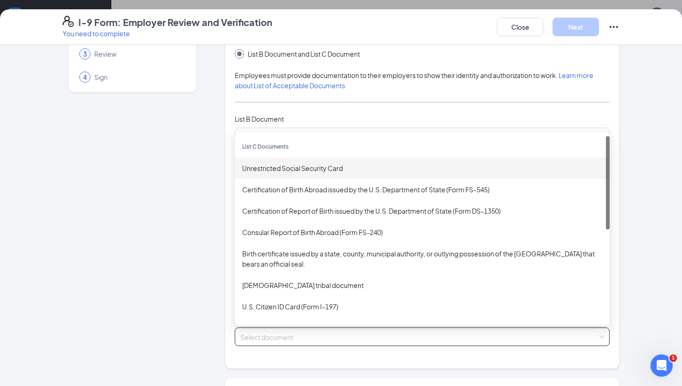
click at [288, 169] on div "Unrestricted Social Security Card" at bounding box center [422, 168] width 360 height 10
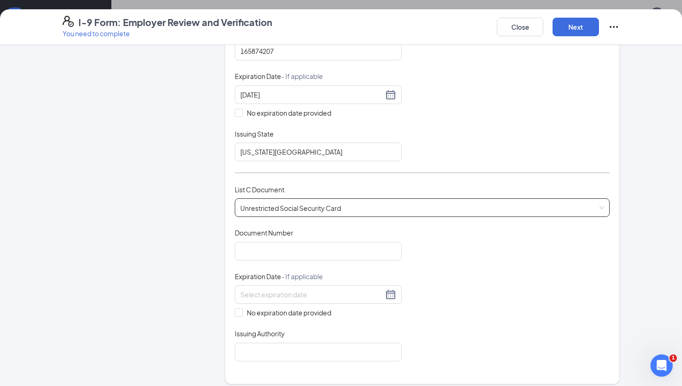
scroll to position [209, 0]
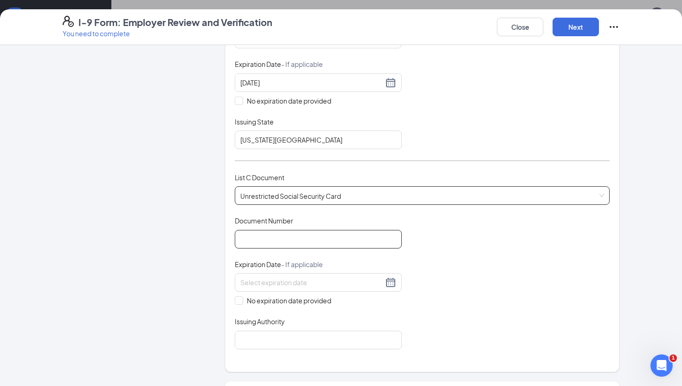
click at [302, 233] on input "Document Number" at bounding box center [318, 239] width 167 height 19
type input "062967526"
click at [240, 299] on input "No expiration date provided" at bounding box center [238, 299] width 6 height 6
checkbox input "true"
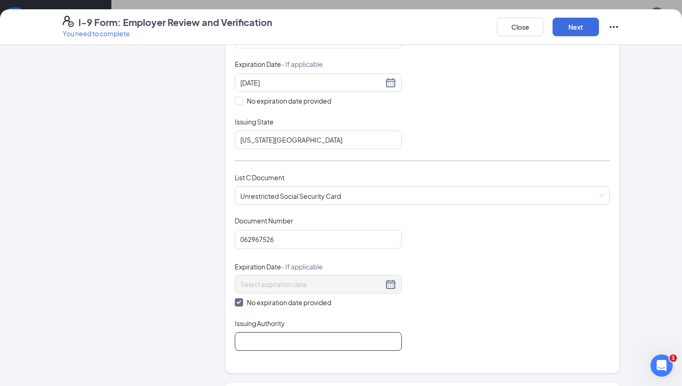
click at [260, 344] on input "Issuing Authority" at bounding box center [318, 341] width 167 height 19
type input "Social Security Administration"
click at [578, 28] on button "Next" at bounding box center [576, 27] width 46 height 19
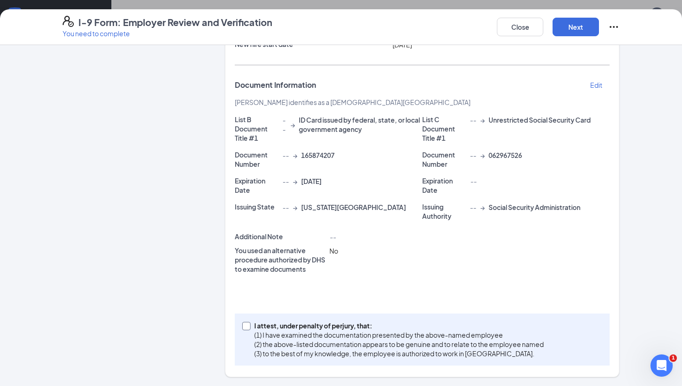
click at [245, 325] on input "I attest, under penalty of perjury, that: (1) I have examined the documentation…" at bounding box center [245, 325] width 6 height 6
checkbox input "true"
click at [580, 29] on button "Next" at bounding box center [576, 27] width 46 height 19
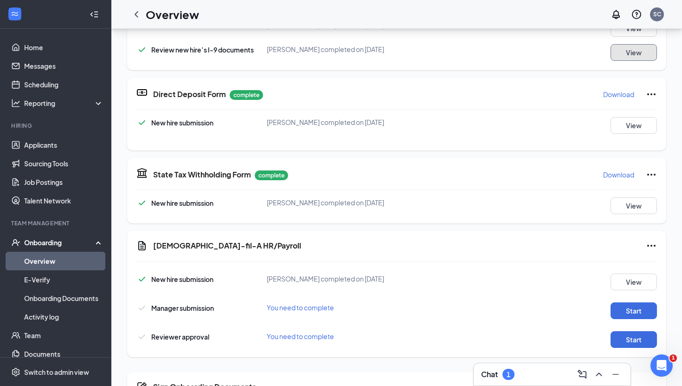
scroll to position [182, 0]
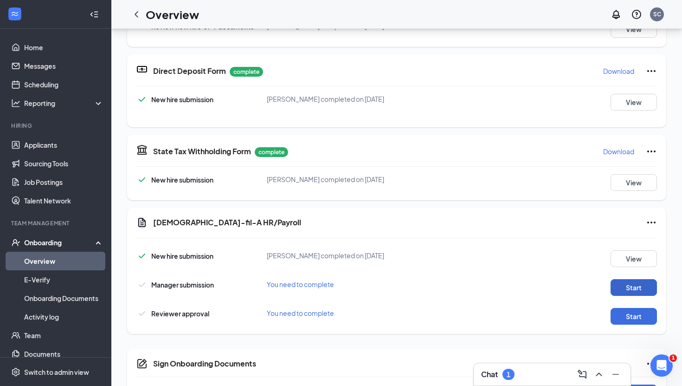
click at [626, 282] on button "Start" at bounding box center [634, 287] width 46 height 17
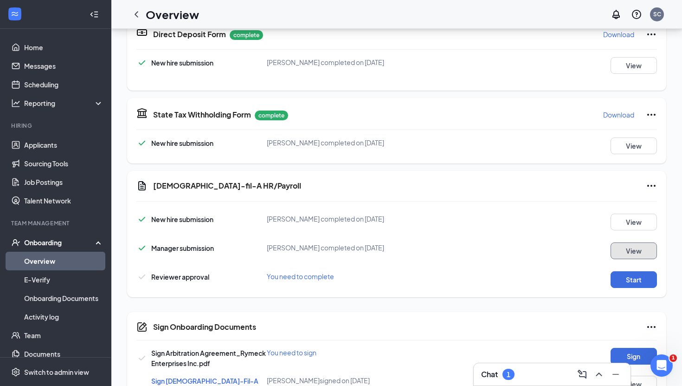
scroll to position [309, 0]
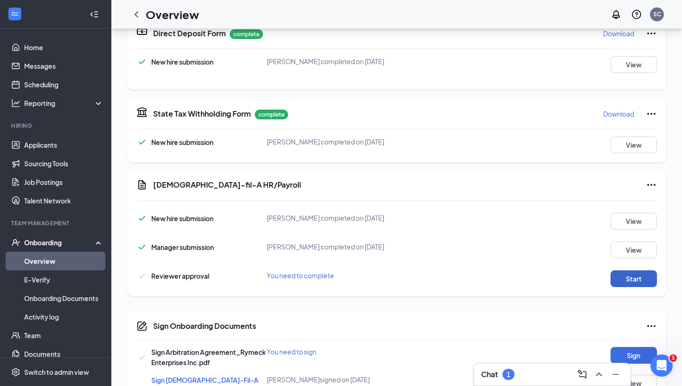
click at [626, 278] on button "Start" at bounding box center [634, 278] width 46 height 17
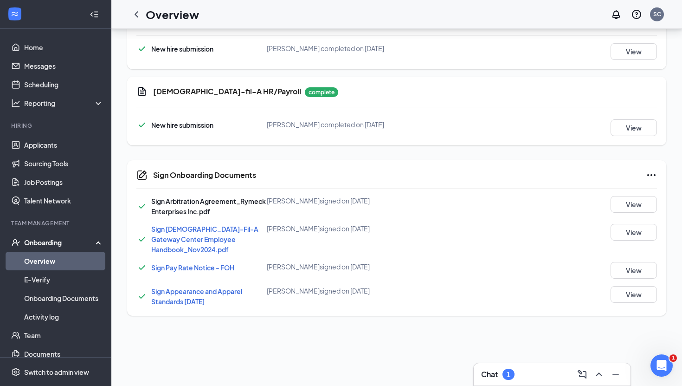
scroll to position [0, 0]
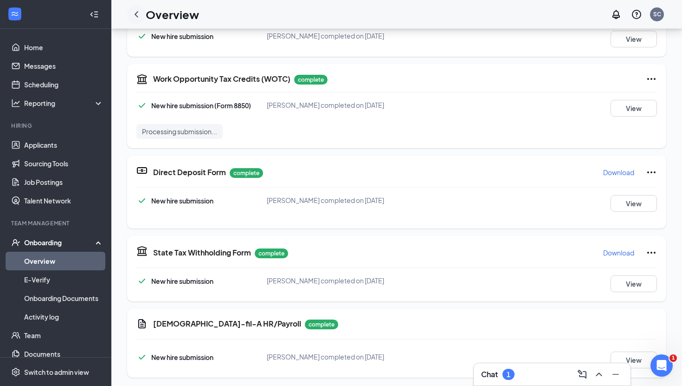
click at [136, 17] on icon "ChevronLeft" at bounding box center [136, 14] width 11 height 11
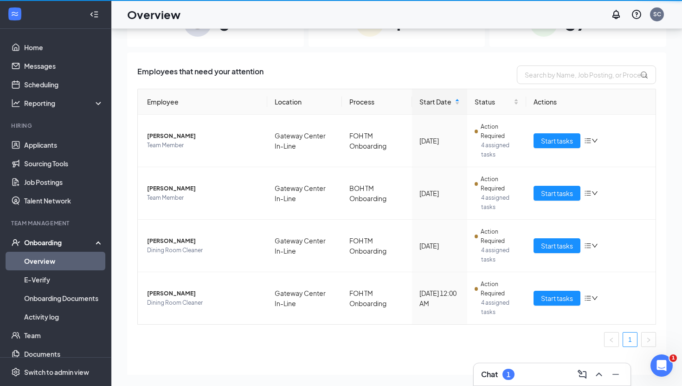
scroll to position [42, 0]
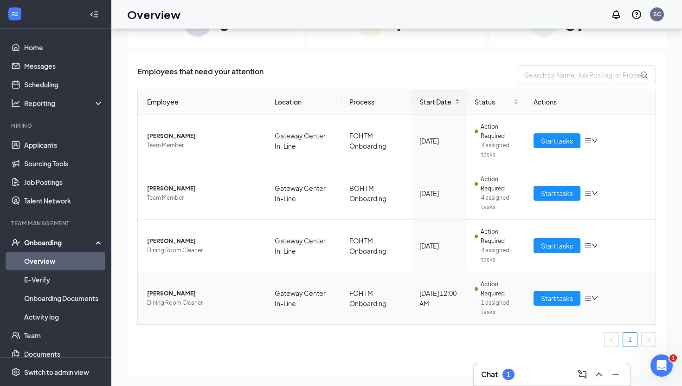
click at [191, 294] on span "[PERSON_NAME]" at bounding box center [203, 293] width 113 height 9
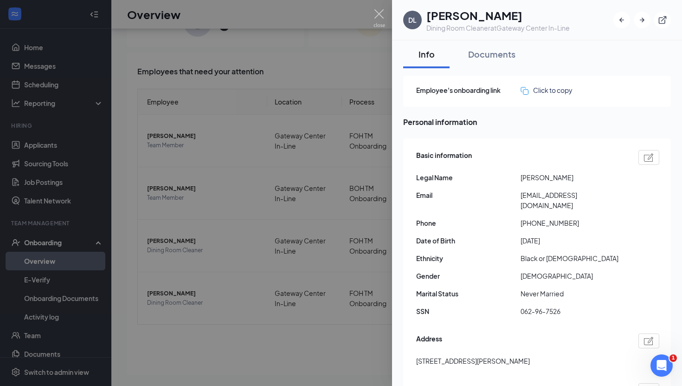
click at [206, 285] on div at bounding box center [341, 193] width 682 height 386
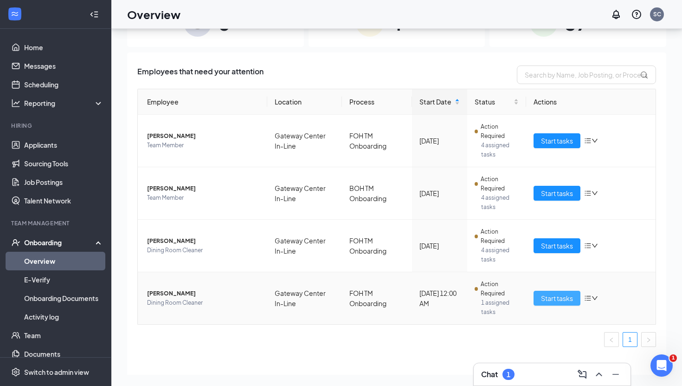
click at [558, 299] on span "Start tasks" at bounding box center [557, 298] width 32 height 10
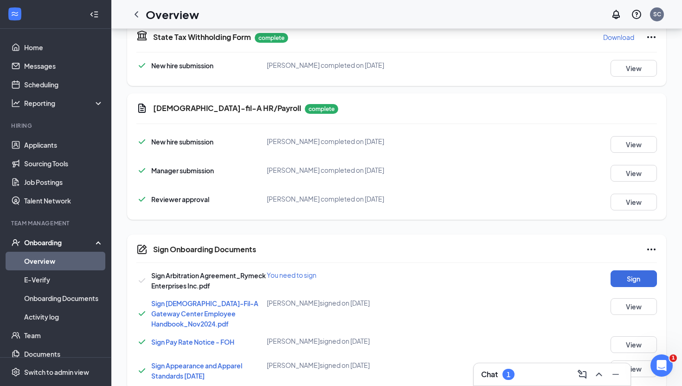
scroll to position [390, 0]
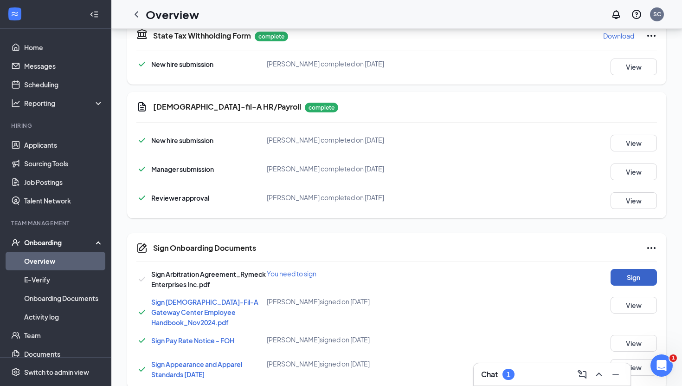
click at [640, 276] on button "Sign" at bounding box center [634, 277] width 46 height 17
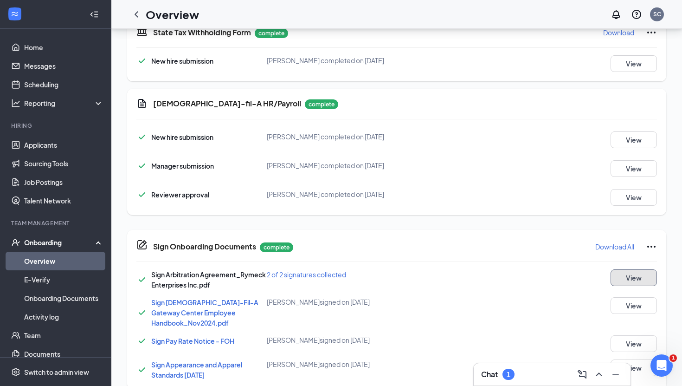
scroll to position [572, 0]
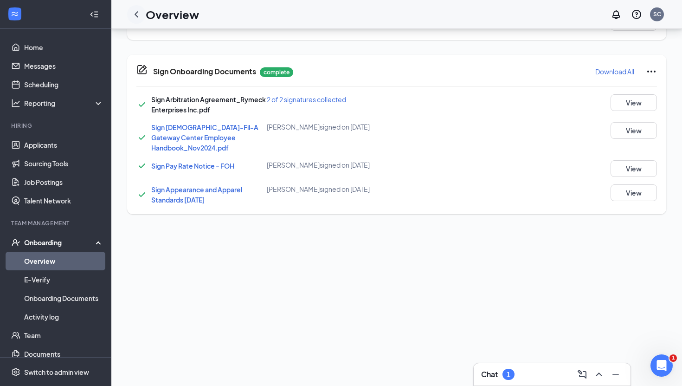
click at [135, 17] on icon "ChevronLeft" at bounding box center [136, 14] width 11 height 11
